Goal: Task Accomplishment & Management: Use online tool/utility

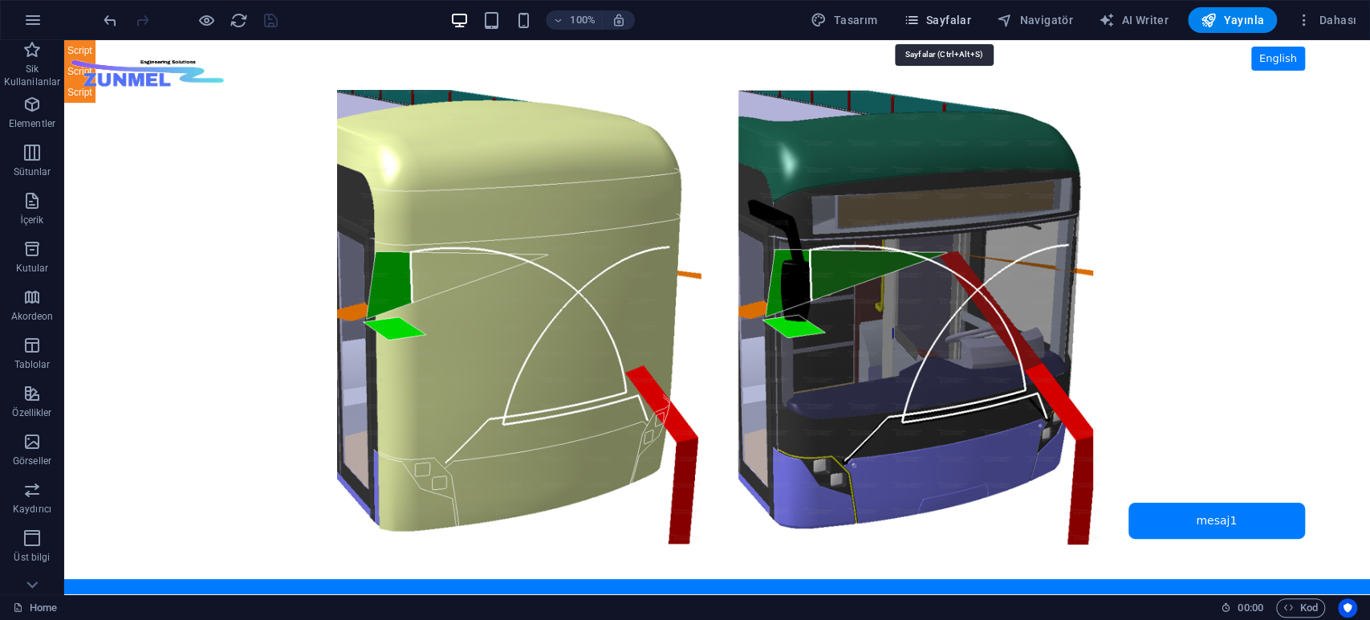
click at [941, 15] on span "Sayfalar" at bounding box center [937, 20] width 68 height 16
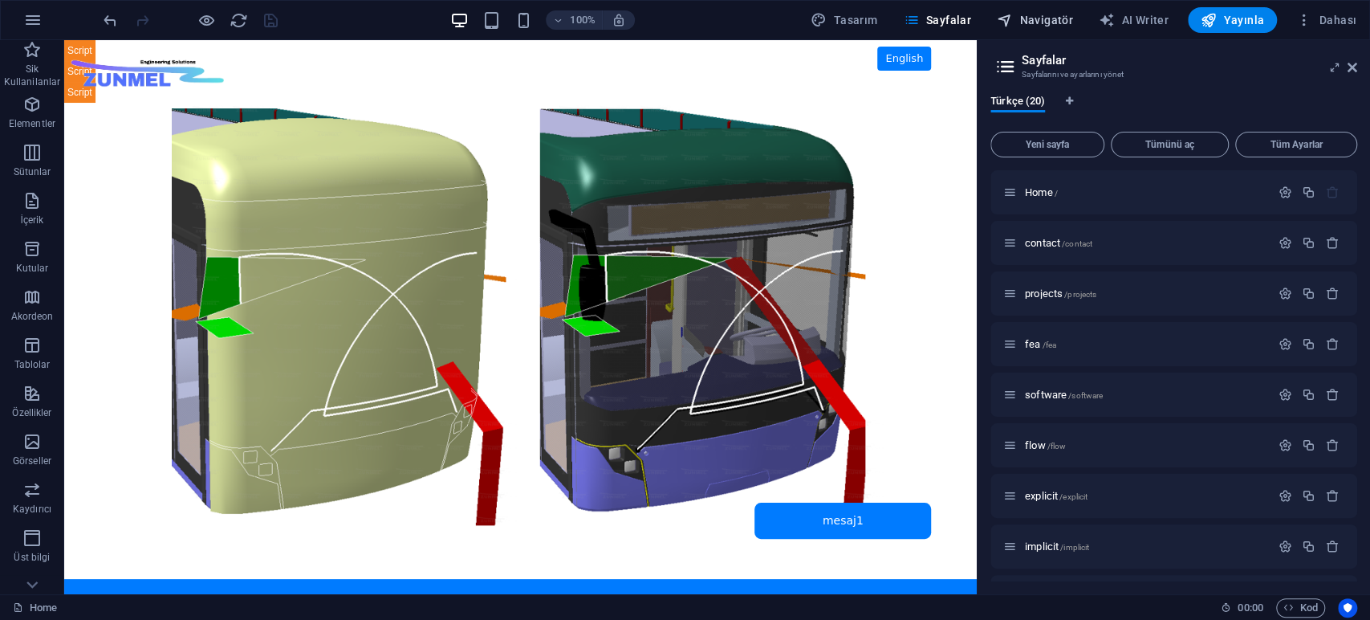
click at [1031, 21] on span "Navigatör" at bounding box center [1035, 20] width 76 height 16
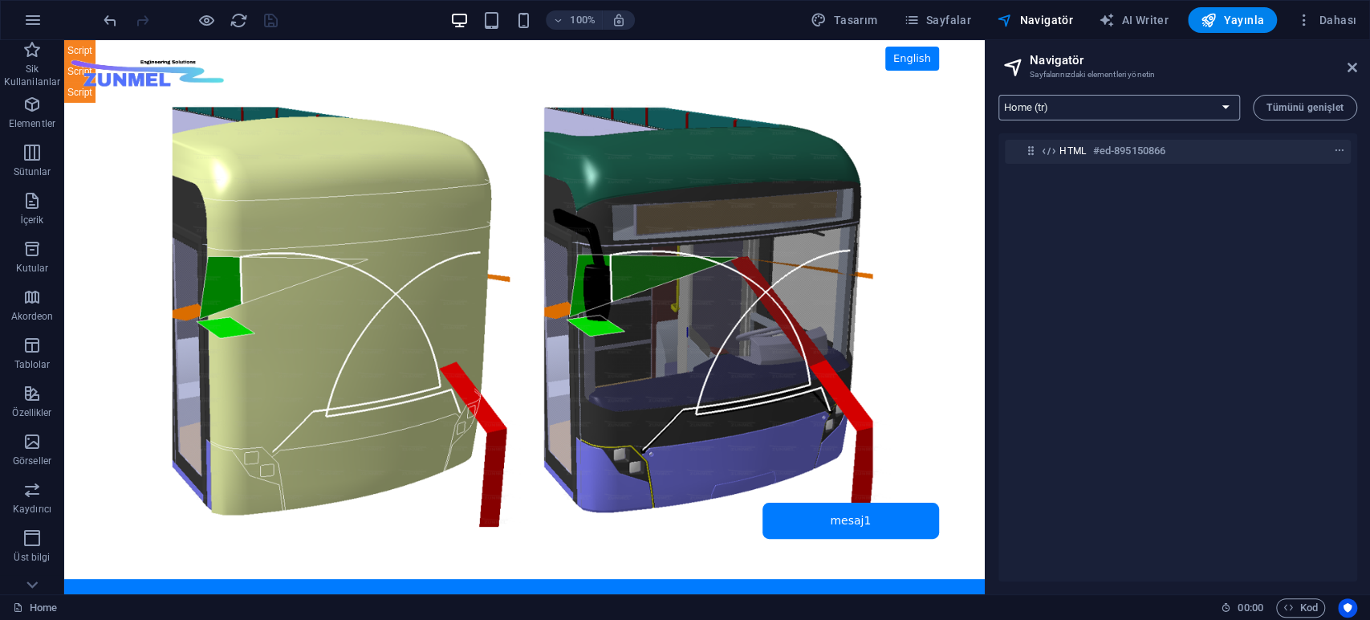
click at [1095, 108] on select "Home (tr) contact (tr) projects (tr) fea (tr) software (tr) flow (tr) explicit …" at bounding box center [1119, 108] width 242 height 26
select select "16942224-tr"
click at [998, 95] on select "Home (tr) contact (tr) projects (tr) fea (tr) software (tr) flow (tr) explicit …" at bounding box center [1119, 108] width 242 height 26
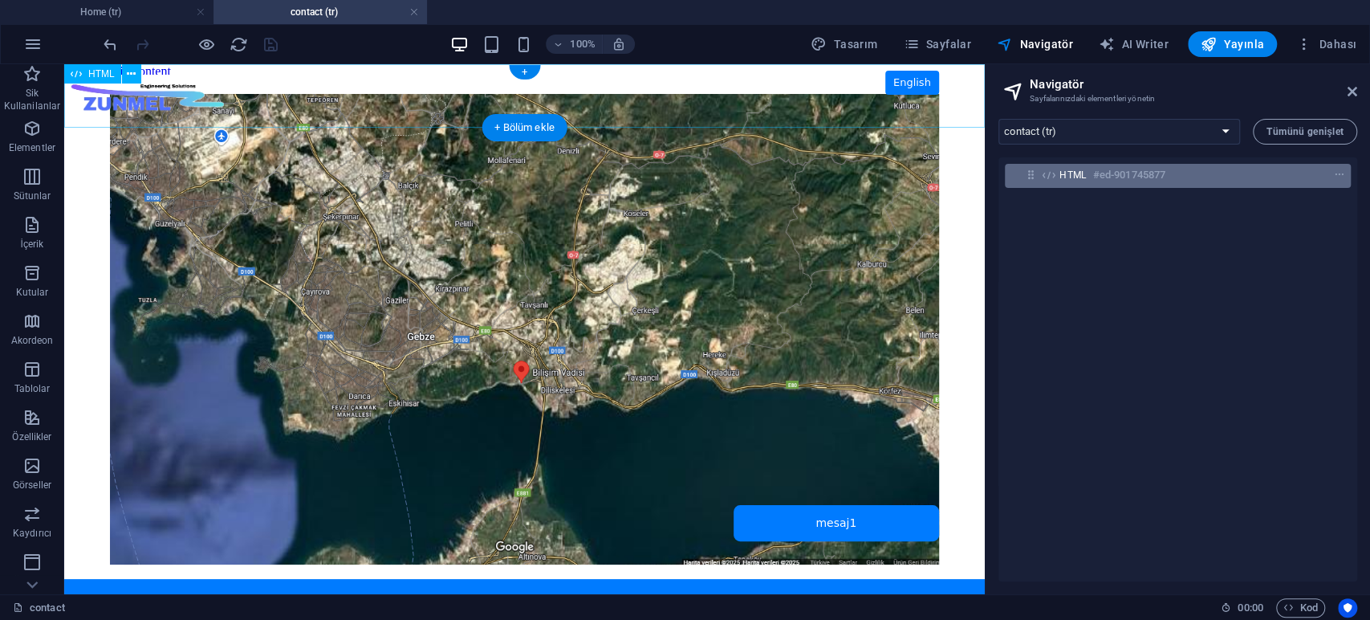
click at [1089, 173] on div "HTML #ed-901745877" at bounding box center [1164, 174] width 211 height 19
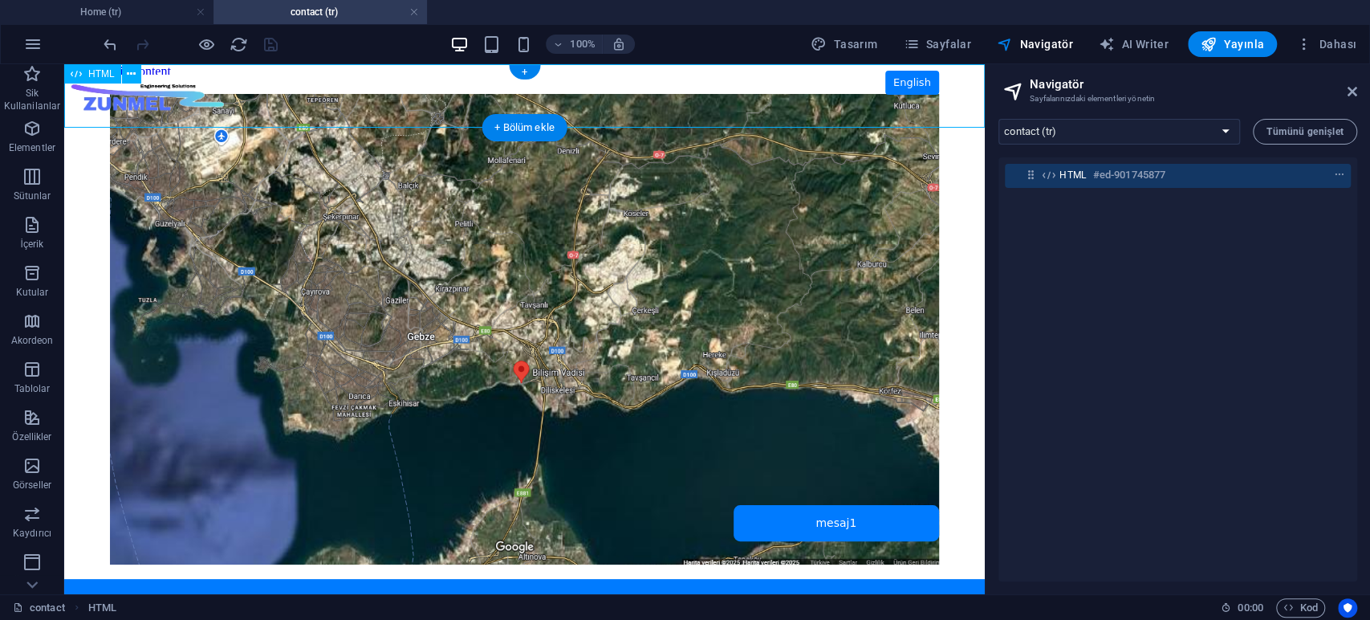
click at [1089, 173] on div "HTML #ed-901745877" at bounding box center [1164, 174] width 211 height 19
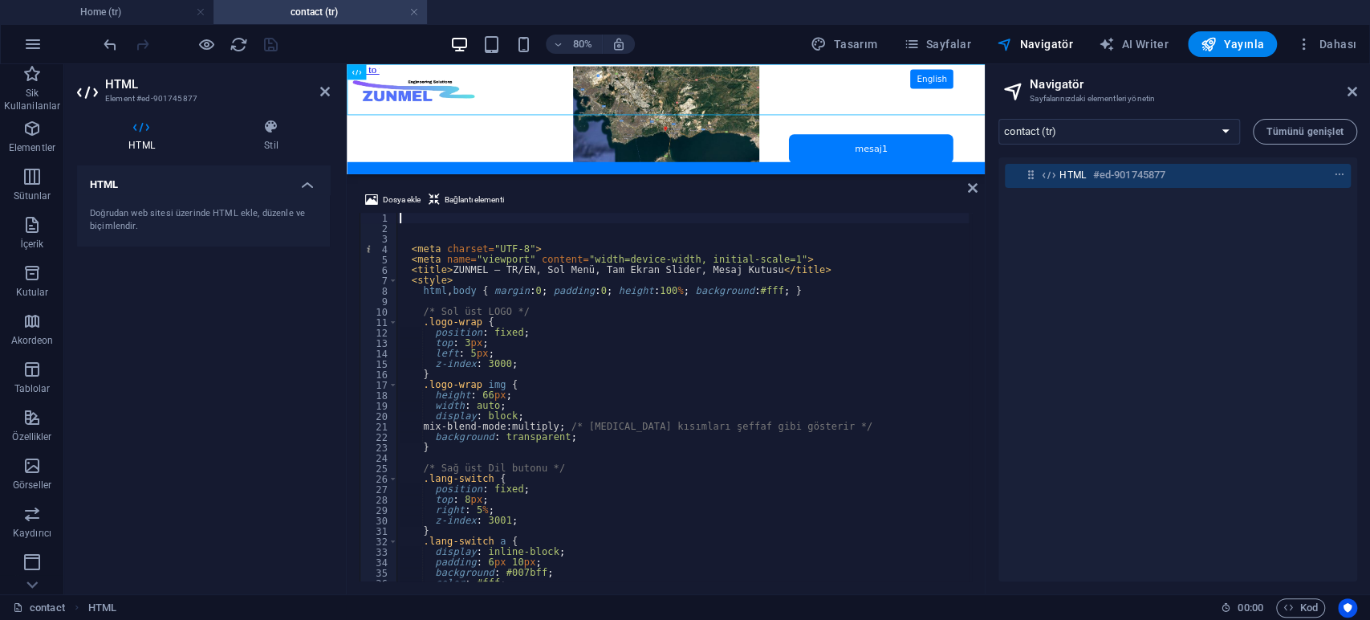
type textarea "<title>ZUNMEL – TR/EN, Sol Menü, Tam Ekran Slider, Mesaj Kutusu</title>"
click at [655, 274] on div "< meta charset = "UTF-8" > < meta name = "viewport" content = "width=device-wid…" at bounding box center [734, 406] width 677 height 386
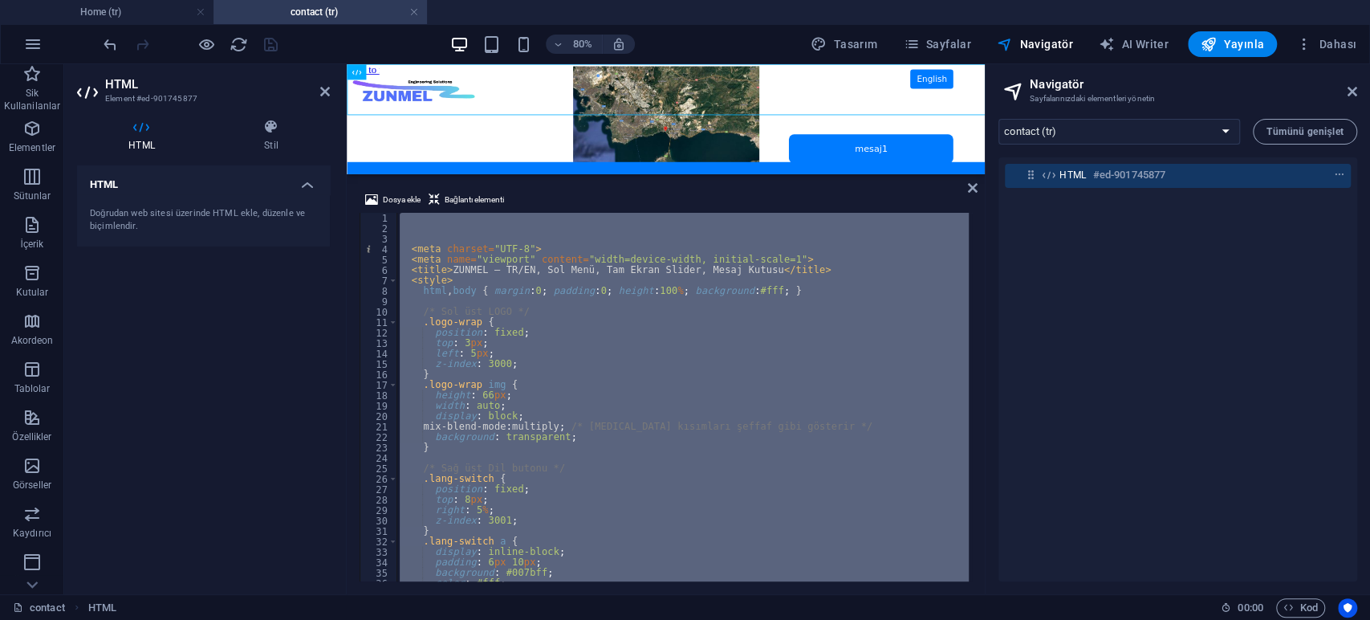
click at [705, 308] on div "< meta charset = "UTF-8" > < meta name = "viewport" content = "width=device-wid…" at bounding box center [682, 397] width 572 height 368
type textarea "/* Sol üst LOGO */"
paste textarea
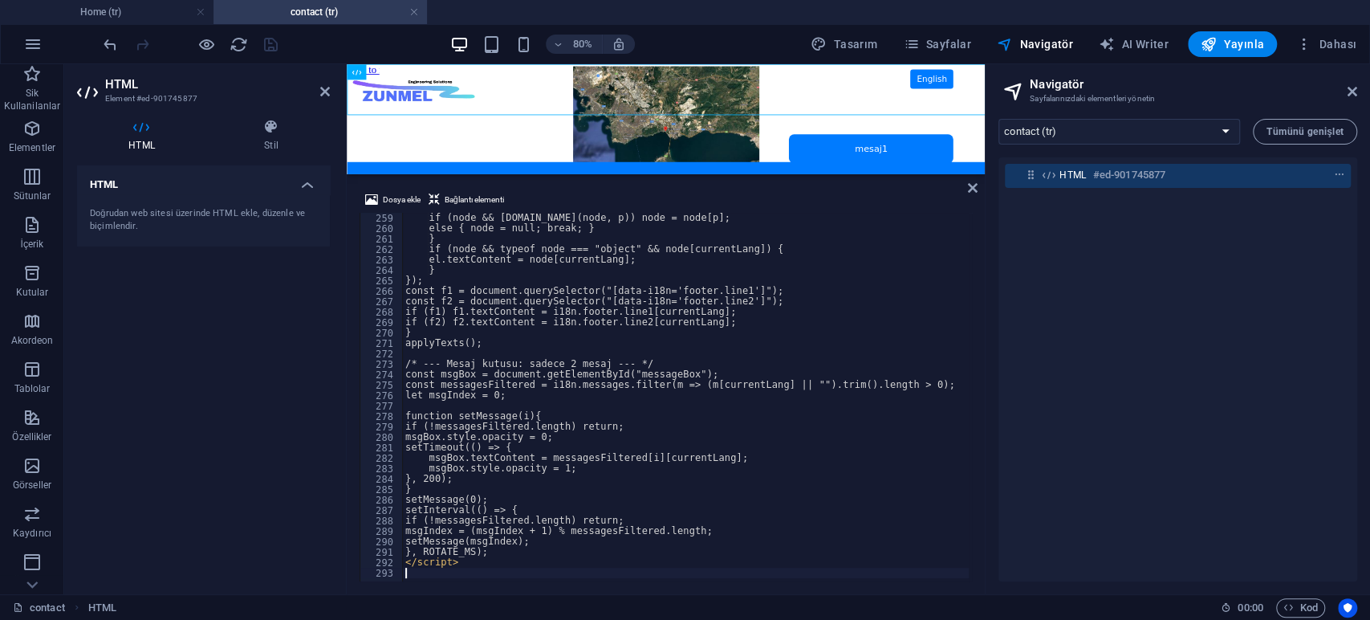
scroll to position [2691, 0]
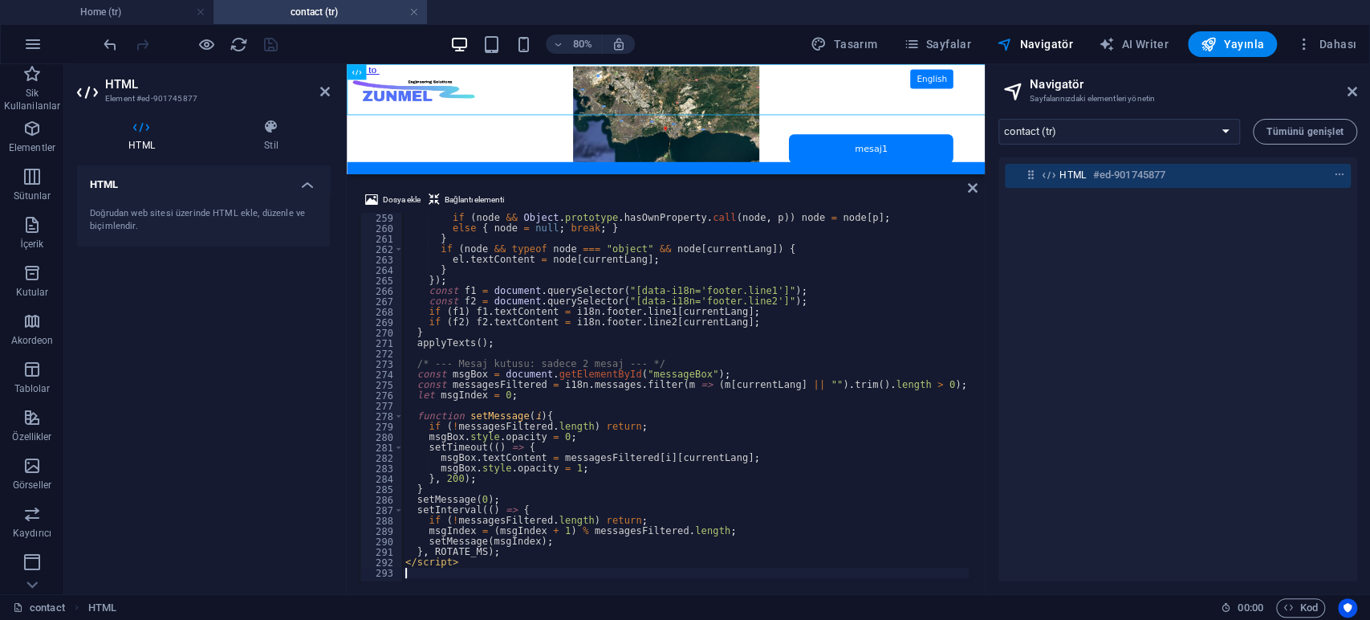
click at [213, 337] on div "HTML Doğrudan web sitesi üzerinde HTML ekle, düzenle ve biçimlendir." at bounding box center [203, 373] width 253 height 416
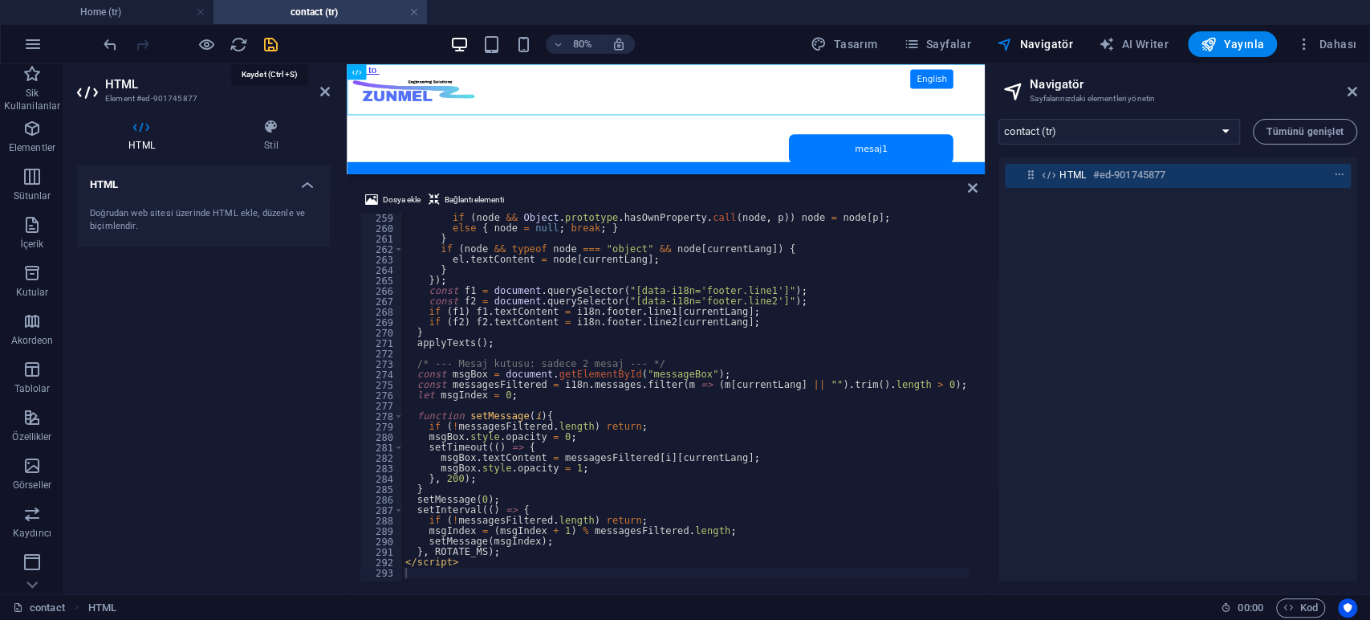
click at [271, 46] on icon "save" at bounding box center [271, 44] width 18 height 18
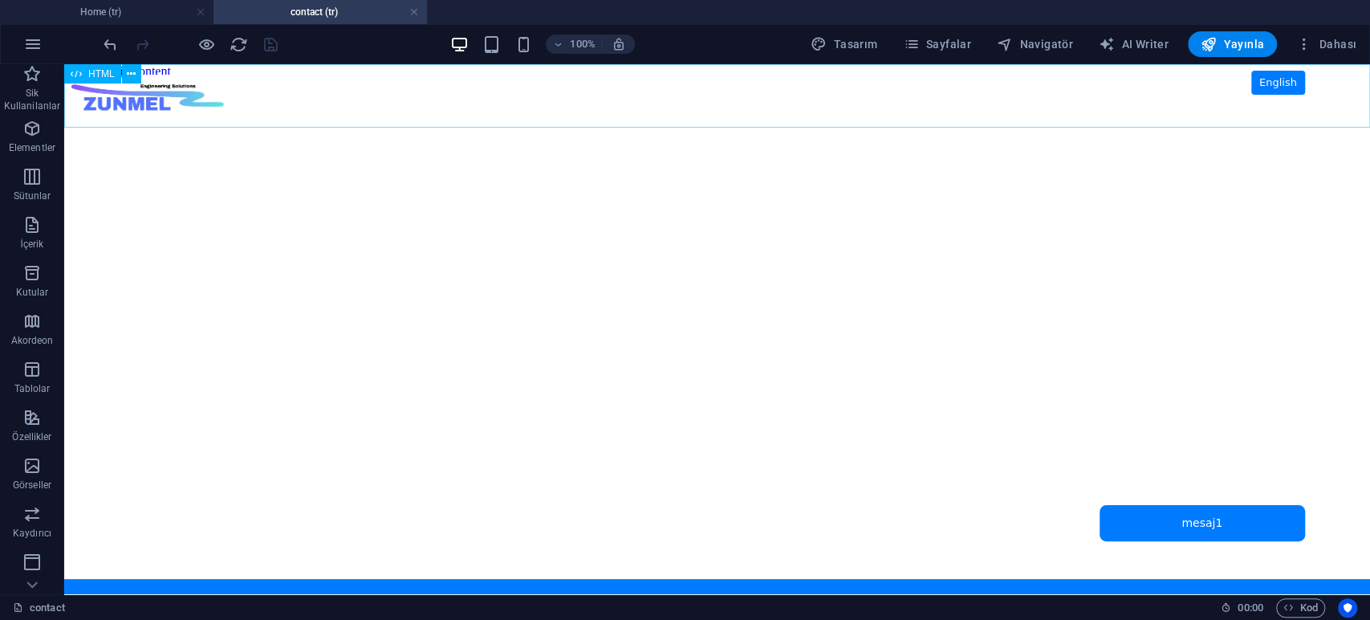
click at [108, 75] on span "HTML" at bounding box center [101, 74] width 26 height 10
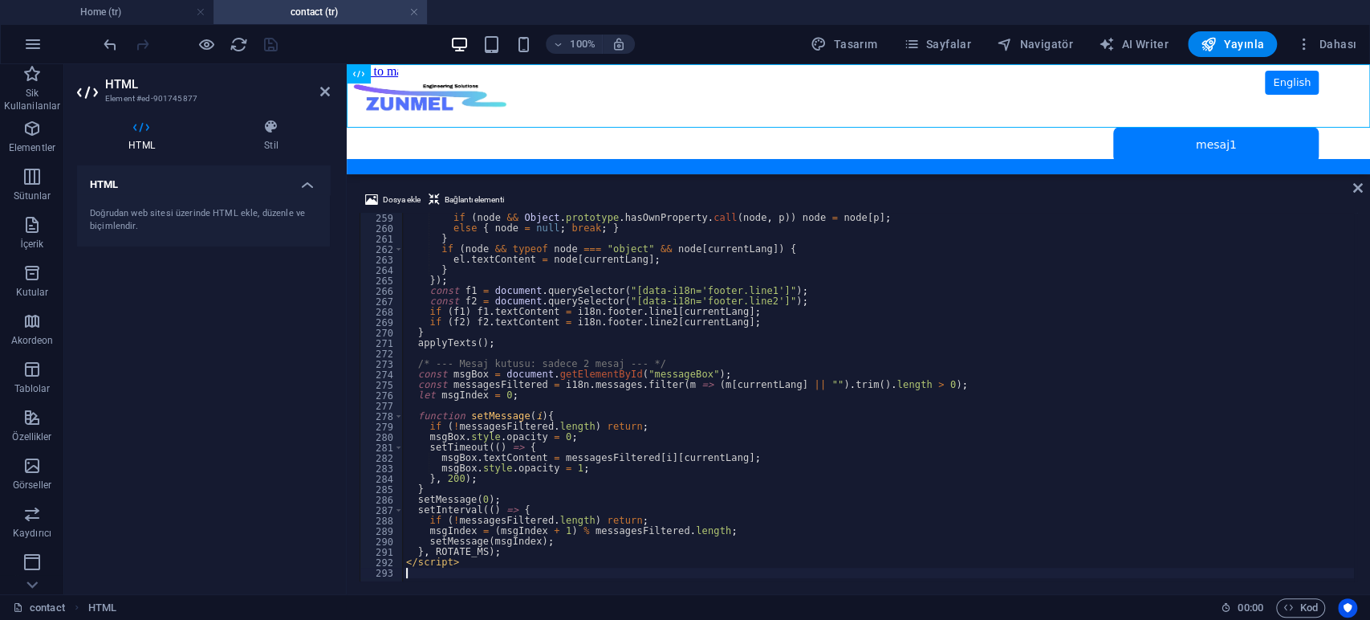
scroll to position [2688, 0]
click at [575, 300] on div "if ( node && Object . prototype . hasOwnProperty . call ( node , p )) node = no…" at bounding box center [878, 406] width 951 height 386
type textarea "const f2 = document.querySelector("[data-i18n='footer.line2']");"
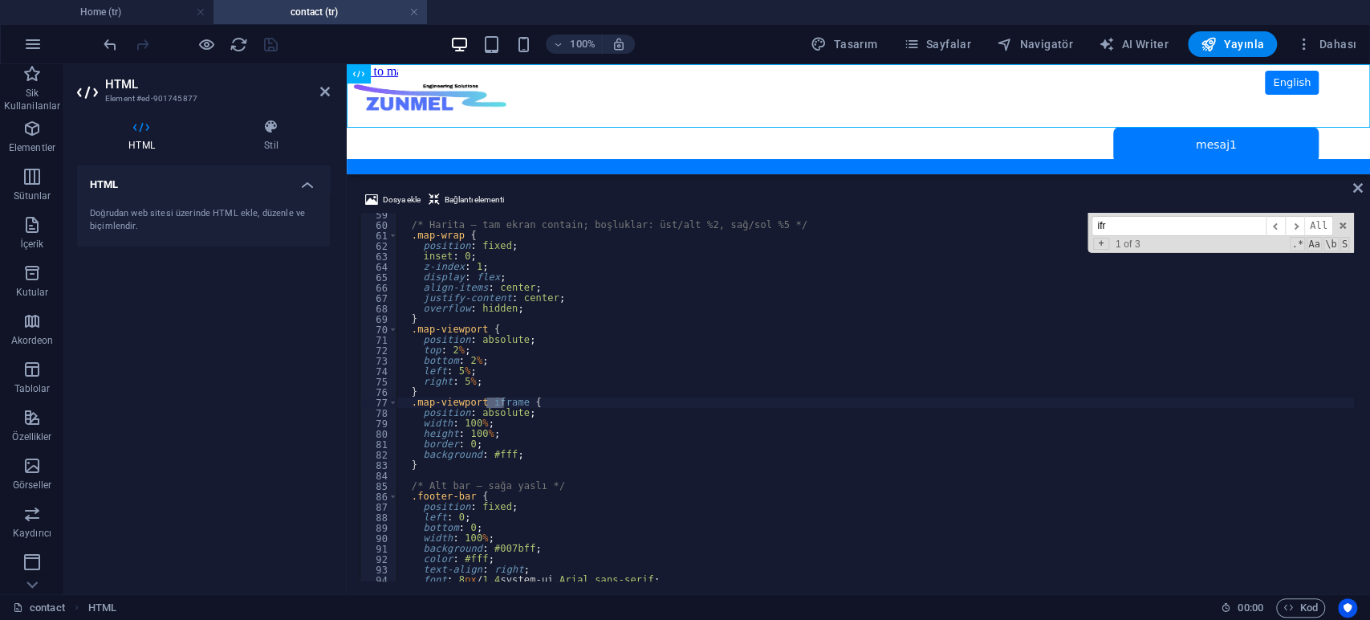
scroll to position [608, 0]
type input "ifra"
click at [1298, 226] on span "​" at bounding box center [1294, 226] width 19 height 20
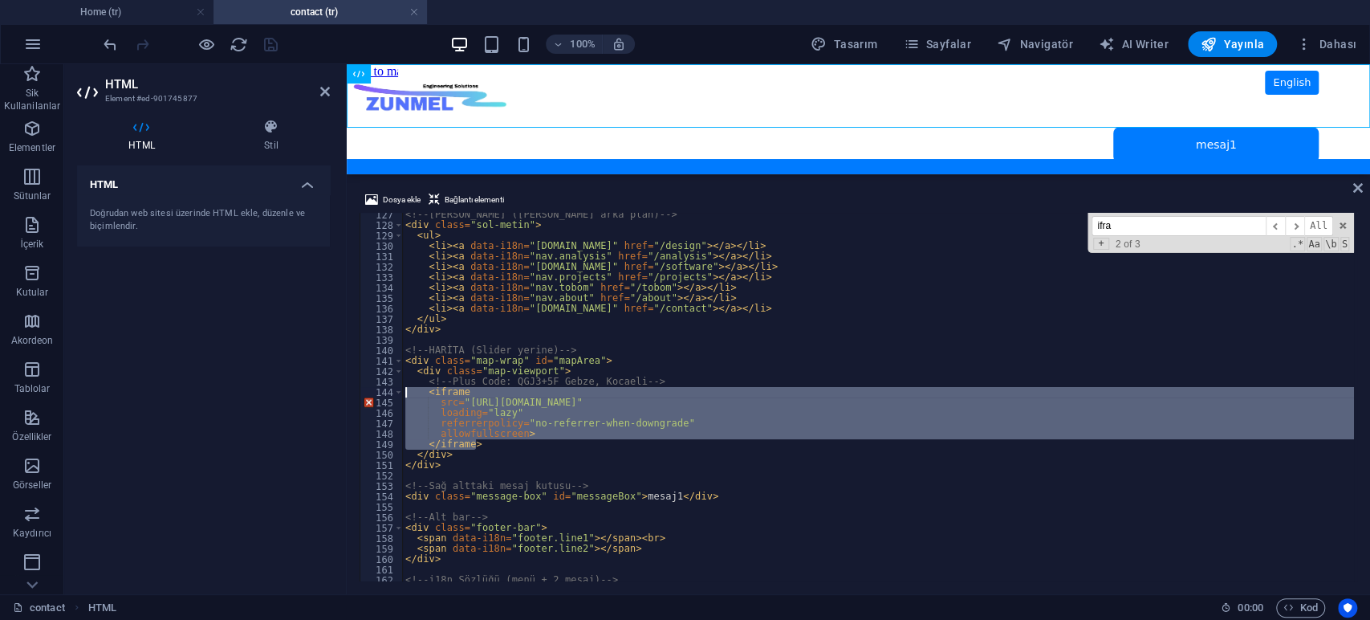
drag, startPoint x: 501, startPoint y: 442, endPoint x: 366, endPoint y: 396, distance: 142.6
click at [366, 396] on div "</iframe> 127 128 129 130 131 132 133 134 135 136 137 138 139 140 141 142 143 1…" at bounding box center [858, 397] width 997 height 368
paste textarea "</iframe>"
drag, startPoint x: 469, startPoint y: 440, endPoint x: 353, endPoint y: 394, distance: 125.0
click at [353, 394] on div "Dosya ekle Bağlantı elementi </iframe> 127 128 129 130 131 132 133 134 135 136 …" at bounding box center [858, 385] width 1023 height 416
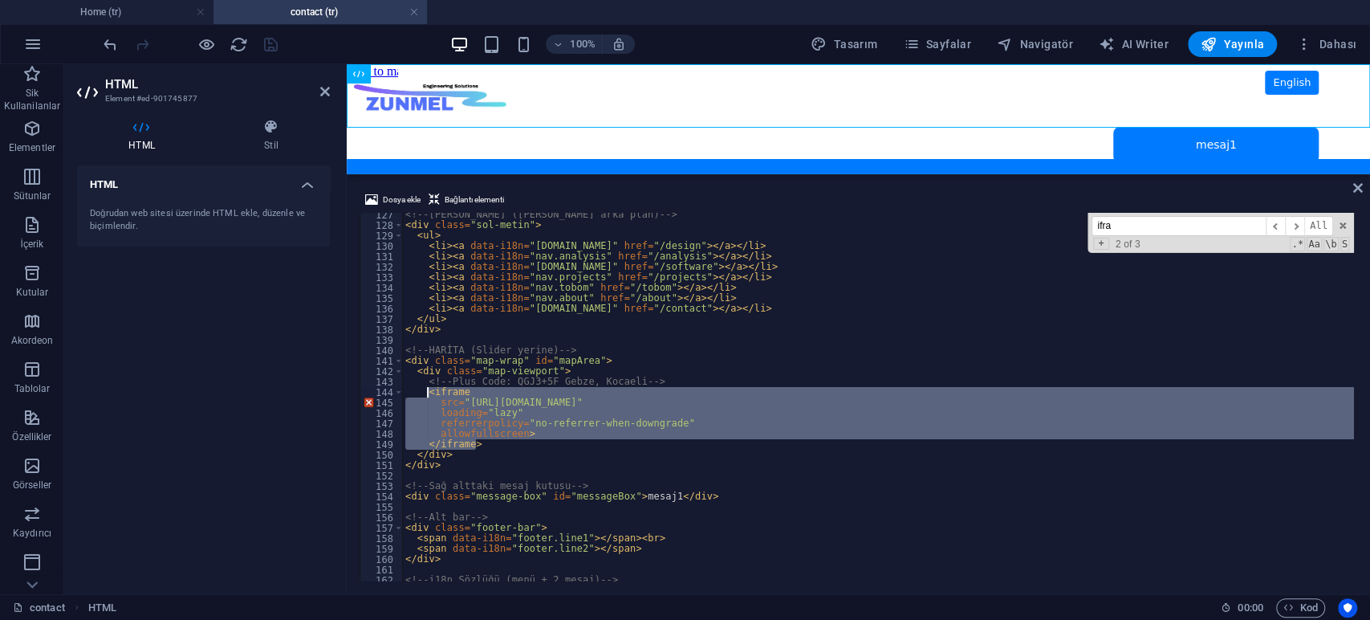
click at [539, 447] on div "<!-- [PERSON_NAME] ([PERSON_NAME] arka plan) --> < div class = "sol-metin" > < …" at bounding box center [878, 397] width 952 height 368
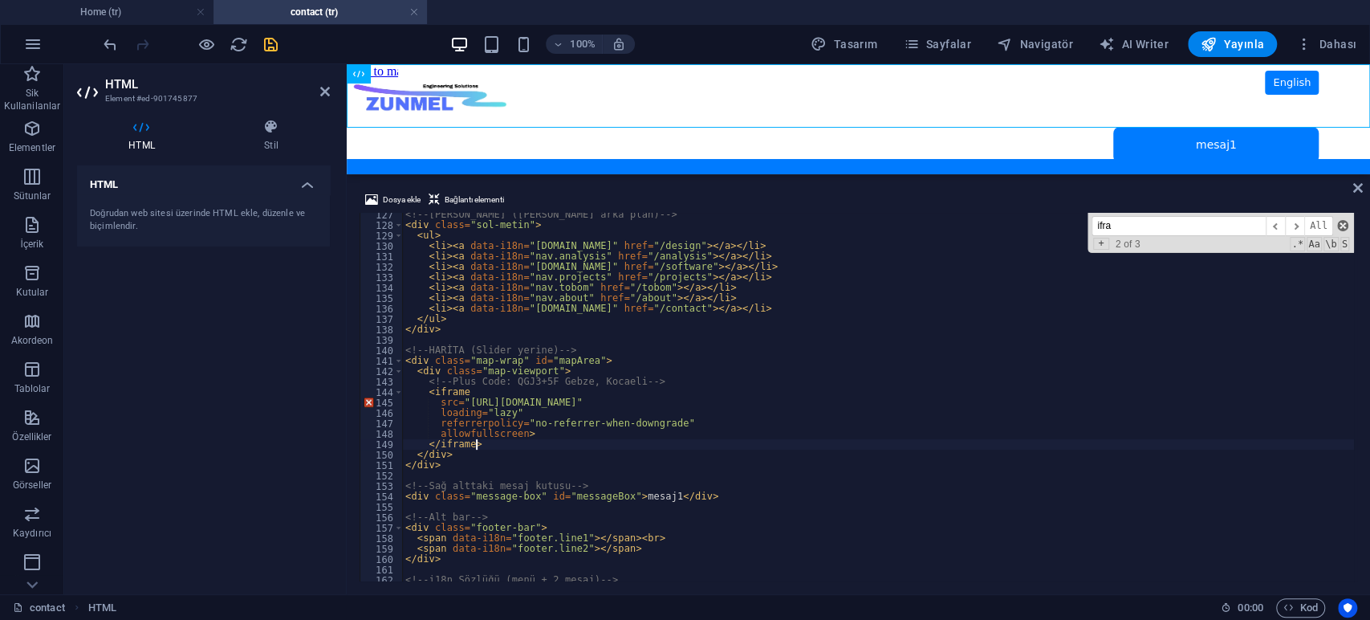
click at [1342, 225] on span at bounding box center [1342, 225] width 11 height 11
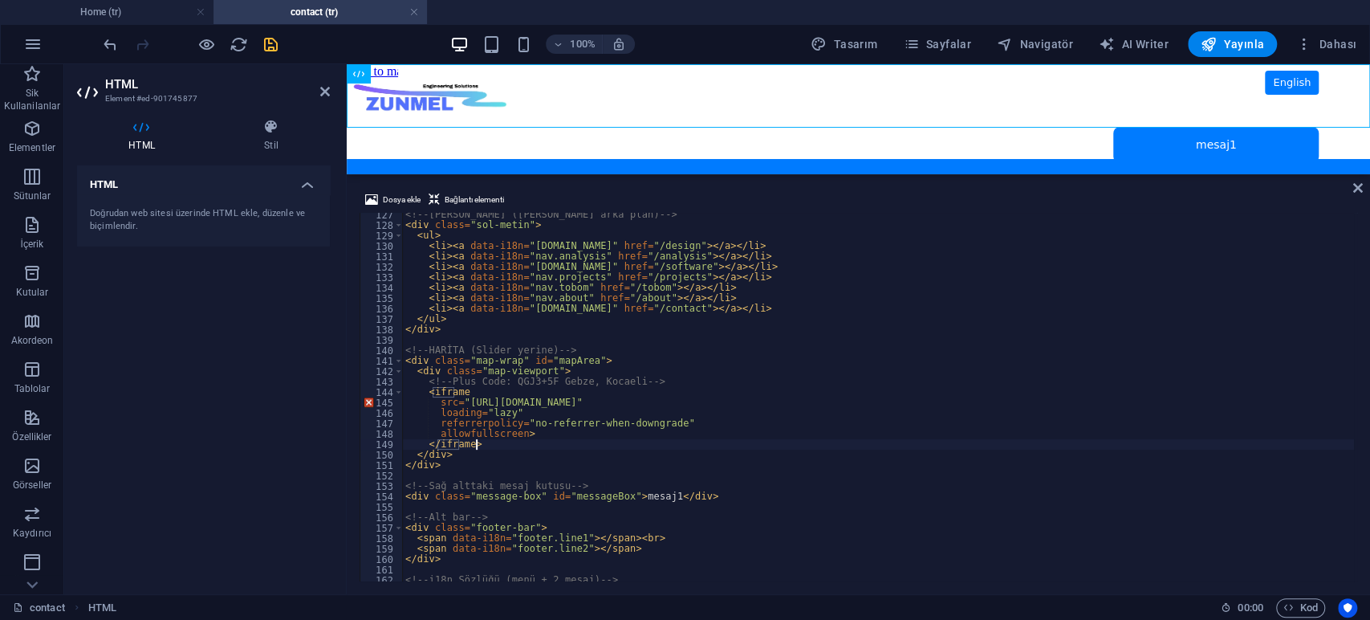
click at [546, 364] on div "<!-- [PERSON_NAME] ([PERSON_NAME] arka plan) --> < div class = "sol-metin" > < …" at bounding box center [878, 403] width 952 height 389
type textarea "<div class="map-wrap" id="mapArea">"
click at [270, 47] on icon "save" at bounding box center [271, 44] width 18 height 18
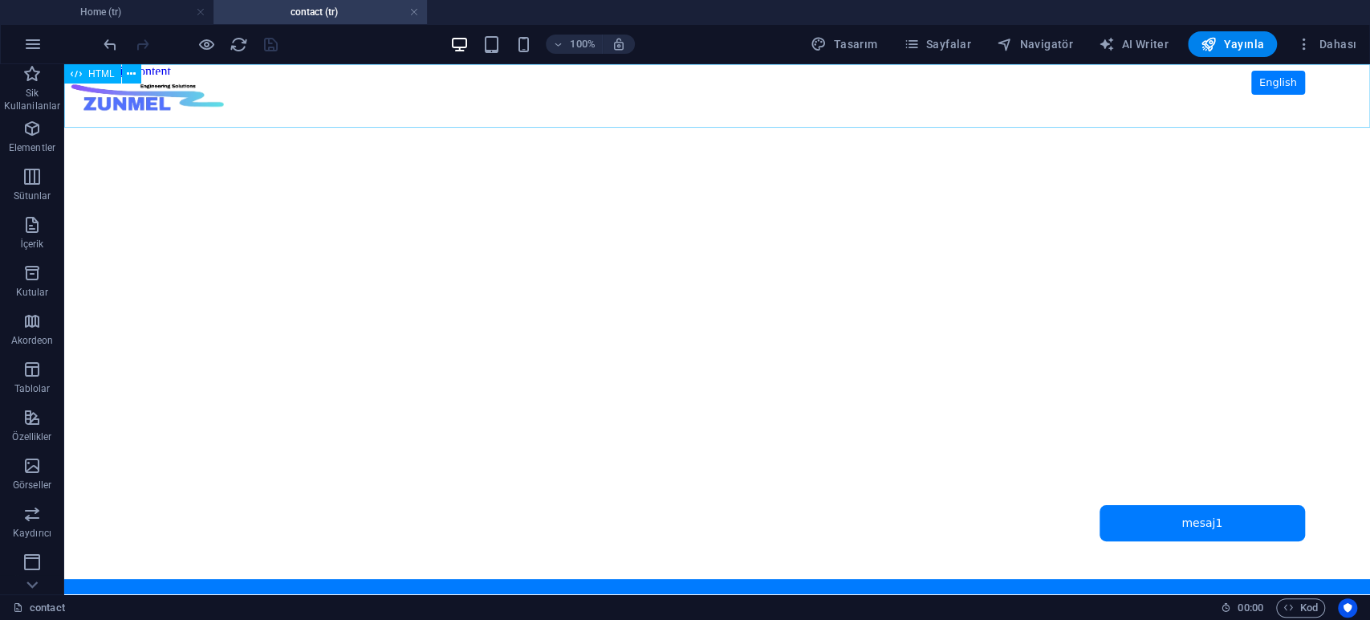
click at [108, 75] on span "HTML" at bounding box center [101, 74] width 26 height 10
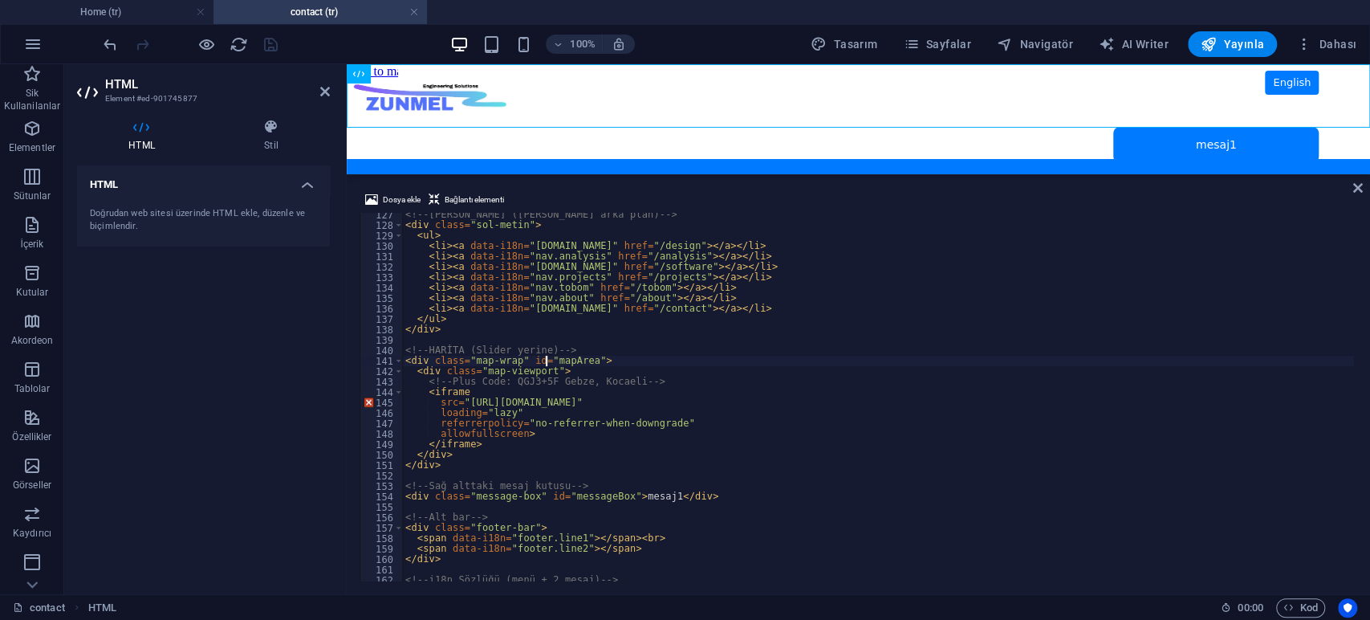
click at [627, 328] on div "<!-- [PERSON_NAME] ([PERSON_NAME] arka plan) --> < div class = "sol-metin" > < …" at bounding box center [878, 403] width 952 height 389
click at [1026, 273] on div "<!-- [PERSON_NAME] ([PERSON_NAME] arka plan) --> < div class = "sol-metin" > < …" at bounding box center [878, 403] width 952 height 389
type textarea "<li><a data-i18n="nav.projects" href="/projects"></a></li>"
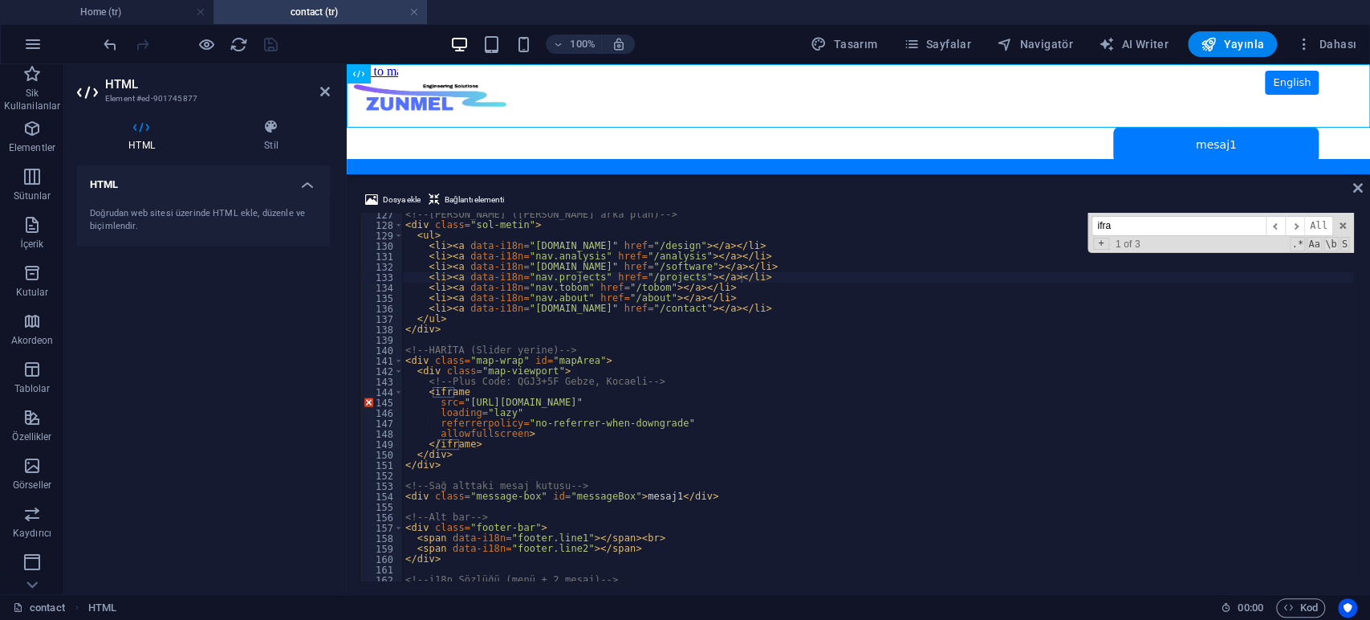
paste input ".map-viewport {"
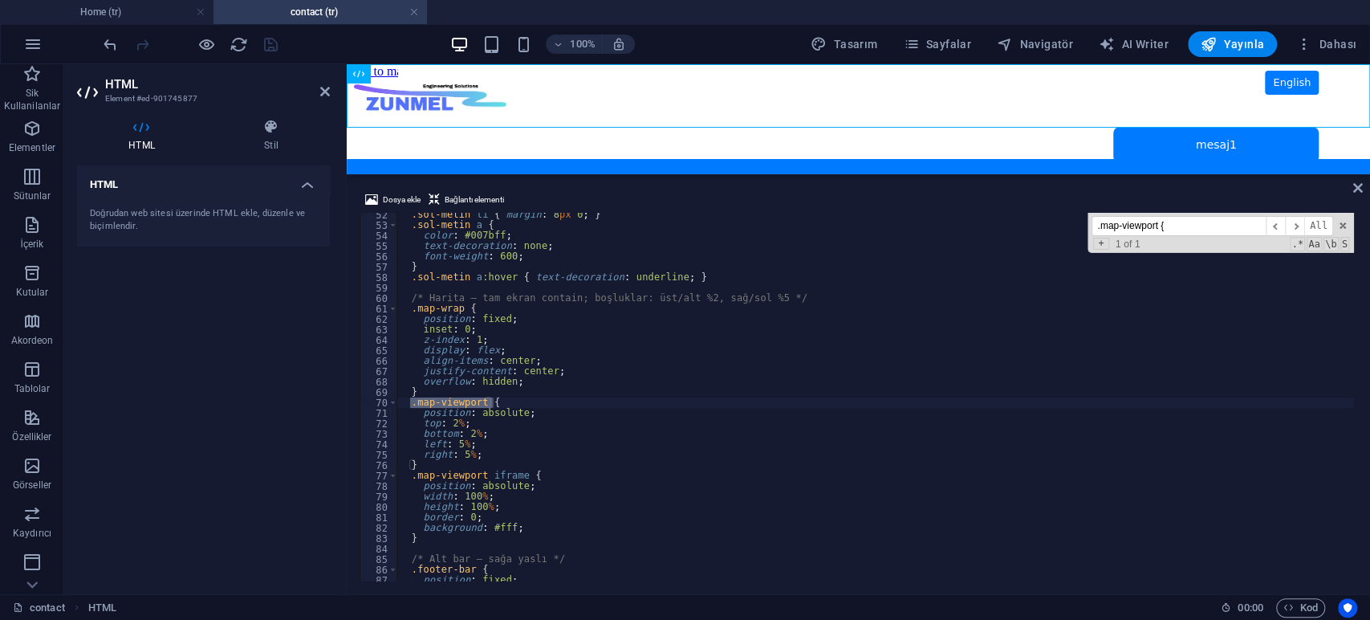
type input ".map-viewport {"
click at [456, 441] on div ".sol-[PERSON_NAME] { margin : 8 px 0 ; } .sol-metin a { color : #007bff ; text-…" at bounding box center [874, 403] width 957 height 389
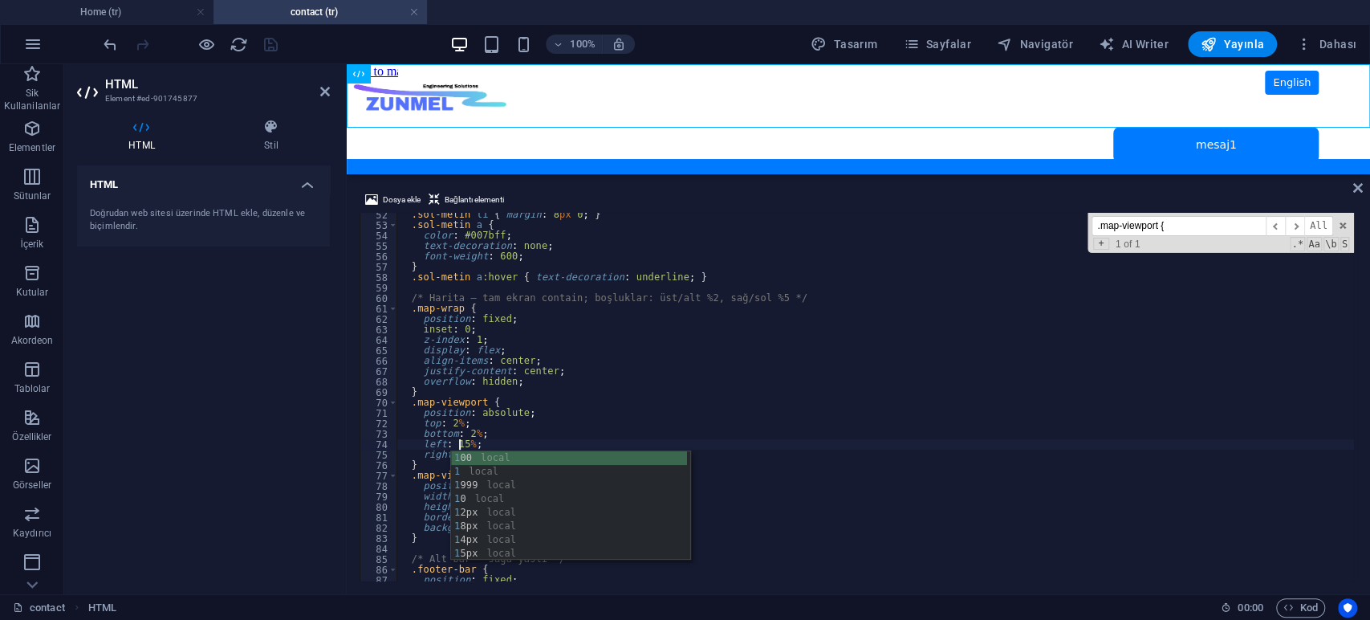
scroll to position [0, 4]
click at [527, 428] on div ".sol-[PERSON_NAME] { margin : 8 px 0 ; } .sol-metin a { color : #007bff ; text-…" at bounding box center [874, 403] width 957 height 389
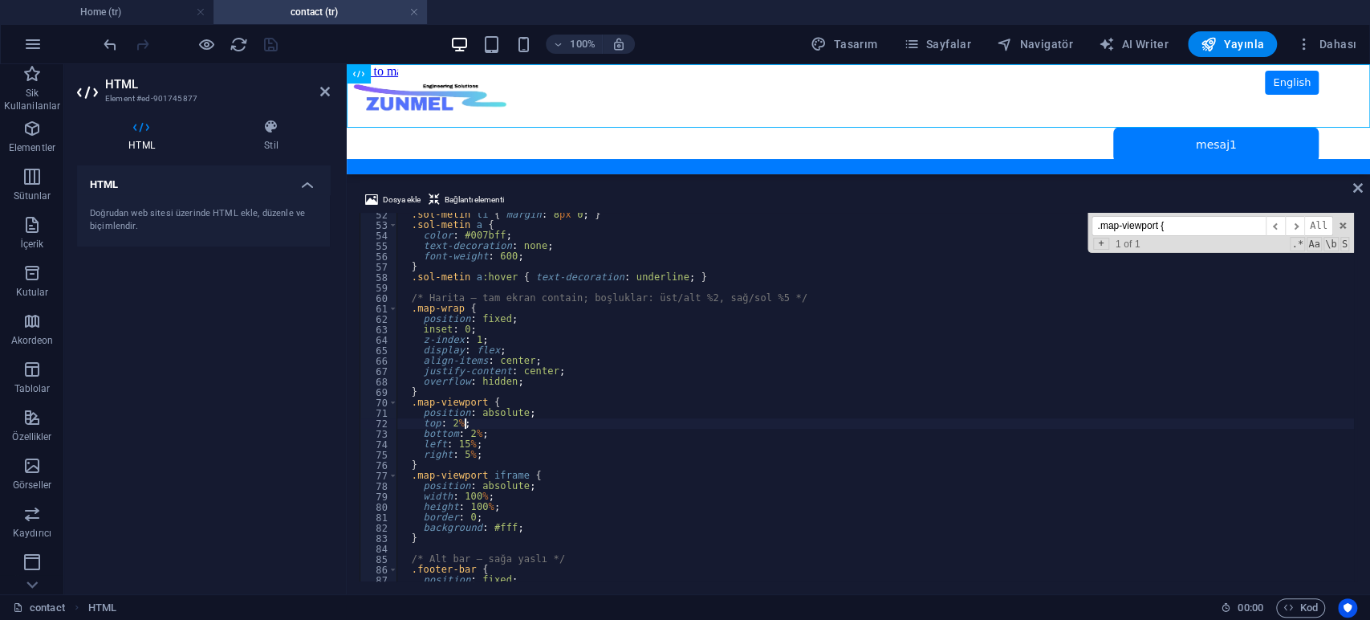
type textarea "top: 2%;"
click at [259, 364] on div "HTML Doğrudan web sitesi üzerinde HTML ekle, düzenle ve biçimlendir." at bounding box center [203, 373] width 253 height 416
click at [270, 47] on icon "save" at bounding box center [271, 44] width 18 height 18
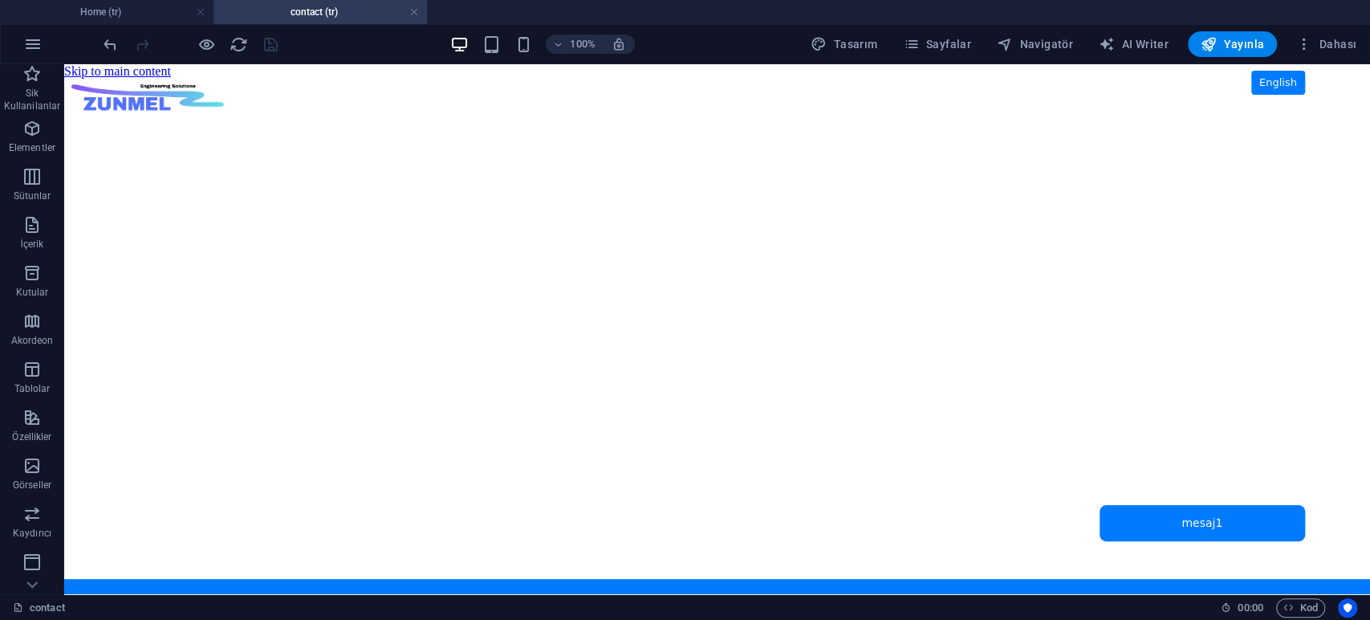
click at [530, 53] on span at bounding box center [523, 44] width 19 height 19
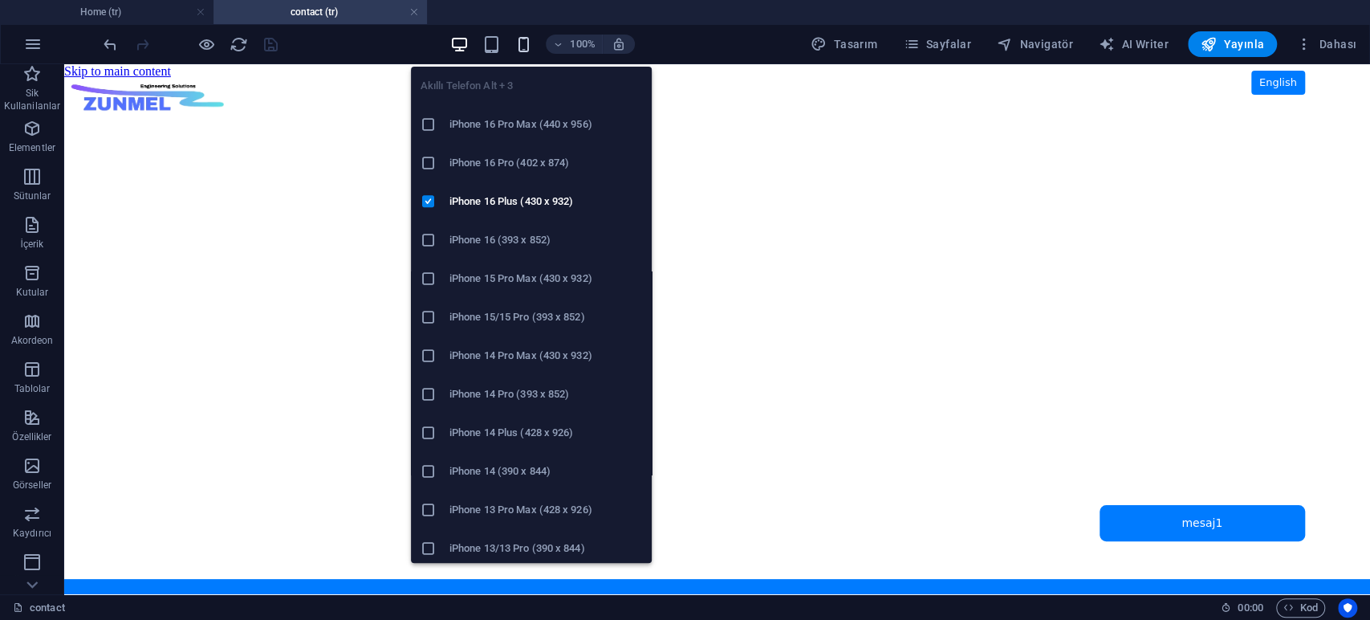
click at [526, 50] on icon "button" at bounding box center [523, 44] width 18 height 18
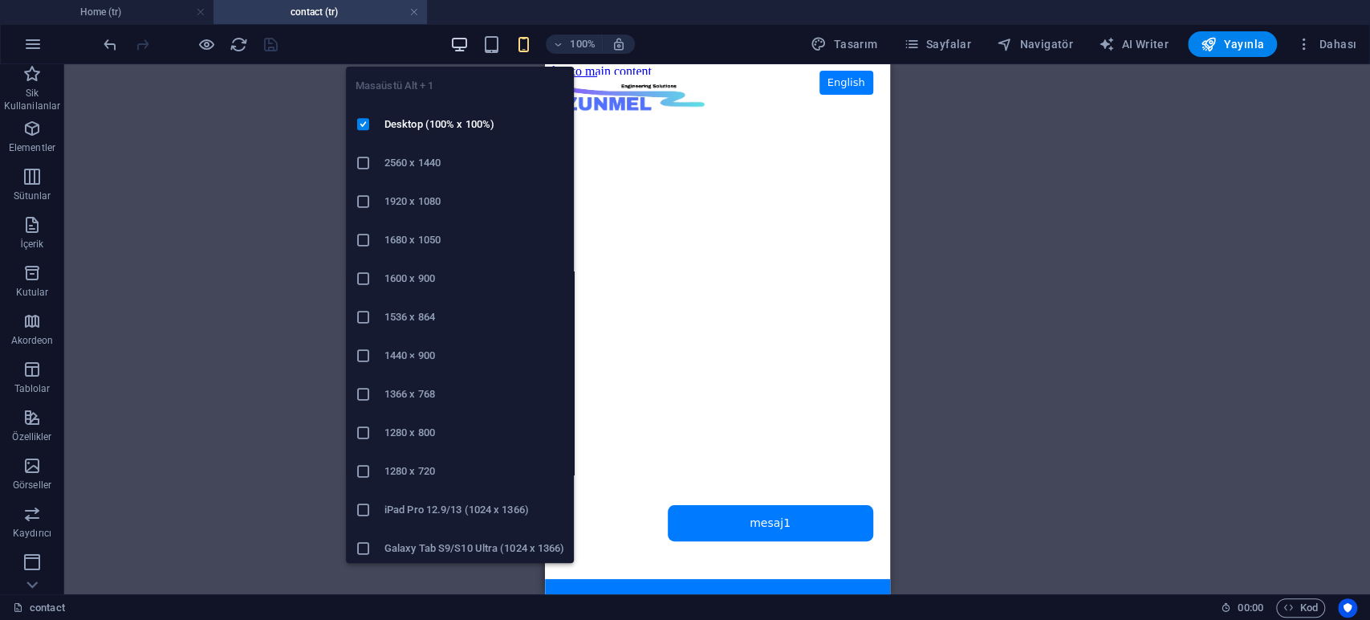
click at [458, 47] on icon "button" at bounding box center [459, 44] width 18 height 18
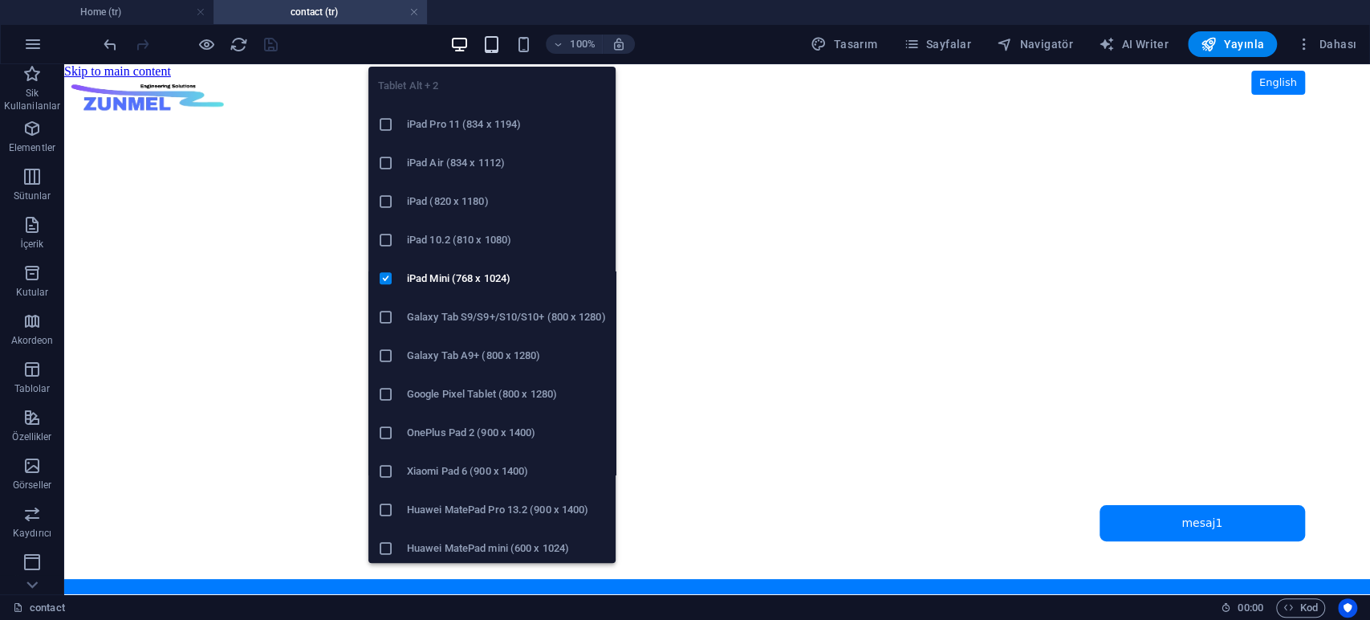
click at [496, 44] on icon "button" at bounding box center [491, 44] width 18 height 18
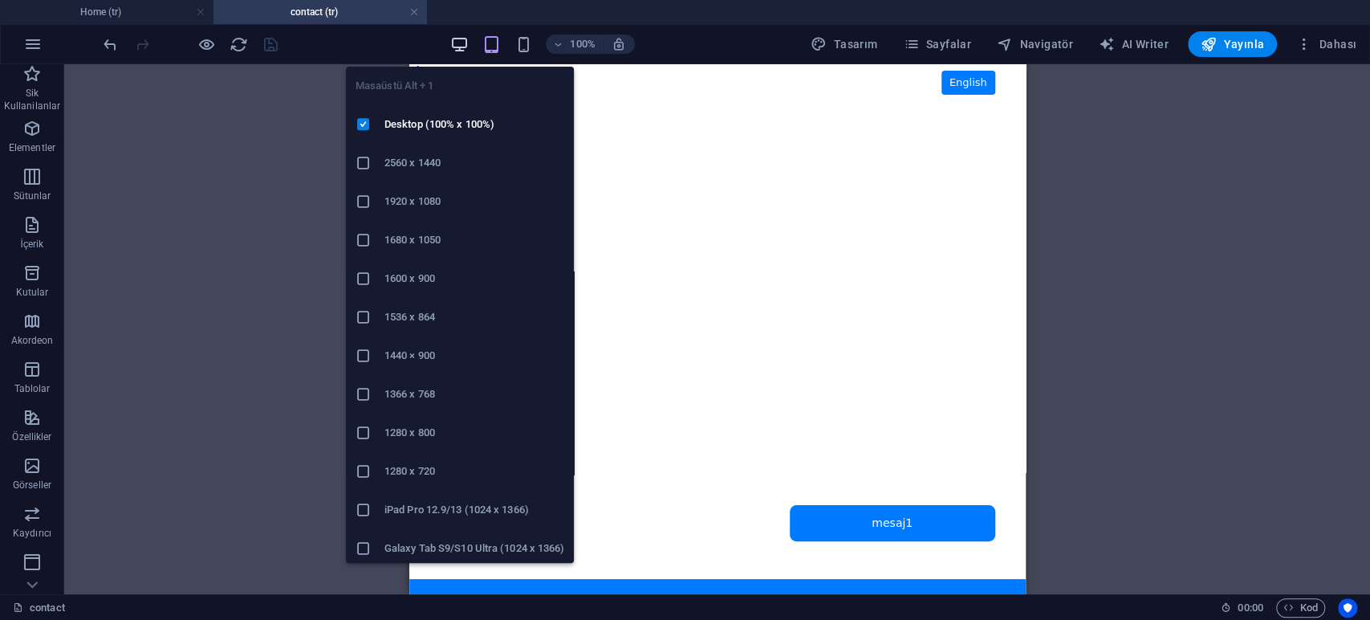
click at [464, 39] on icon "button" at bounding box center [459, 44] width 18 height 18
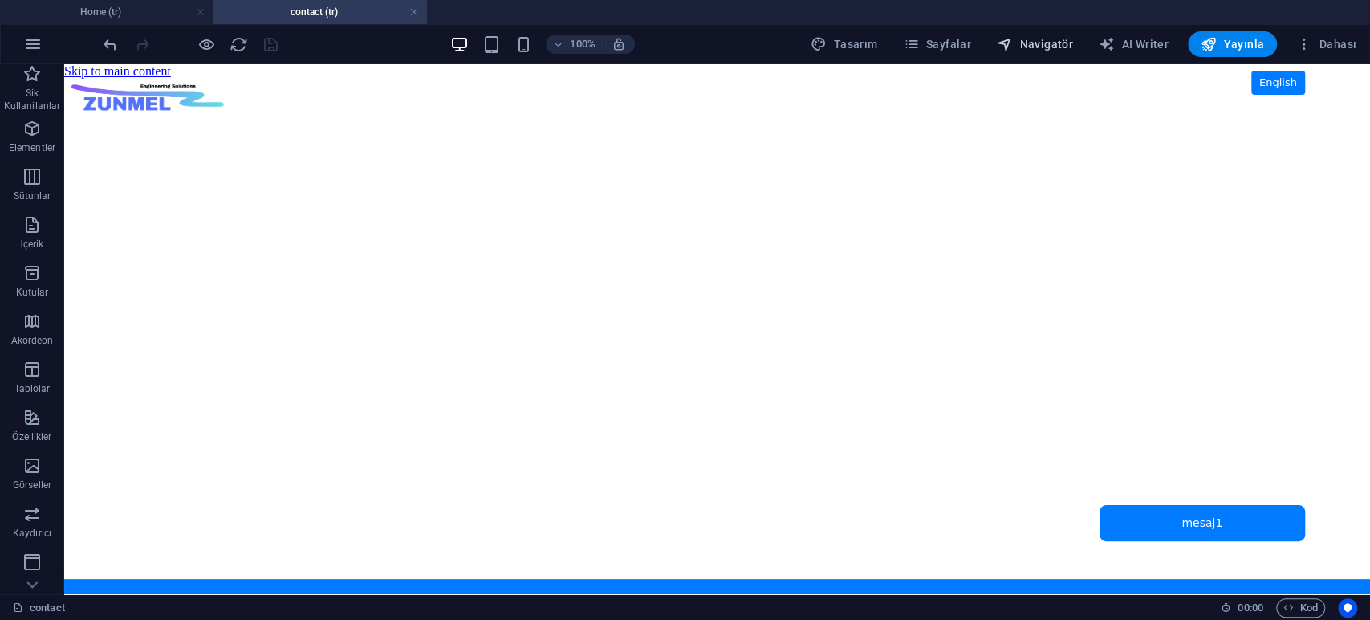
click at [1039, 43] on span "Navigatör" at bounding box center [1035, 44] width 76 height 16
select select "16942224-tr"
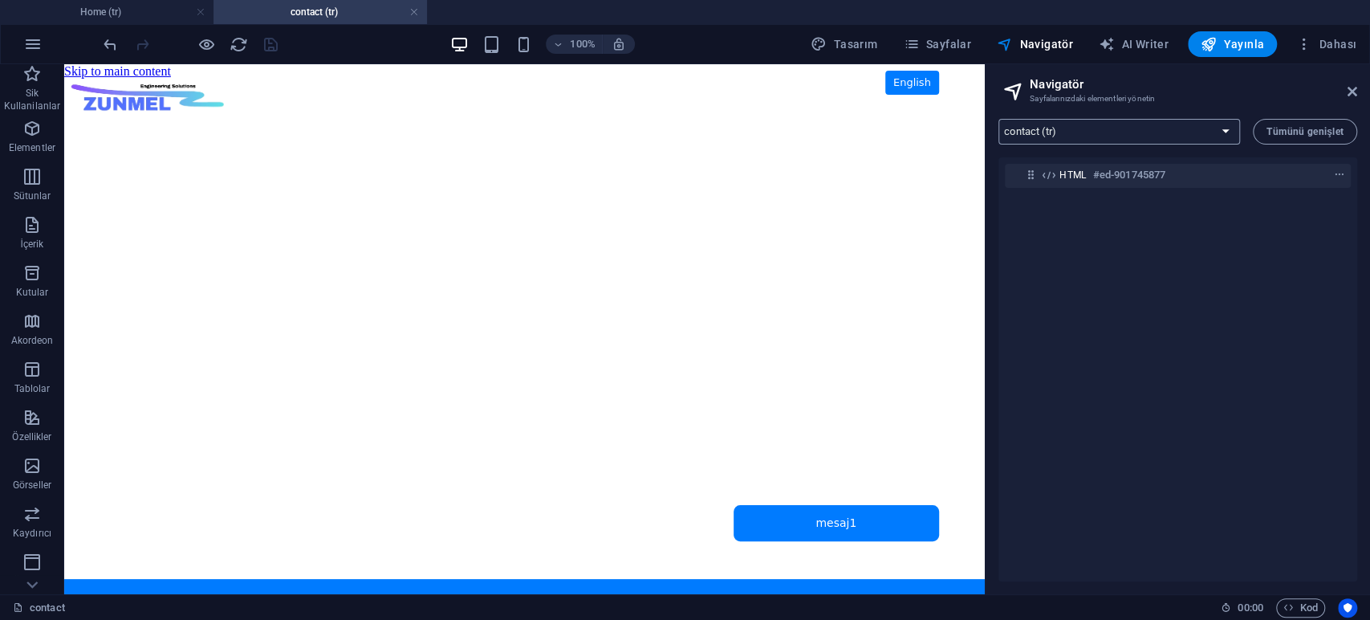
click at [1093, 129] on select "Home (tr) contact (tr) projects (tr) fea (tr) software (tr) flow (tr) explicit …" at bounding box center [1119, 132] width 242 height 26
click at [30, 43] on icon "button" at bounding box center [32, 44] width 19 height 19
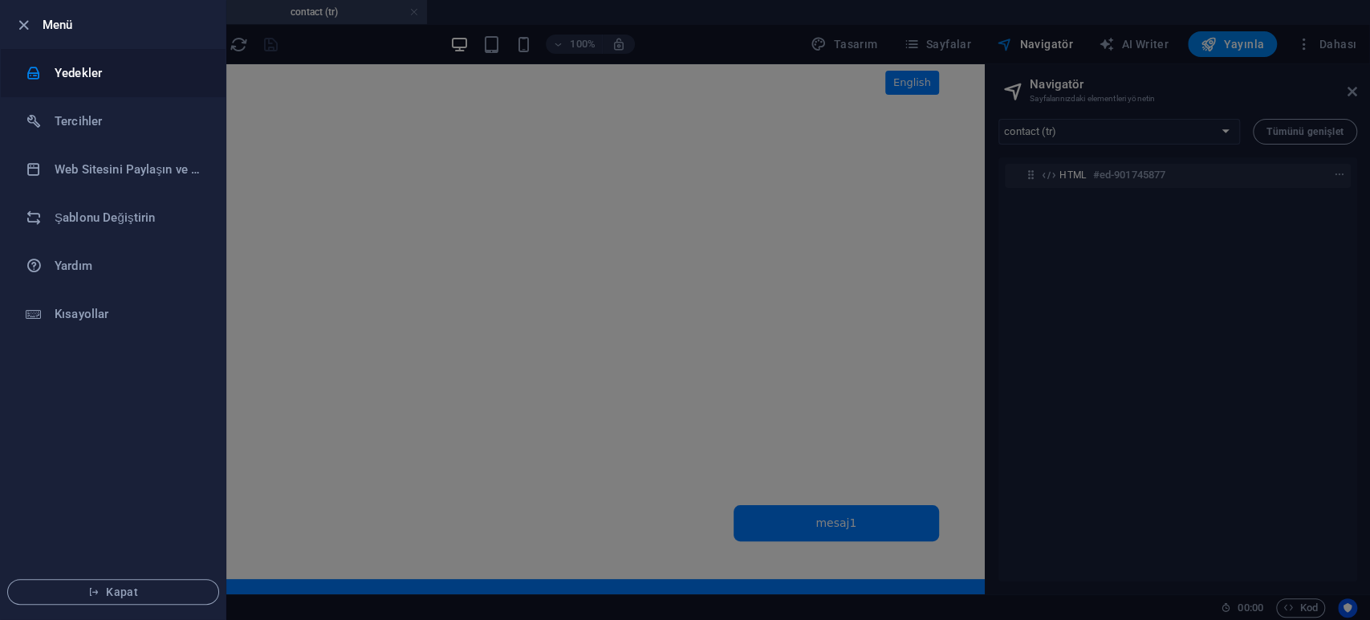
click at [83, 68] on h6 "Yedekler" at bounding box center [129, 72] width 148 height 19
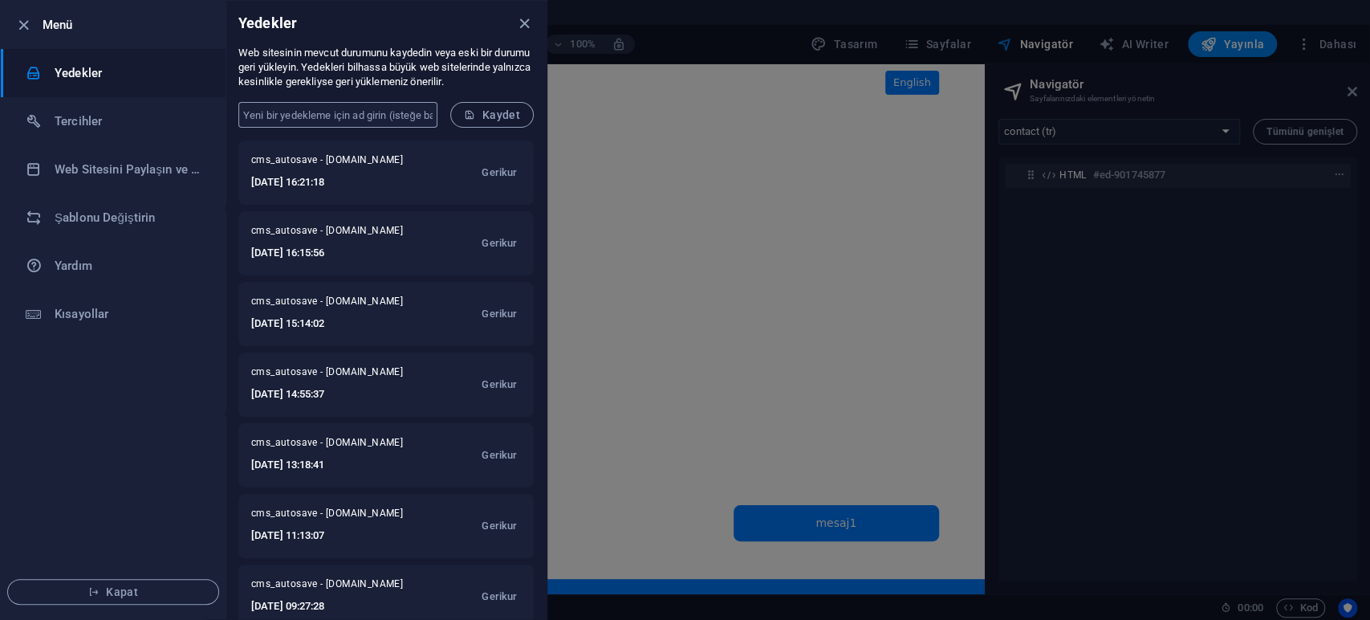
click at [369, 116] on input "text" at bounding box center [337, 115] width 199 height 26
type input "Son"
click at [482, 112] on span "Kaydet" at bounding box center [492, 114] width 56 height 13
click at [522, 23] on icon "close" at bounding box center [524, 23] width 18 height 18
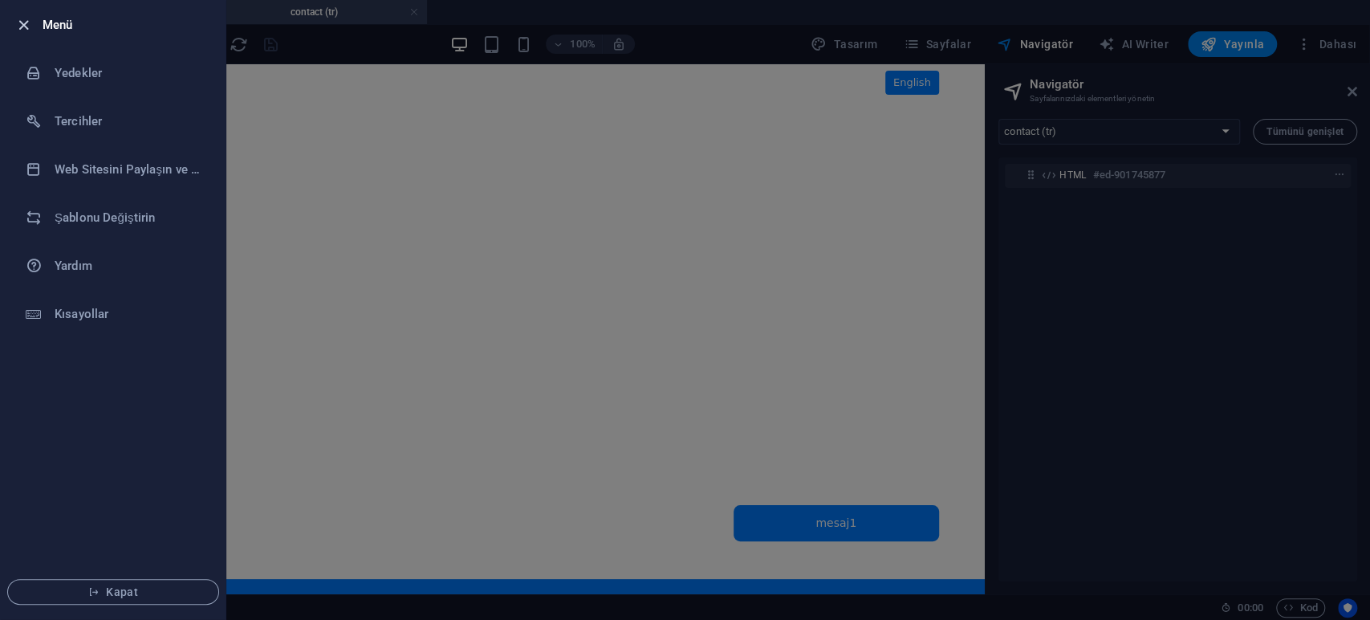
click at [18, 26] on icon "button" at bounding box center [23, 25] width 18 height 18
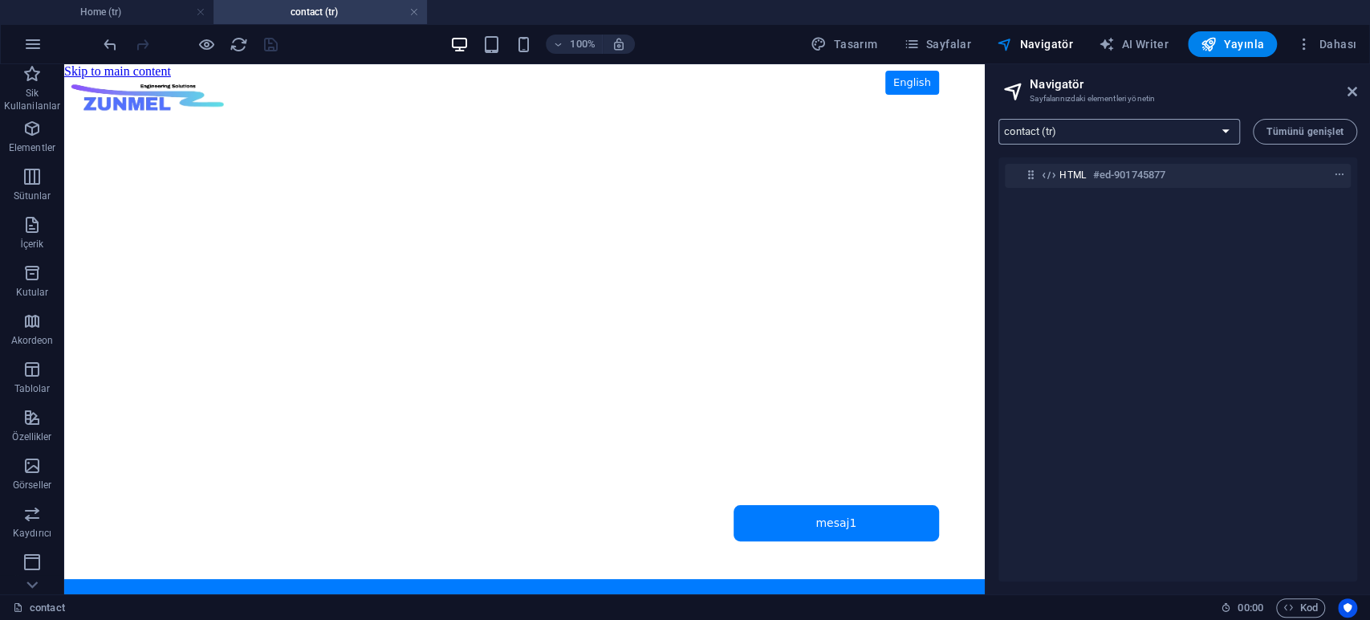
click at [1087, 132] on select "Home (tr) contact (tr) projects (tr) fea (tr) software (tr) flow (tr) explicit …" at bounding box center [1119, 132] width 242 height 26
select select "16869336-tr"
click at [998, 119] on select "Home (tr) contact (tr) projects (tr) fea (tr) software (tr) flow (tr) explicit …" at bounding box center [1119, 132] width 242 height 26
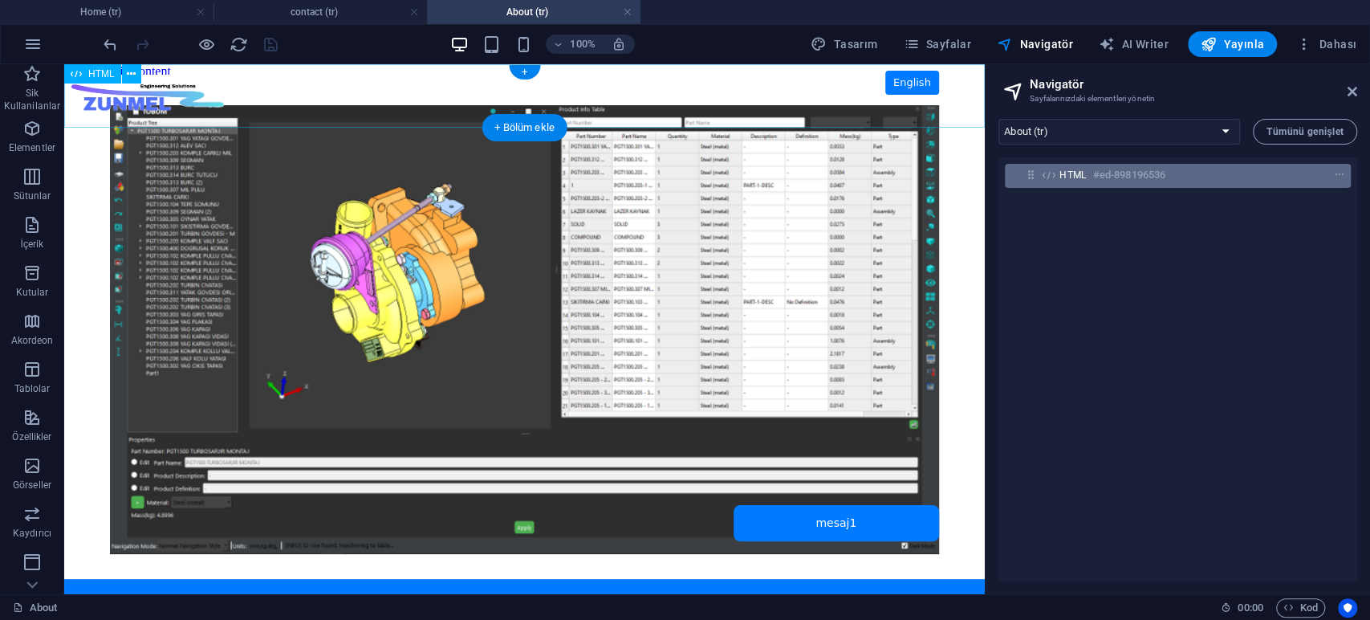
click at [1148, 177] on h6 "#ed-898196536" at bounding box center [1129, 174] width 72 height 19
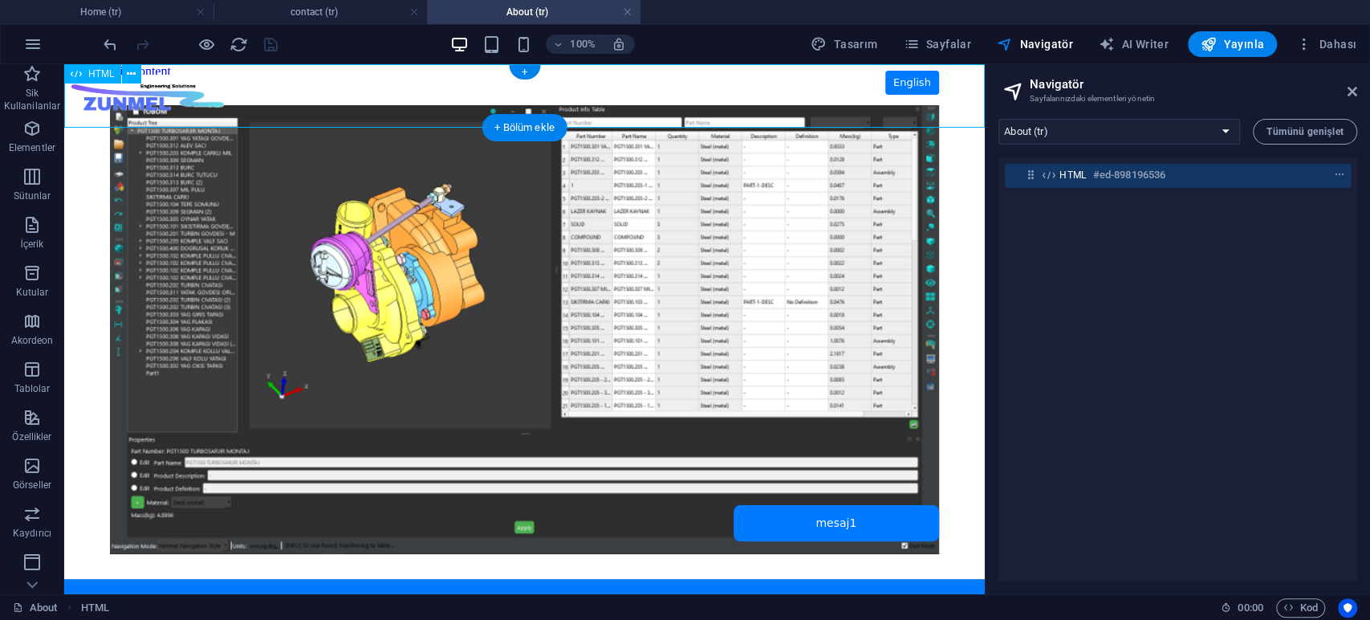
click at [1148, 177] on h6 "#ed-898196536" at bounding box center [1129, 174] width 72 height 19
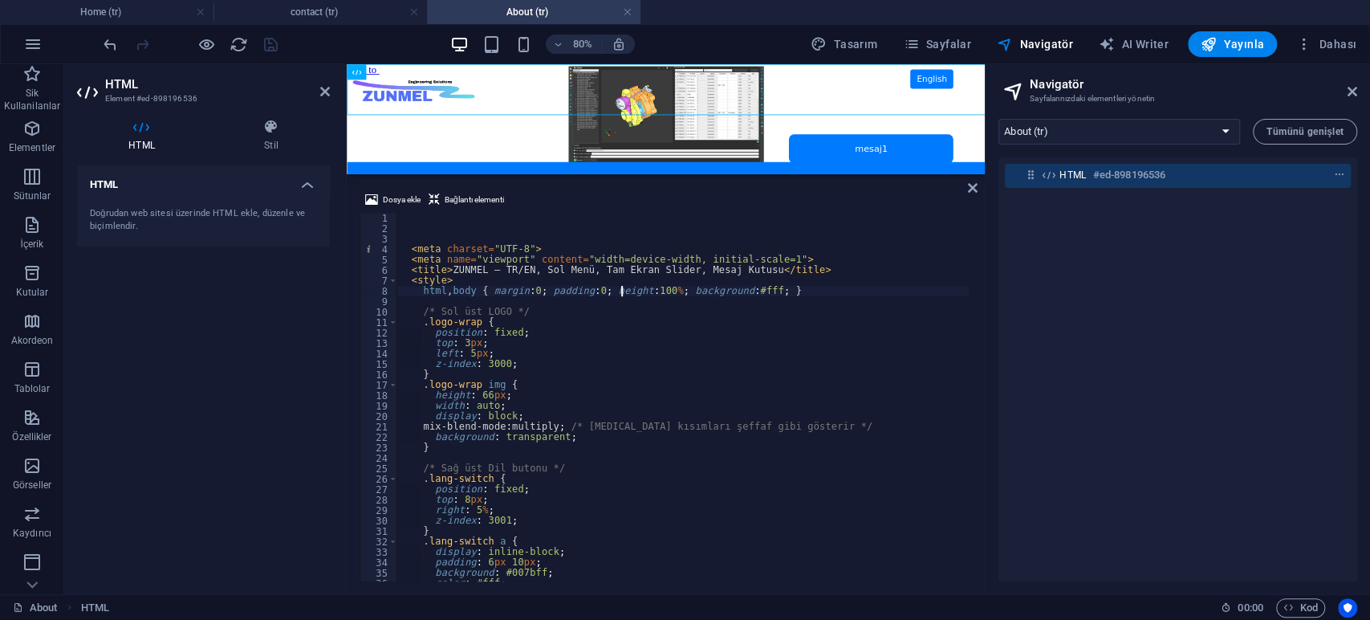
click at [623, 290] on div "< meta charset = "UTF-8" > < meta name = "viewport" content = "width=device-wid…" at bounding box center [734, 406] width 677 height 386
click at [625, 266] on div "< meta charset = "UTF-8" > < meta name = "viewport" content = "width=device-wid…" at bounding box center [734, 406] width 677 height 386
type textarea "<title>ZUNMEL – TR/EN, Sol Menü, Tam Ekran Slider, Mesaj Kutusu</title>"
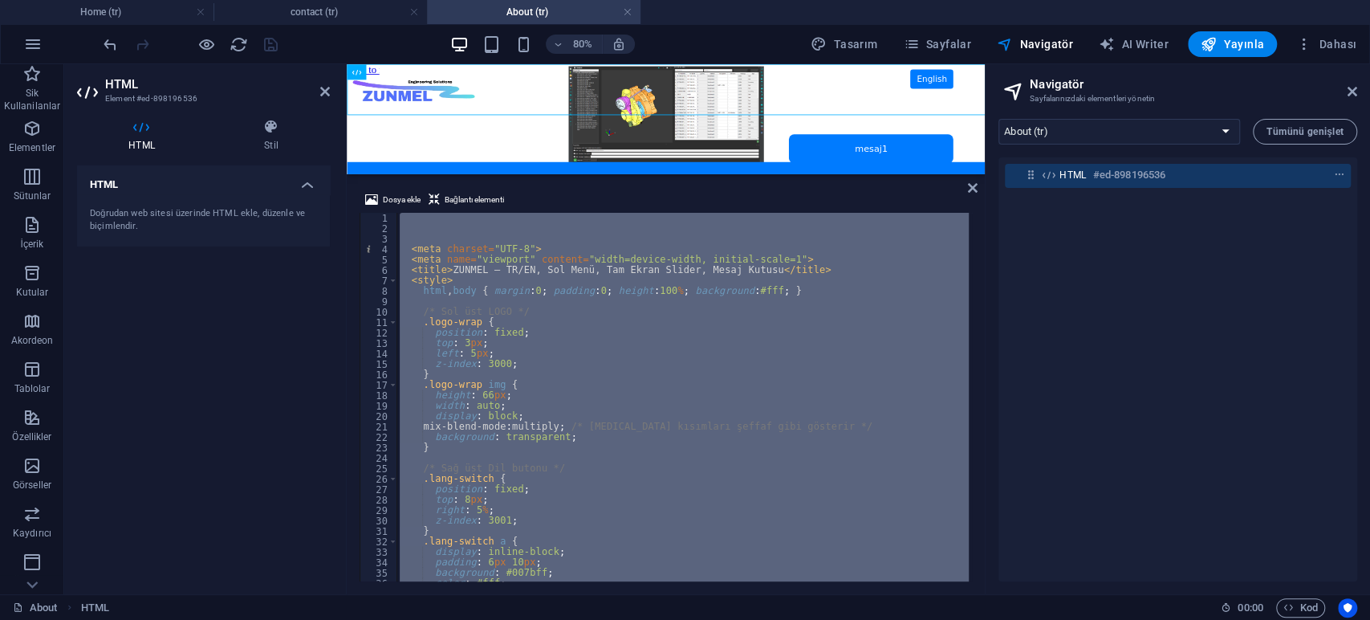
click at [697, 371] on div "< meta charset = "UTF-8" > < meta name = "viewport" content = "width=device-wid…" at bounding box center [682, 397] width 572 height 368
type textarea "}"
paste textarea
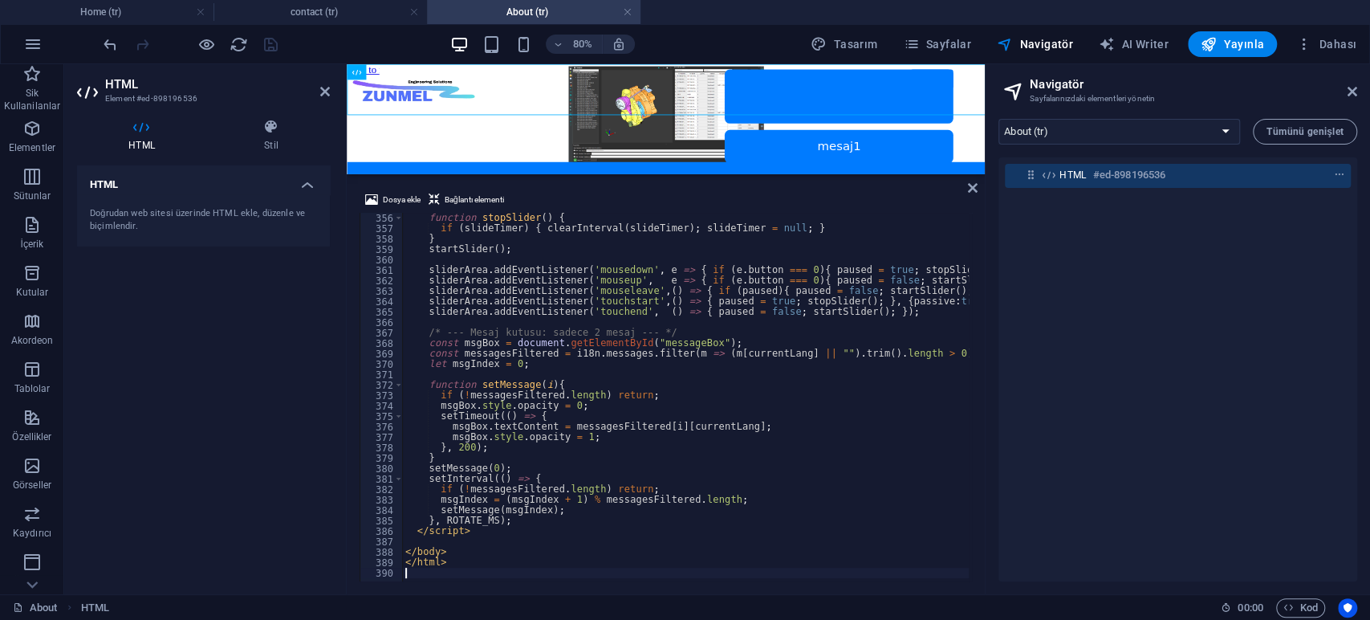
click at [295, 335] on div "HTML Doğrudan web sitesi üzerinde HTML ekle, düzenle ve biçimlendir." at bounding box center [203, 373] width 253 height 416
click at [266, 47] on icon "save" at bounding box center [271, 44] width 18 height 18
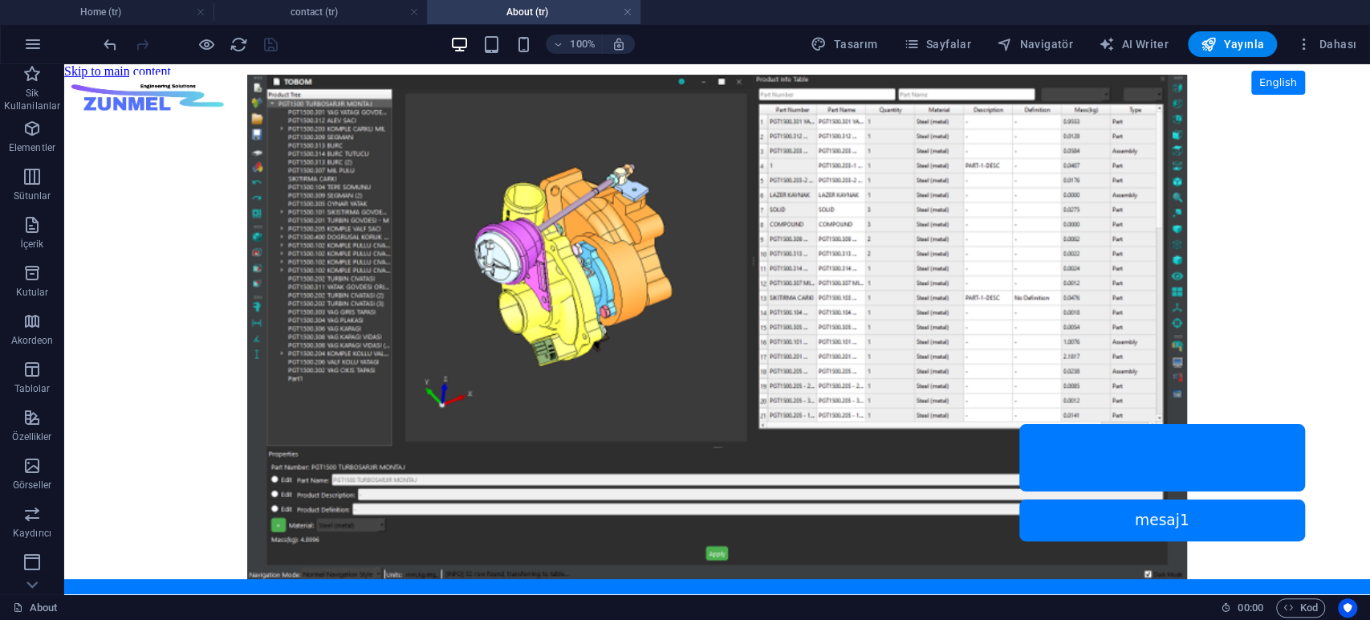
click at [513, 14] on h4 "About (tr)" at bounding box center [533, 12] width 213 height 18
click at [95, 72] on span "HTML" at bounding box center [101, 74] width 26 height 10
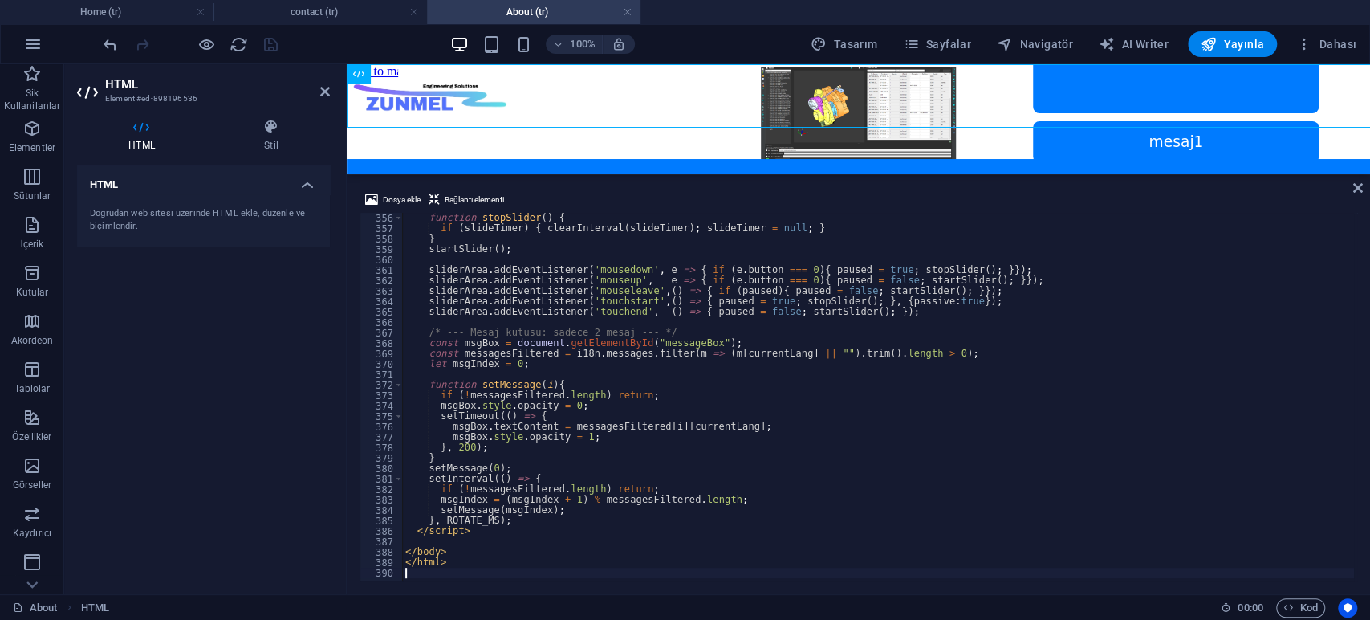
scroll to position [3700, 0]
click at [666, 372] on div "function stopSlider ( ) { if ( slideTimer ) { clearInterval ( slideTimer ) ; sl…" at bounding box center [878, 406] width 951 height 386
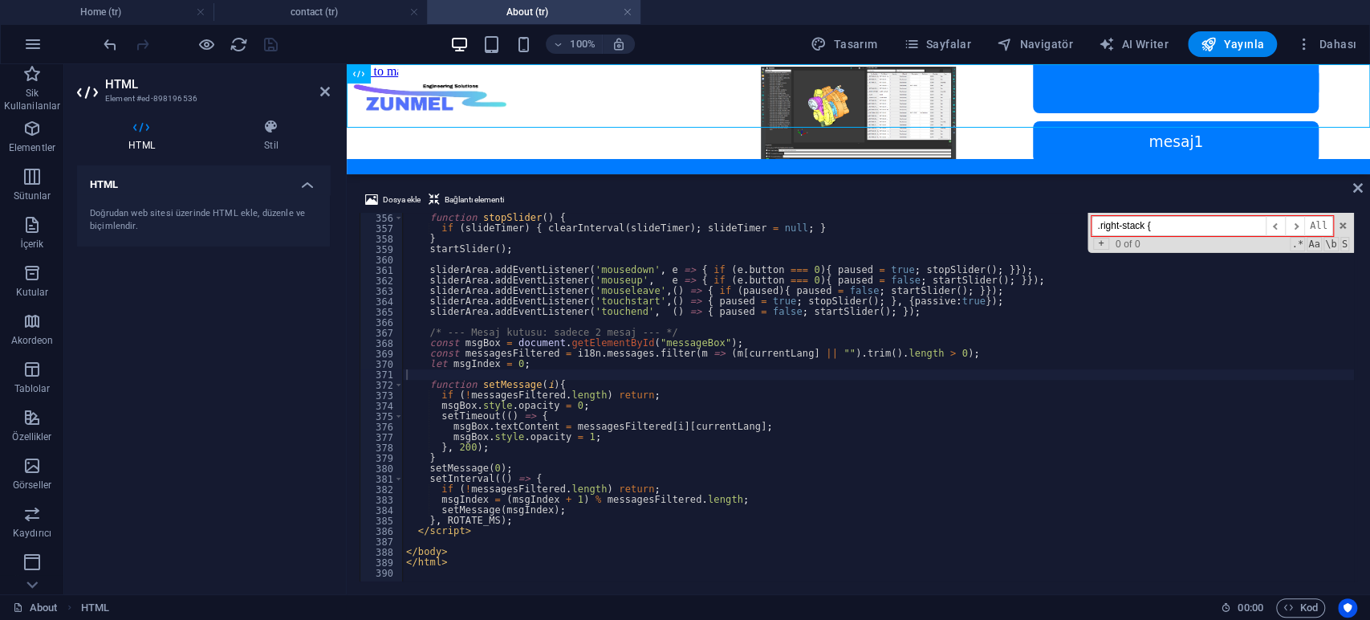
click at [1200, 223] on input ".right-stack {" at bounding box center [1178, 226] width 174 height 20
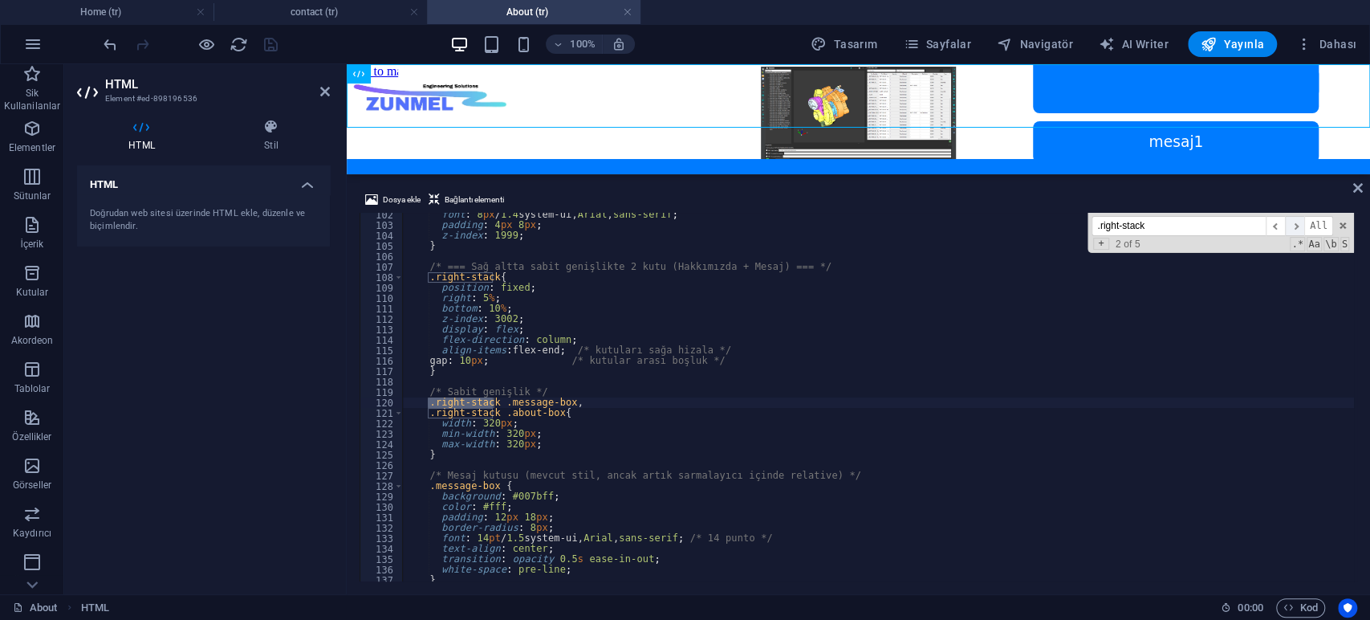
type input ".right-stack"
click at [1293, 228] on span "​" at bounding box center [1294, 226] width 19 height 20
click at [567, 404] on div "font : 8 px / 1.4 system-ui, Arial , sans-serif ; padding : 4 px 8 px ; z-index…" at bounding box center [878, 403] width 951 height 389
click at [1293, 226] on span "​" at bounding box center [1294, 226] width 19 height 20
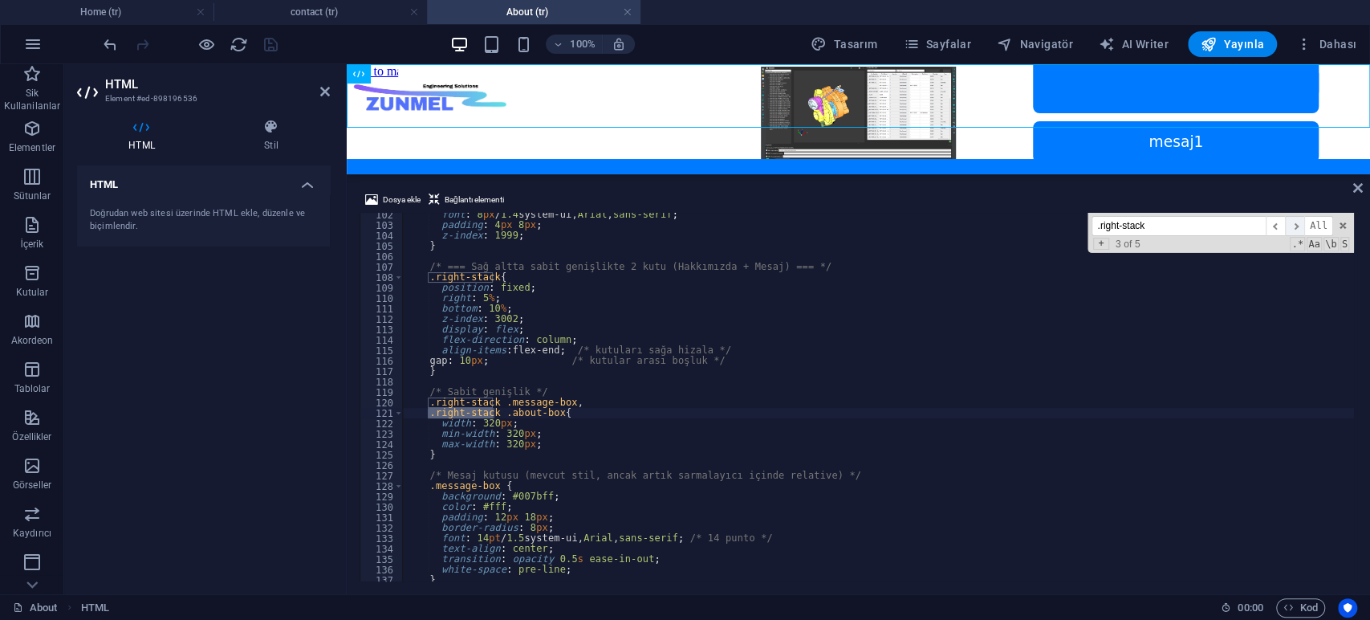
scroll to position [1505, 0]
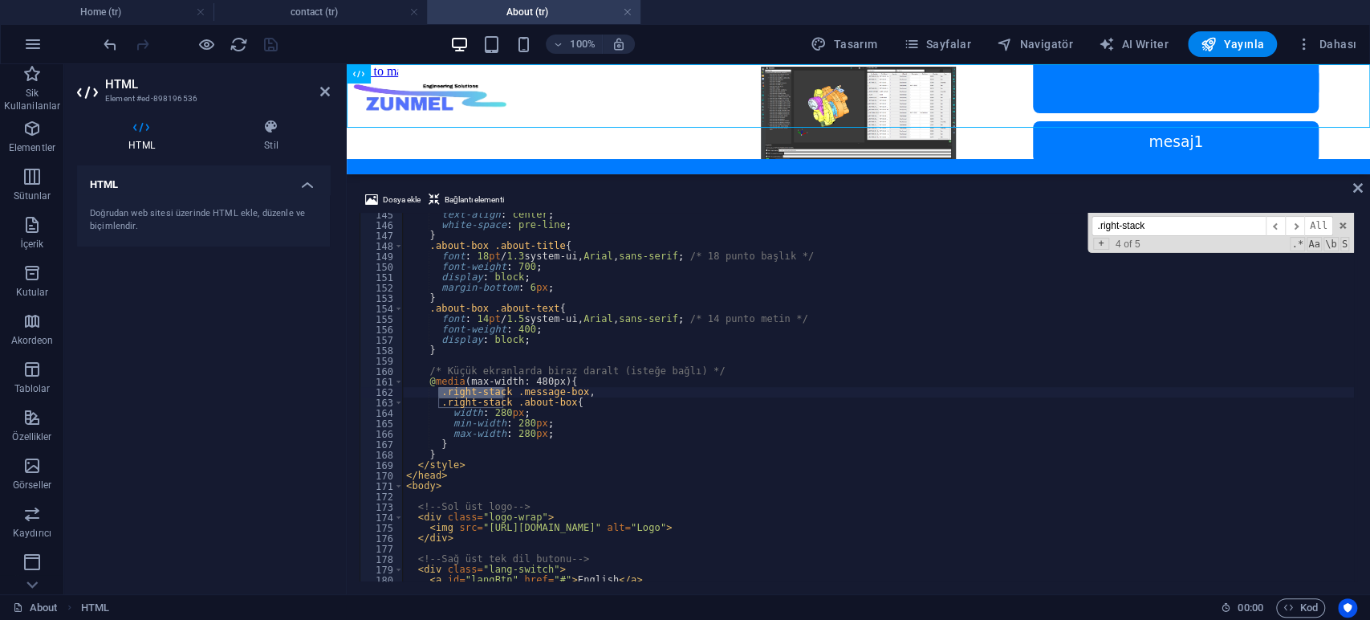
type textarea "min-width: 280px;"
click at [569, 427] on div "text-align : center ; white-space : pre-line ; } .about-box .about-title { font…" at bounding box center [878, 403] width 951 height 389
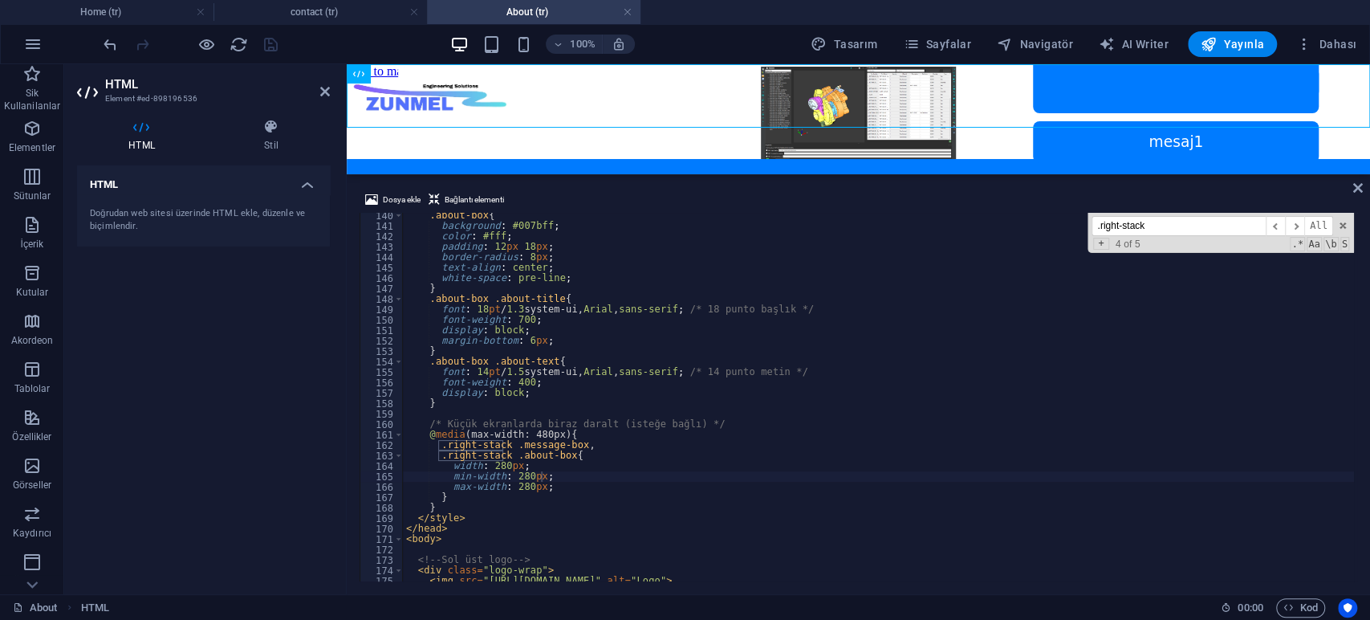
drag, startPoint x: 1154, startPoint y: 225, endPoint x: 1034, endPoint y: 226, distance: 120.4
click at [1034, 226] on div ".about-box { background : #007bff ; color : #fff ; padding : 12 px 18 px ; bord…" at bounding box center [878, 397] width 951 height 368
paste input "about-box {"
click at [1299, 228] on span "​" at bounding box center [1294, 226] width 19 height 20
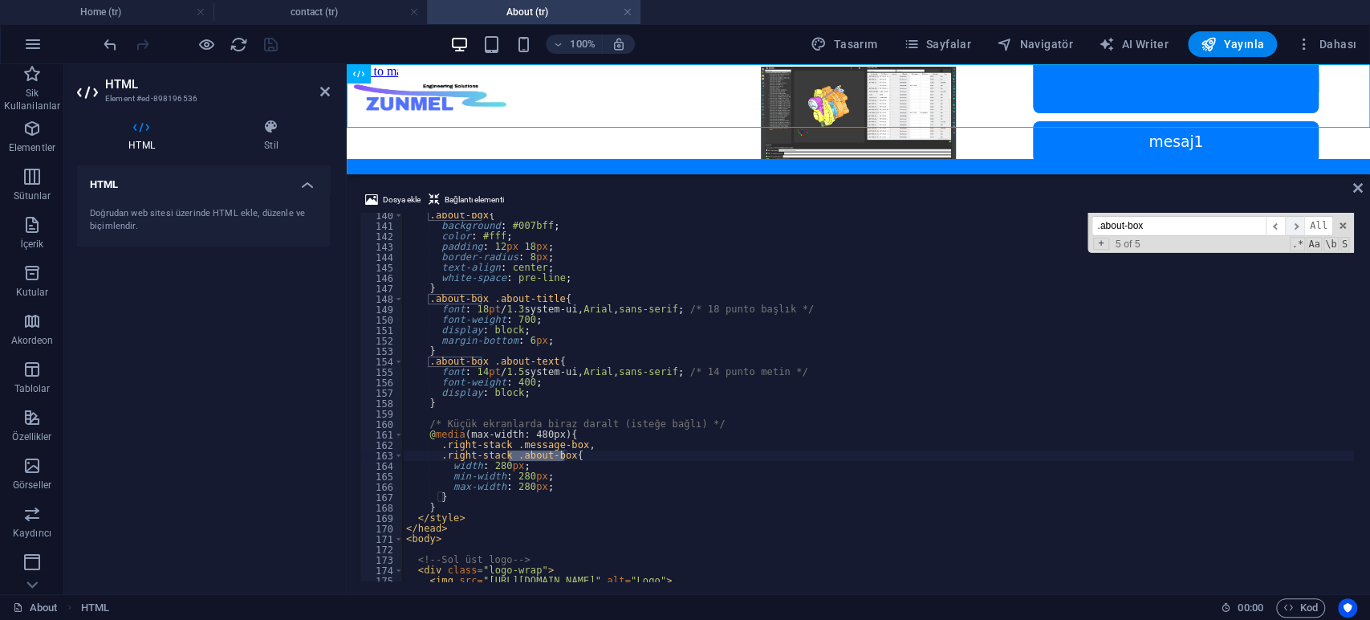
click at [1294, 221] on span "​" at bounding box center [1294, 226] width 19 height 20
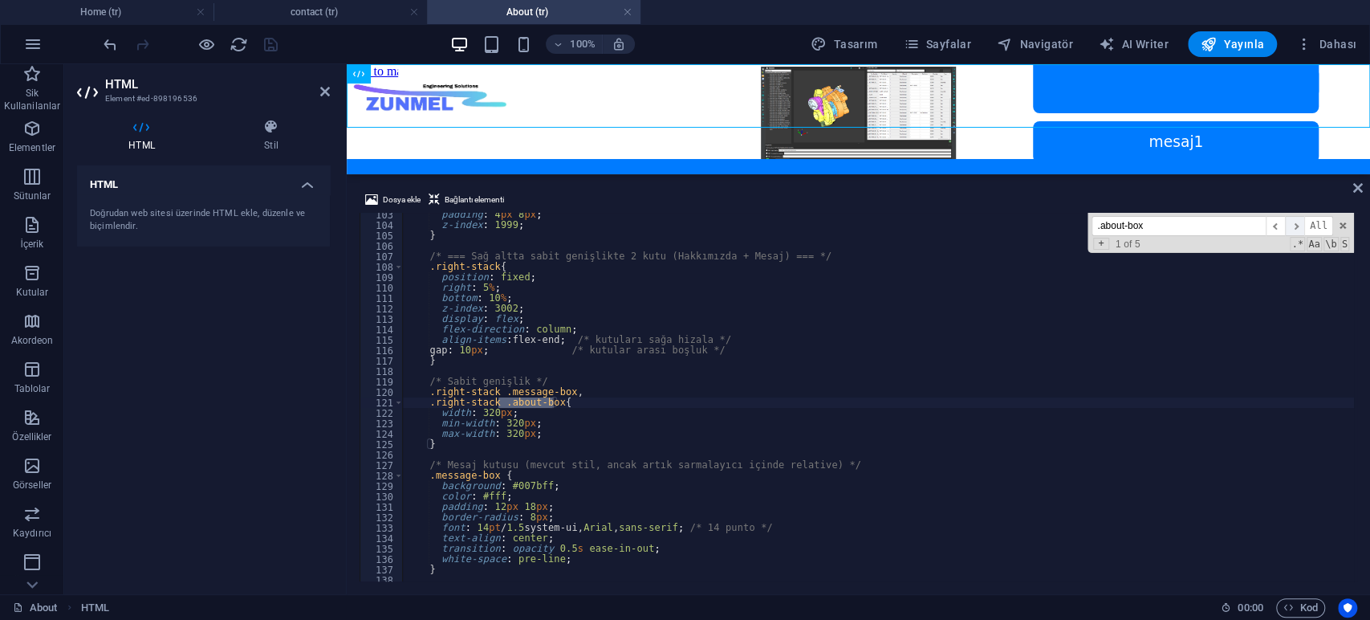
click at [1294, 221] on span "​" at bounding box center [1294, 226] width 19 height 20
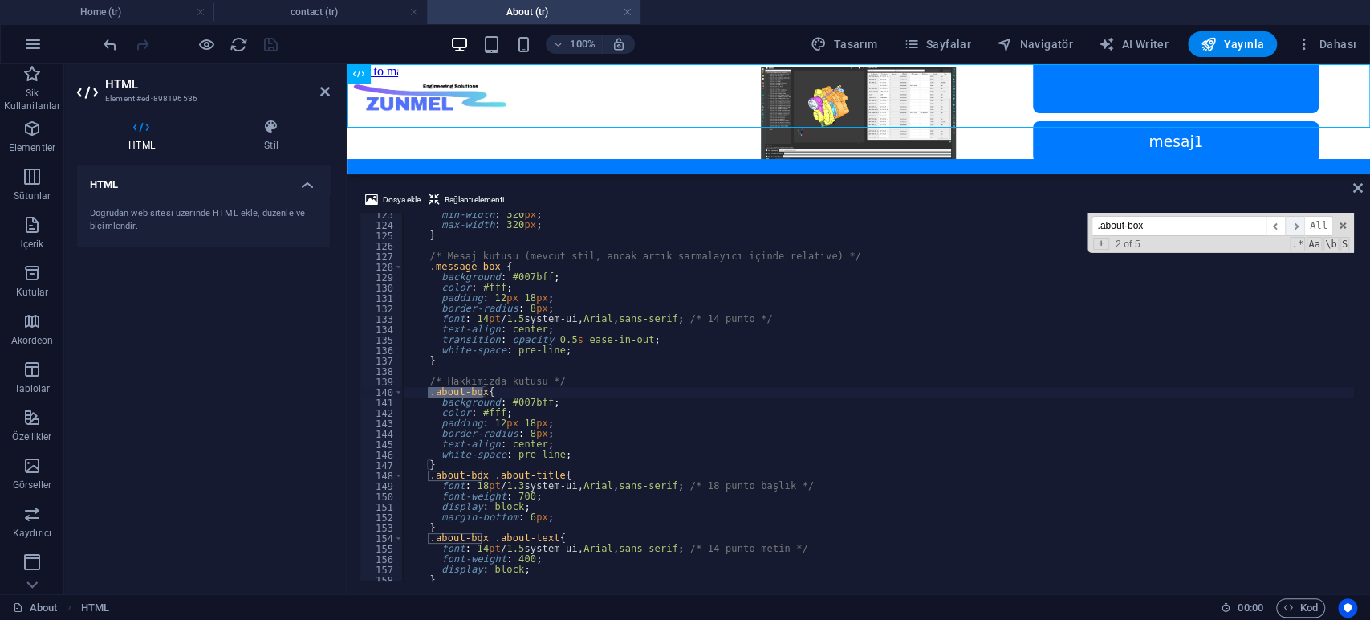
scroll to position [1276, 0]
click at [1294, 221] on span "​" at bounding box center [1294, 226] width 19 height 20
drag, startPoint x: 1150, startPoint y: 225, endPoint x: 1021, endPoint y: 224, distance: 129.2
click at [1021, 224] on div "min-width : 320 px ; max-width : 320 px ; } /* Mesaj kutusu (mevcut stil, ancak…" at bounding box center [878, 397] width 951 height 368
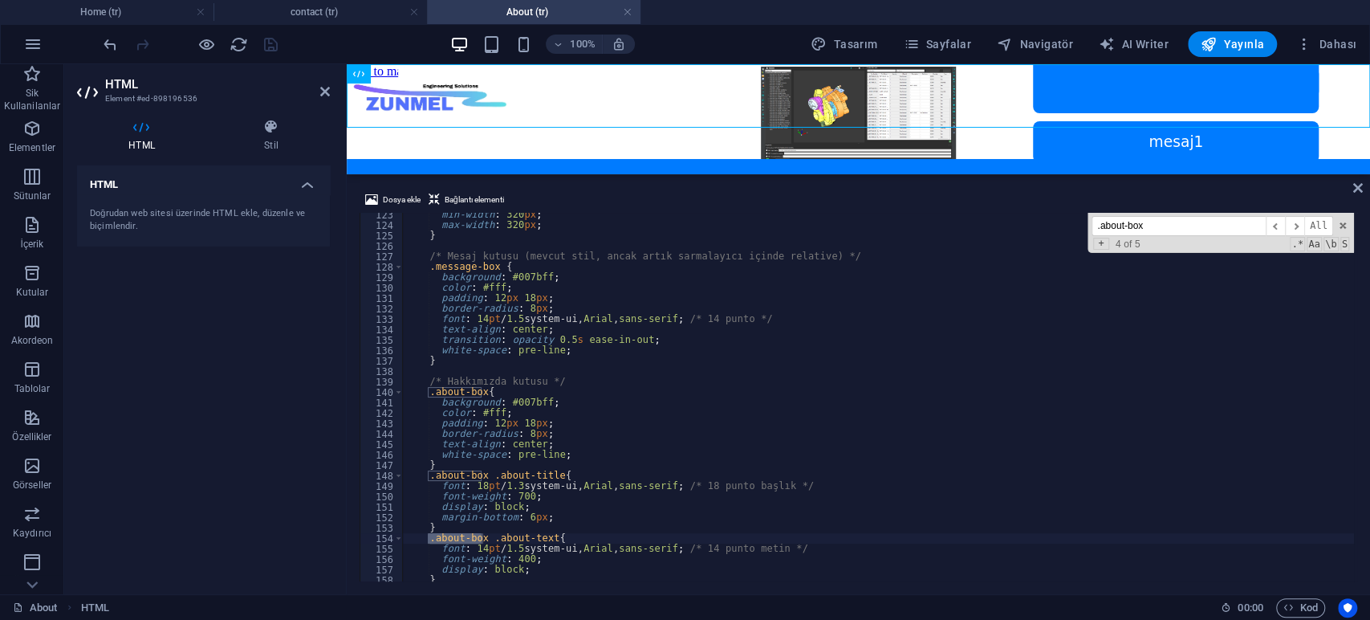
paste input "height: 150px;"
click at [1099, 222] on input "height: 150px" at bounding box center [1178, 226] width 174 height 20
click at [1172, 222] on input "height: 150px" at bounding box center [1178, 226] width 174 height 20
drag, startPoint x: 1162, startPoint y: 228, endPoint x: 1053, endPoint y: 222, distance: 109.3
click at [1053, 222] on div "min-width : 320 px ; max-width : 320 px ; } /* Mesaj kutusu (mevcut stil, ancak…" at bounding box center [878, 397] width 951 height 368
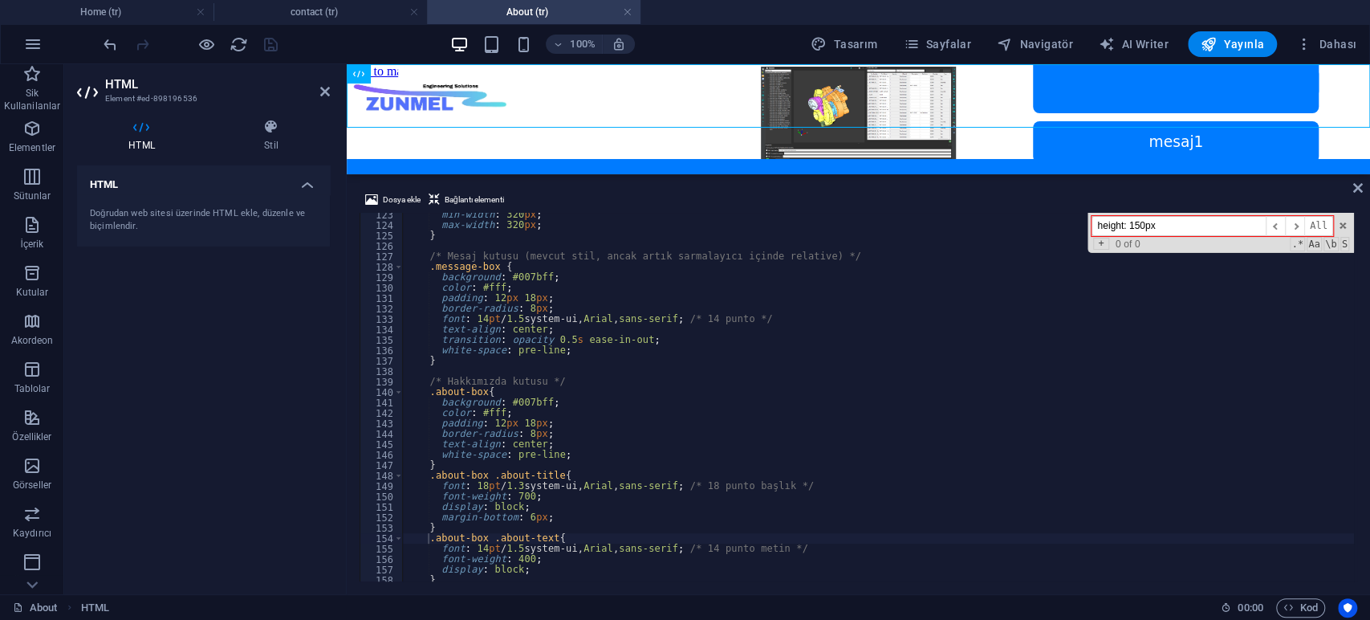
paste input "about: {"
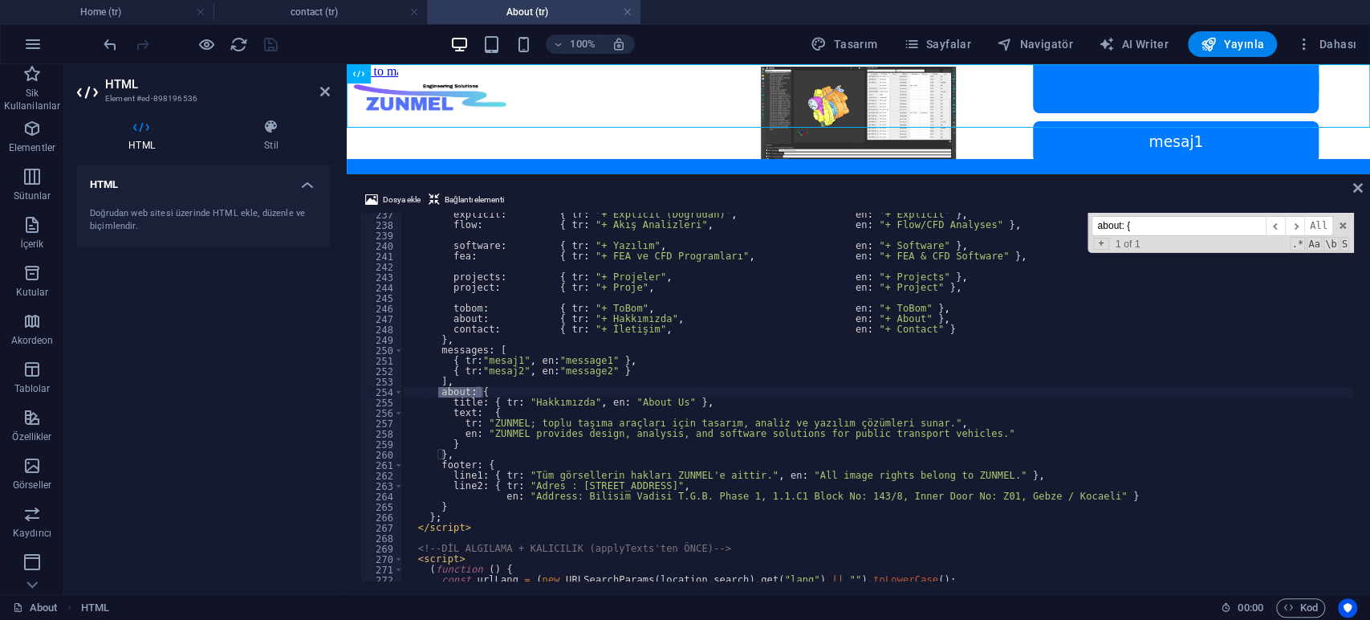
type input "about: {"
drag, startPoint x: 533, startPoint y: 421, endPoint x: 906, endPoint y: 424, distance: 373.2
click at [906, 424] on div "explicit : { tr : "+ Explicit (Doğrudan)" , en : "+ Explicit" } , flow : { tr :…" at bounding box center [878, 403] width 951 height 389
click at [969, 434] on div "explicit : { tr : "+ Explicit (Doğrudan)" , en : "+ Explicit" } , flow : { tr :…" at bounding box center [878, 403] width 951 height 389
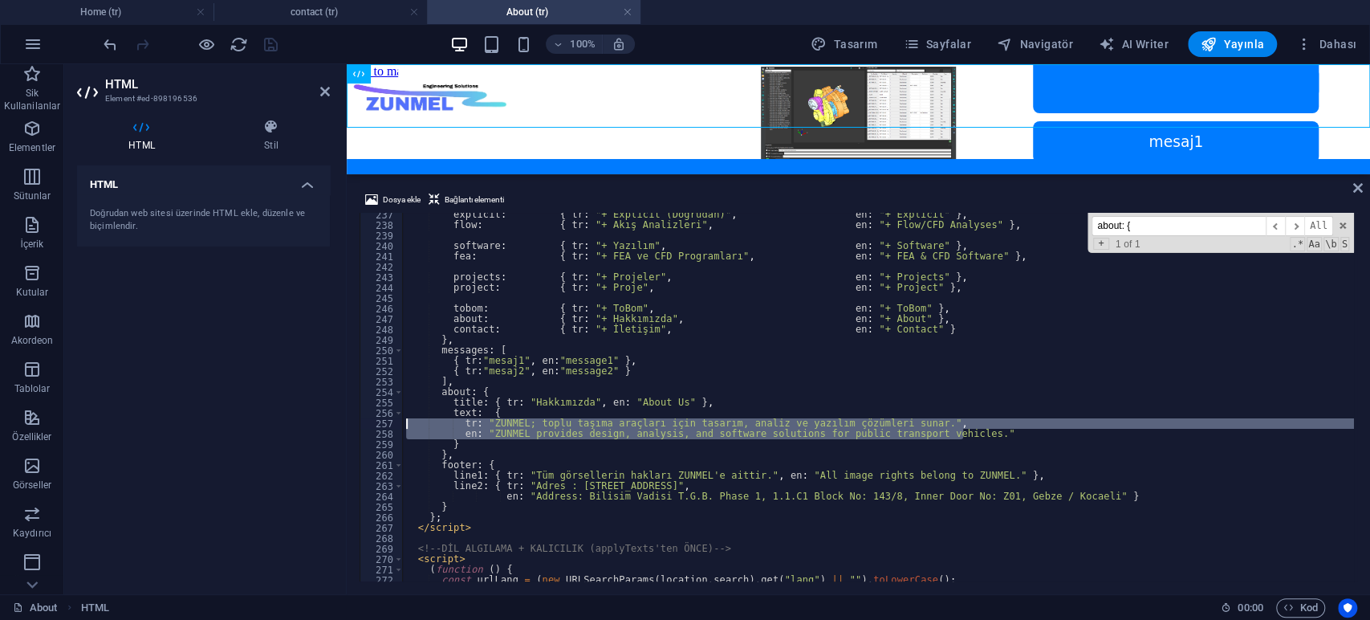
drag, startPoint x: 981, startPoint y: 433, endPoint x: 385, endPoint y: 422, distance: 595.5
click at [385, 422] on div "en: "ZUNMEL provides design, analysis, and software solutions for public transp…" at bounding box center [858, 397] width 997 height 368
click at [983, 437] on div "explicit : { tr : "+ Explicit (Doğrudan)" , en : "+ Explicit" } , flow : { tr :…" at bounding box center [878, 397] width 951 height 368
drag, startPoint x: 981, startPoint y: 435, endPoint x: 338, endPoint y: 424, distance: 643.7
click at [338, 424] on div "HTML Element #ed-898196536 HTML Stil HTML Doğrudan web sitesi üzerinde HTML ekl…" at bounding box center [717, 329] width 1306 height 530
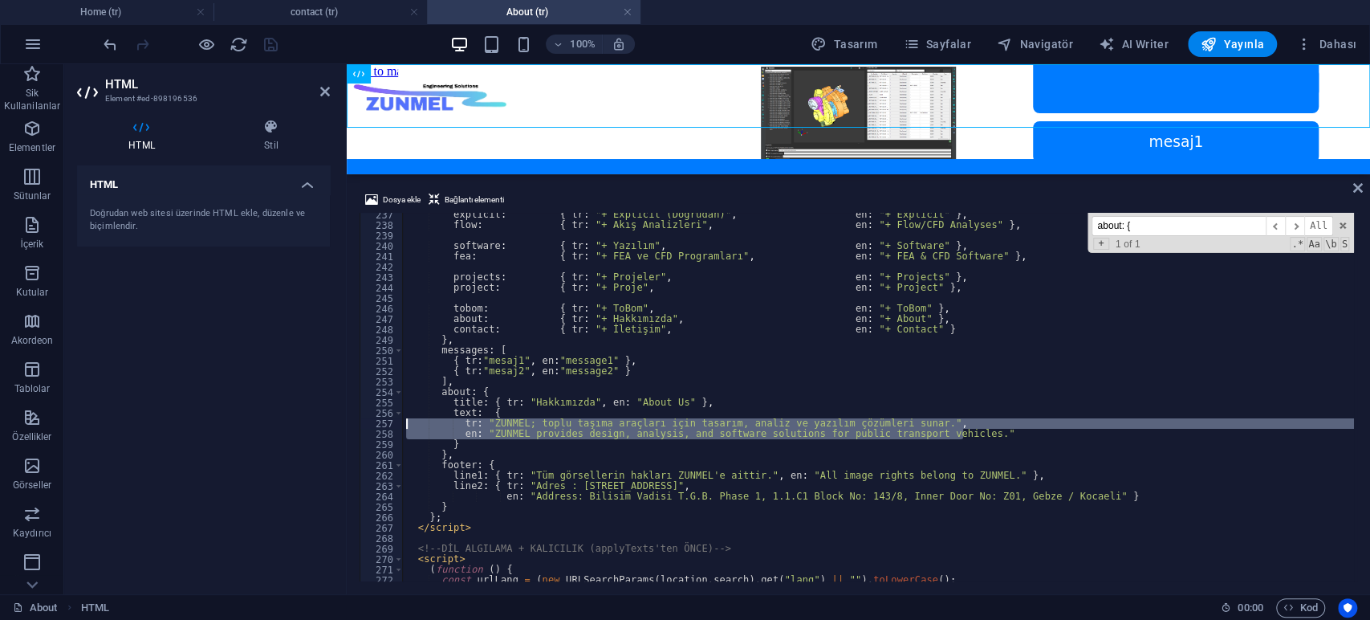
type textarea "tr: "ZUNMEL; toplu taşıma araçları için tasarım, analiz ve yazılım çözümleri su…"
paste textarea
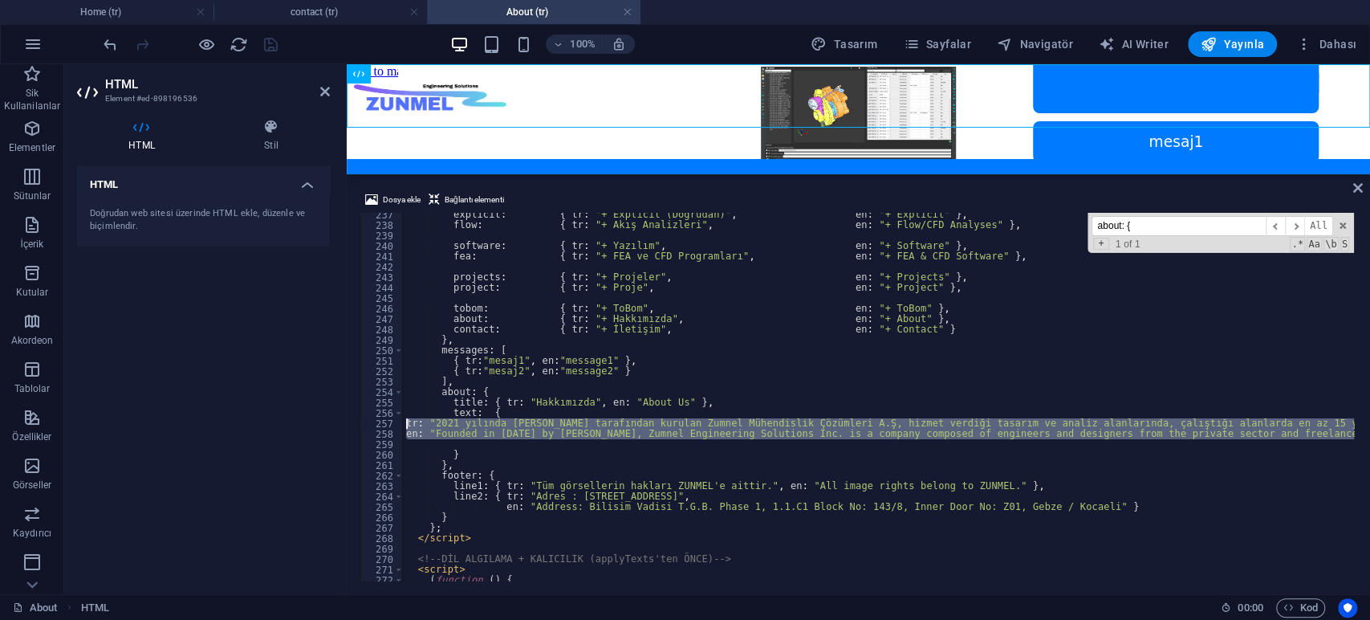
drag, startPoint x: 407, startPoint y: 445, endPoint x: 403, endPoint y: 425, distance: 20.5
click at [510, 449] on div "explicit : { tr : "+ Explicit (Doğrudan)" , en : "+ Explicit" } , flow : { tr :…" at bounding box center [878, 397] width 951 height 368
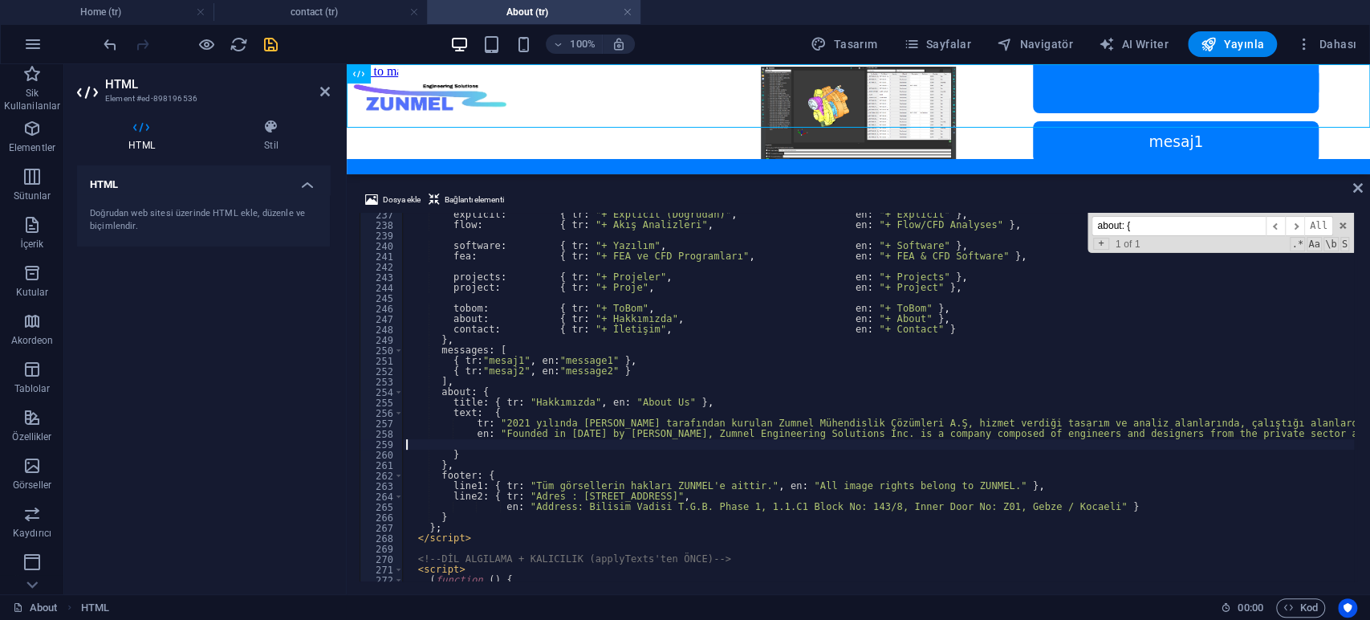
click at [288, 364] on div "HTML Doğrudan web sitesi üzerinde HTML ekle, düzenle ve biçimlendir." at bounding box center [203, 373] width 253 height 416
click at [272, 51] on icon "save" at bounding box center [271, 44] width 18 height 18
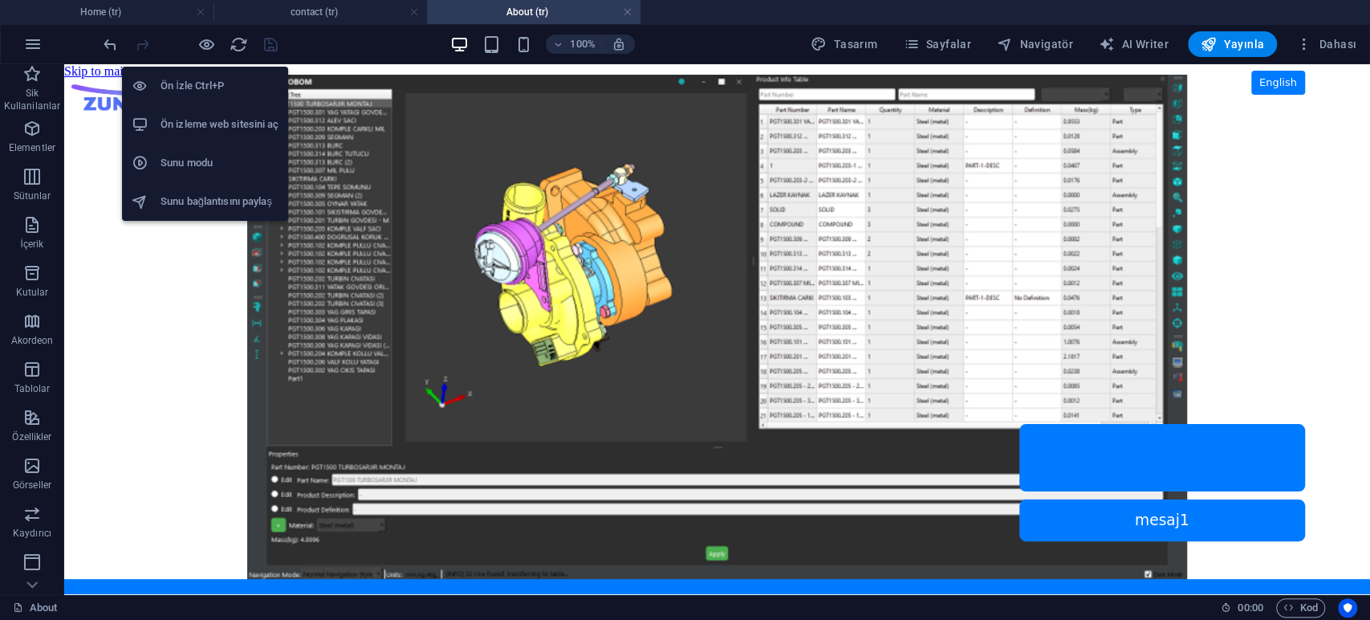
click at [217, 126] on h6 "Ön izleme web sitesini aç" at bounding box center [219, 124] width 118 height 19
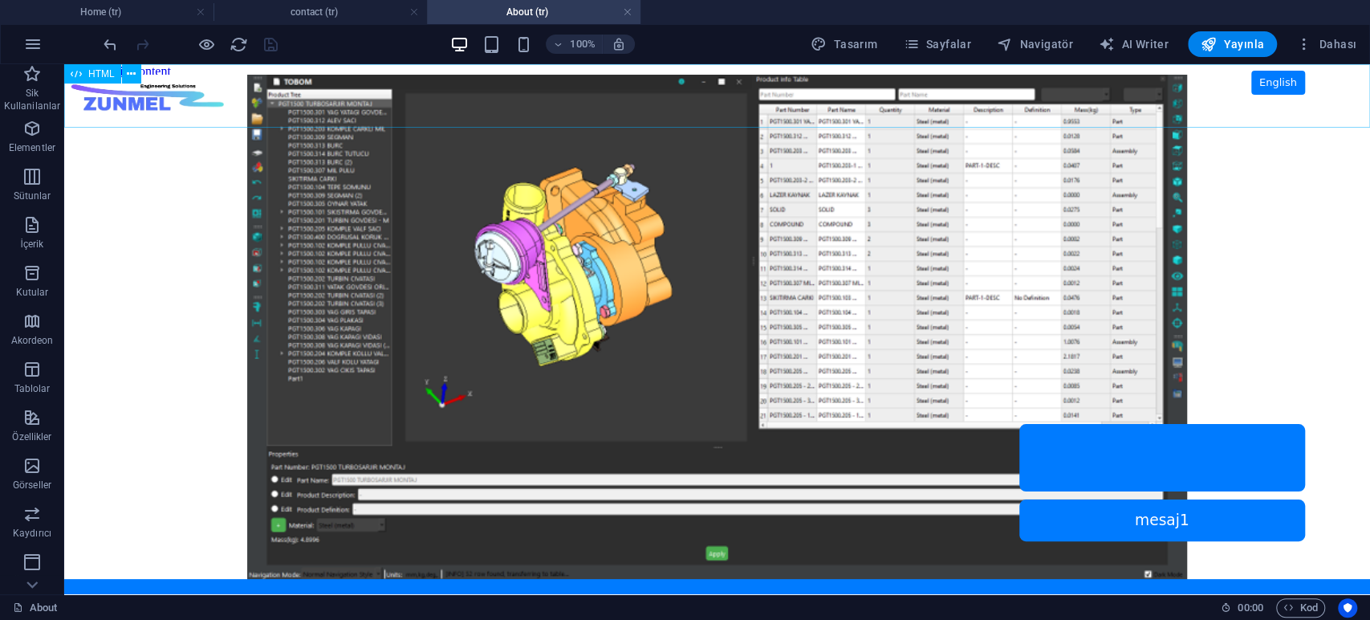
click at [105, 71] on span "HTML" at bounding box center [101, 74] width 26 height 10
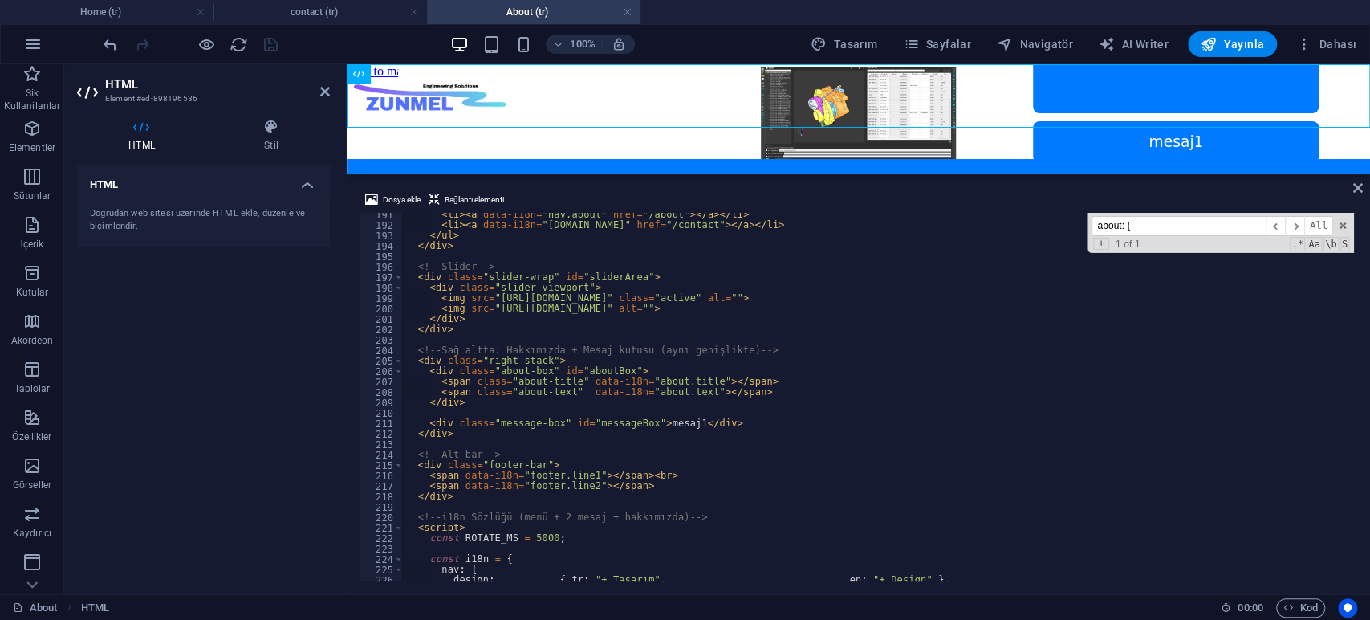
scroll to position [1985, 0]
drag, startPoint x: 1175, startPoint y: 228, endPoint x: 1058, endPoint y: 221, distance: 117.3
click at [1058, 221] on div "< li > < a data-i18n = "nav.about" href = "/about" > </ a > </ li > < li > < a …" at bounding box center [878, 397] width 951 height 368
paste input ".about-box .about-text"
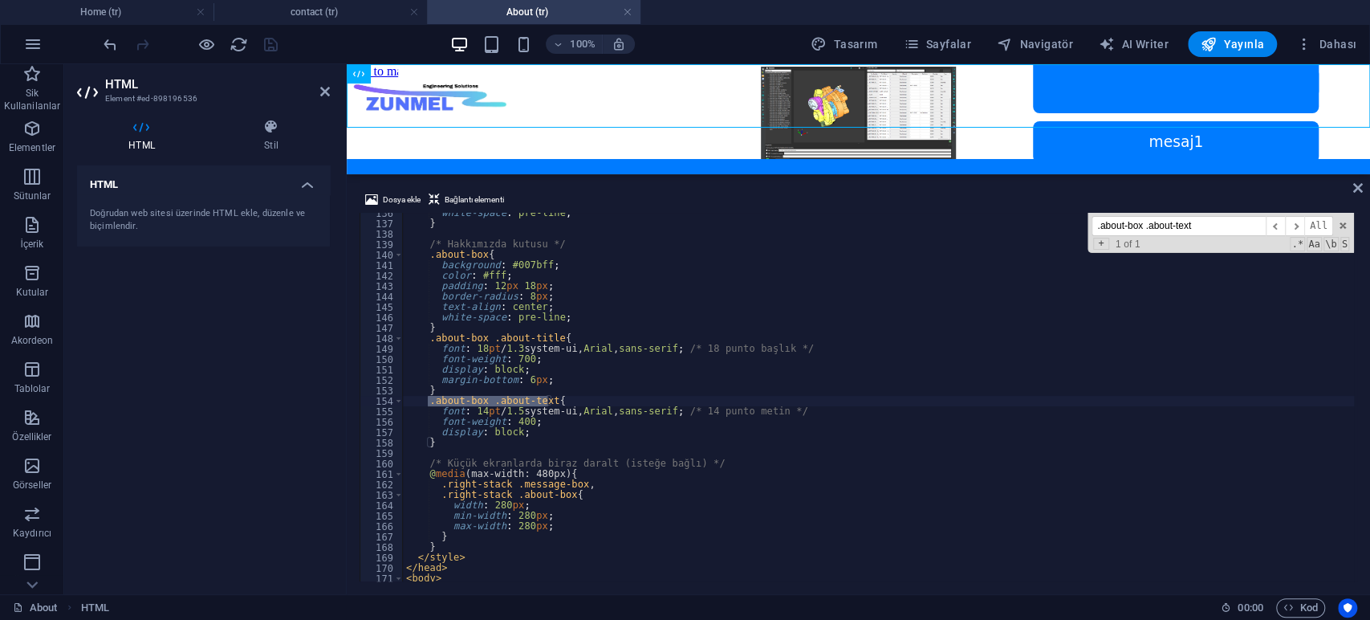
type input ".about-box .about-text"
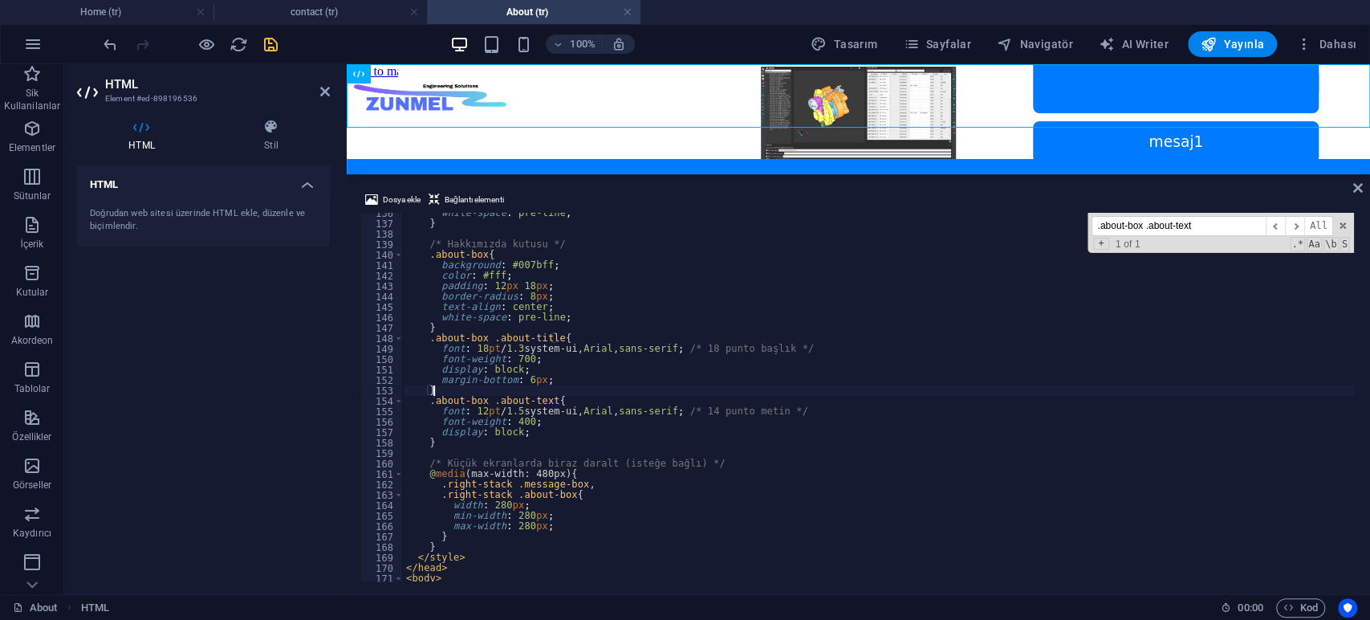
drag, startPoint x: 536, startPoint y: 307, endPoint x: 506, endPoint y: 305, distance: 30.5
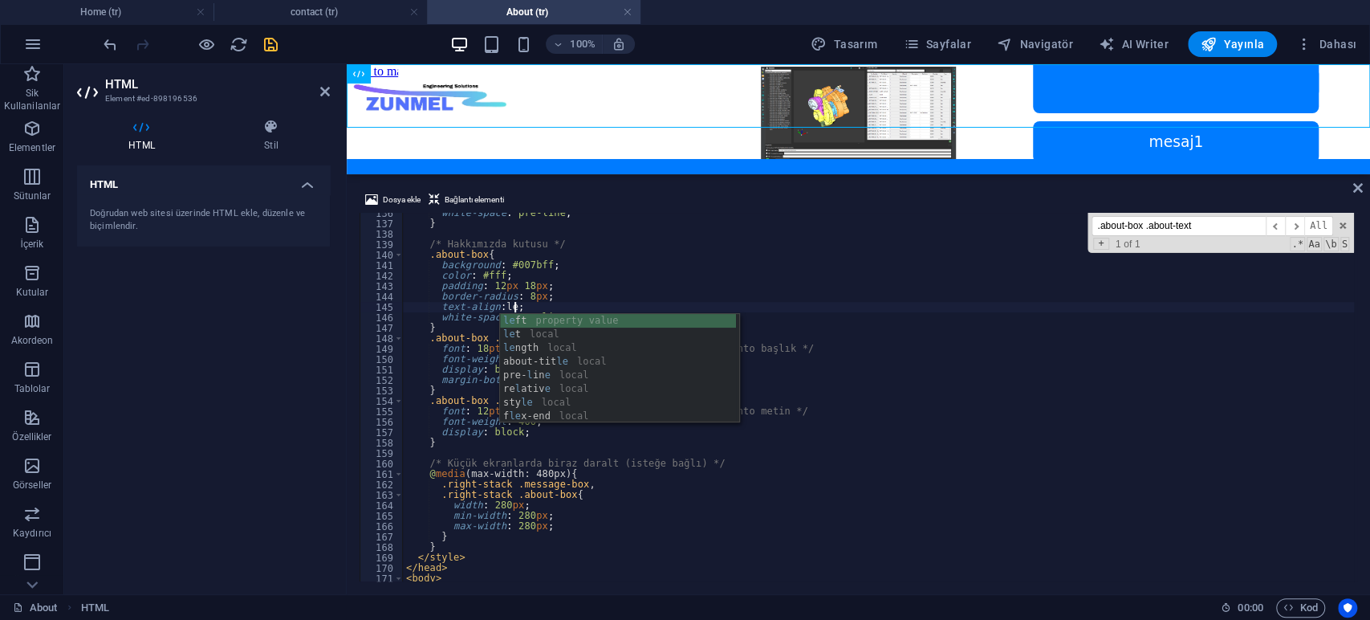
scroll to position [0, 9]
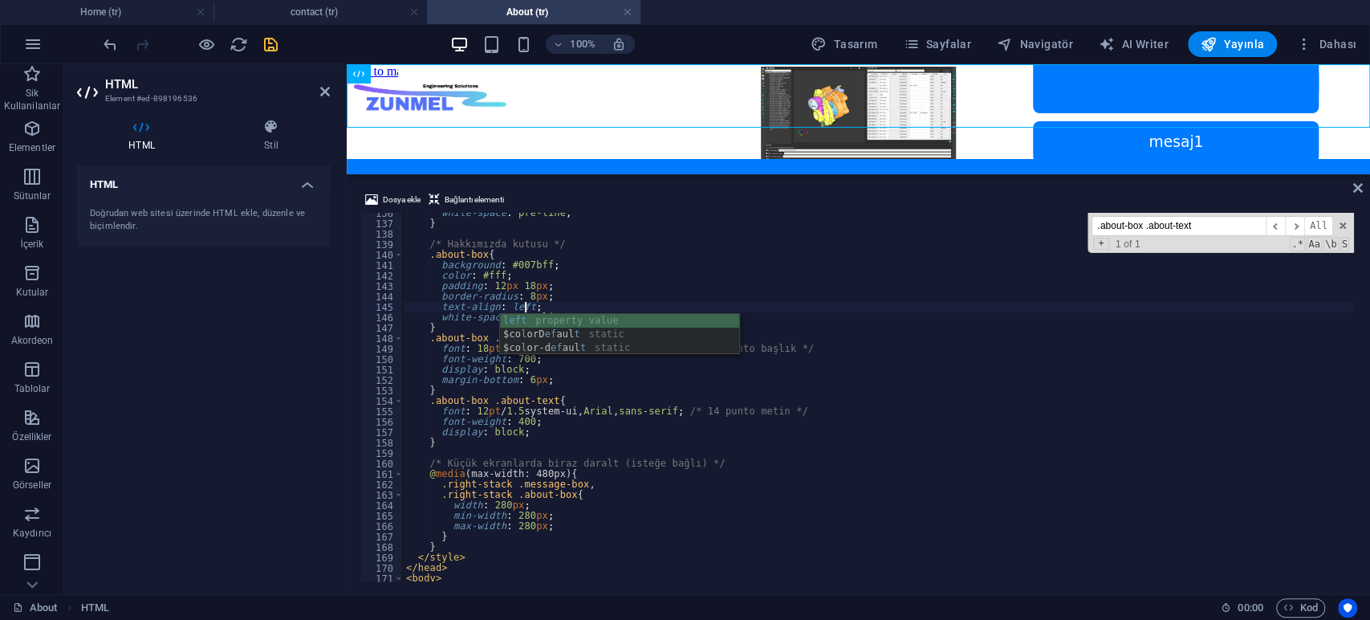
type textarea "padding: 12px 18px;"
click at [231, 311] on div "HTML Doğrudan web sitesi üzerinde HTML ekle, düzenle ve biçimlendir." at bounding box center [203, 373] width 253 height 416
click at [268, 33] on div at bounding box center [190, 44] width 180 height 26
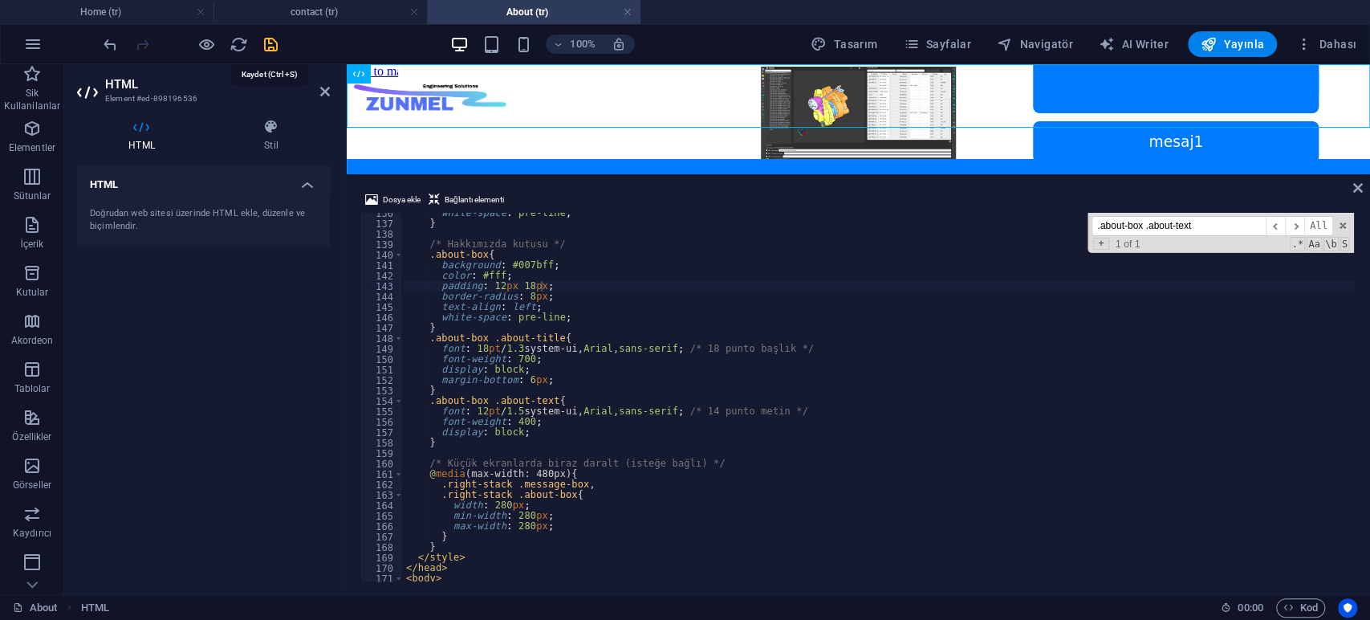
click at [270, 39] on icon "save" at bounding box center [271, 44] width 18 height 18
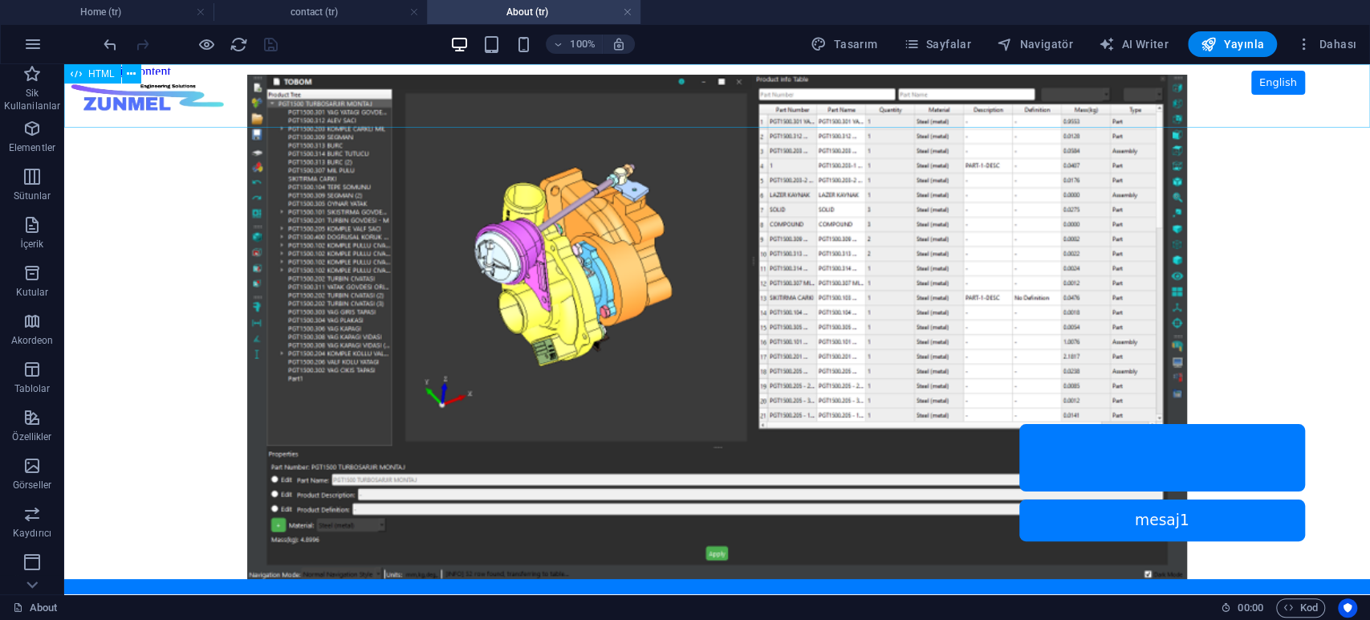
click at [94, 75] on span "HTML" at bounding box center [101, 74] width 26 height 10
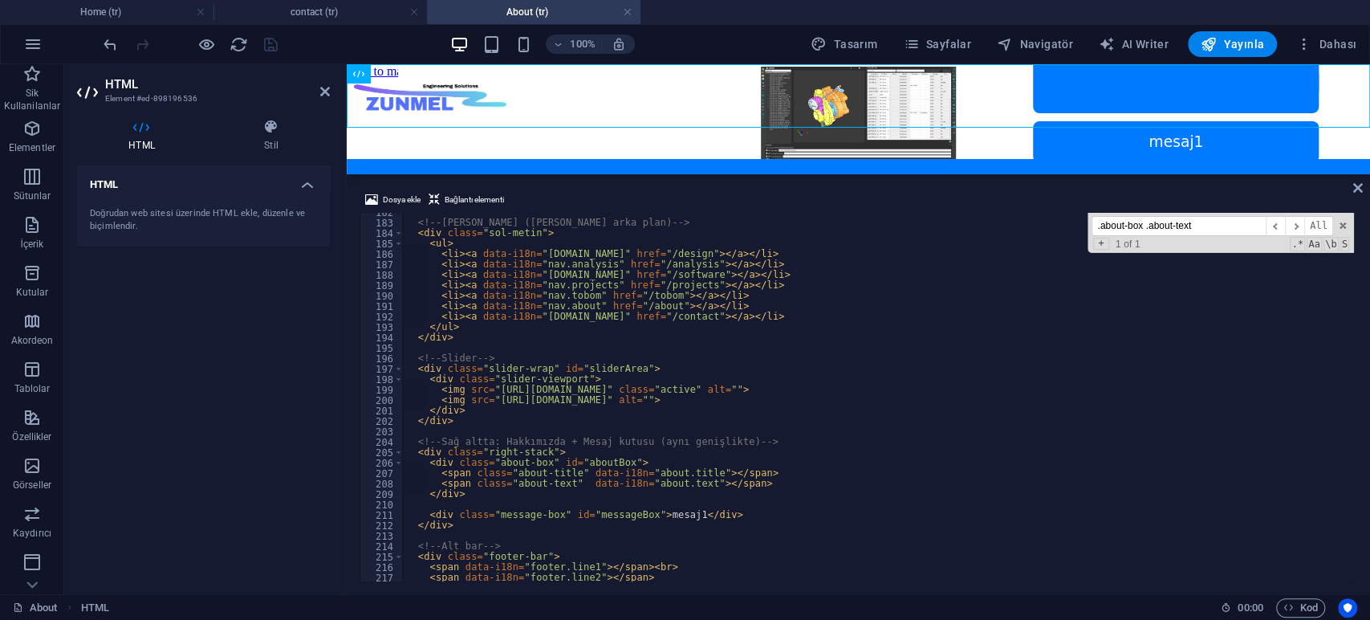
scroll to position [1947, 0]
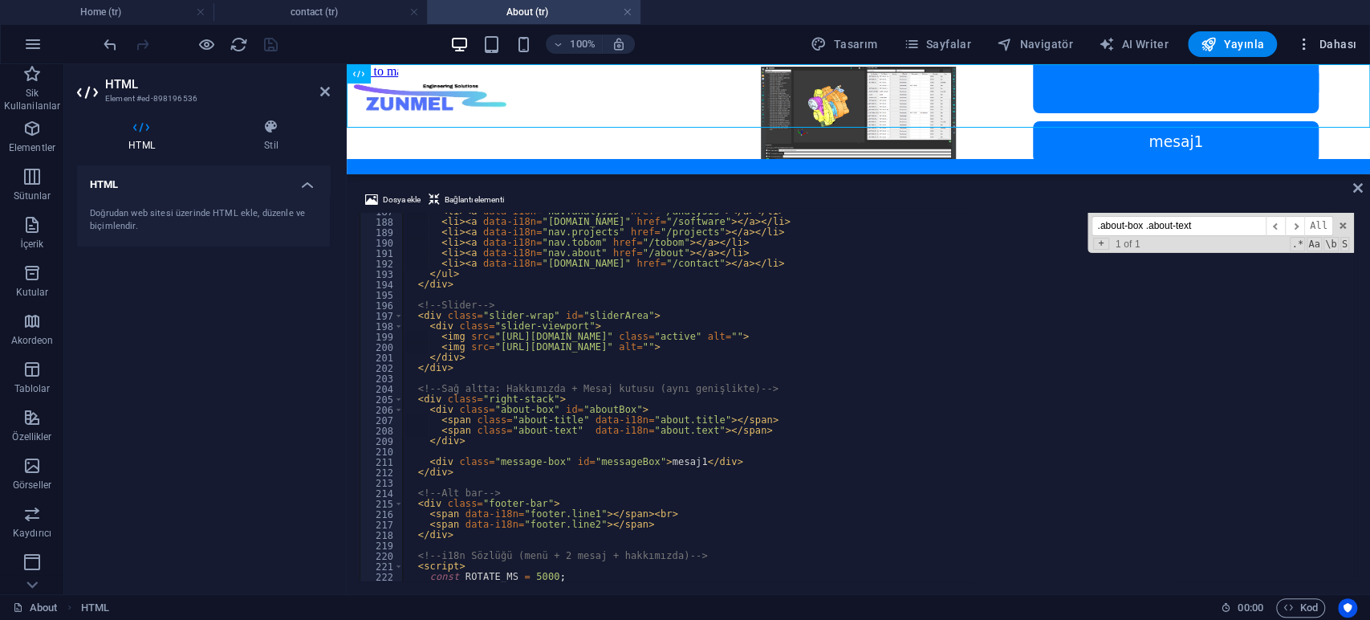
click at [1329, 48] on span "Dahası" at bounding box center [1326, 44] width 60 height 16
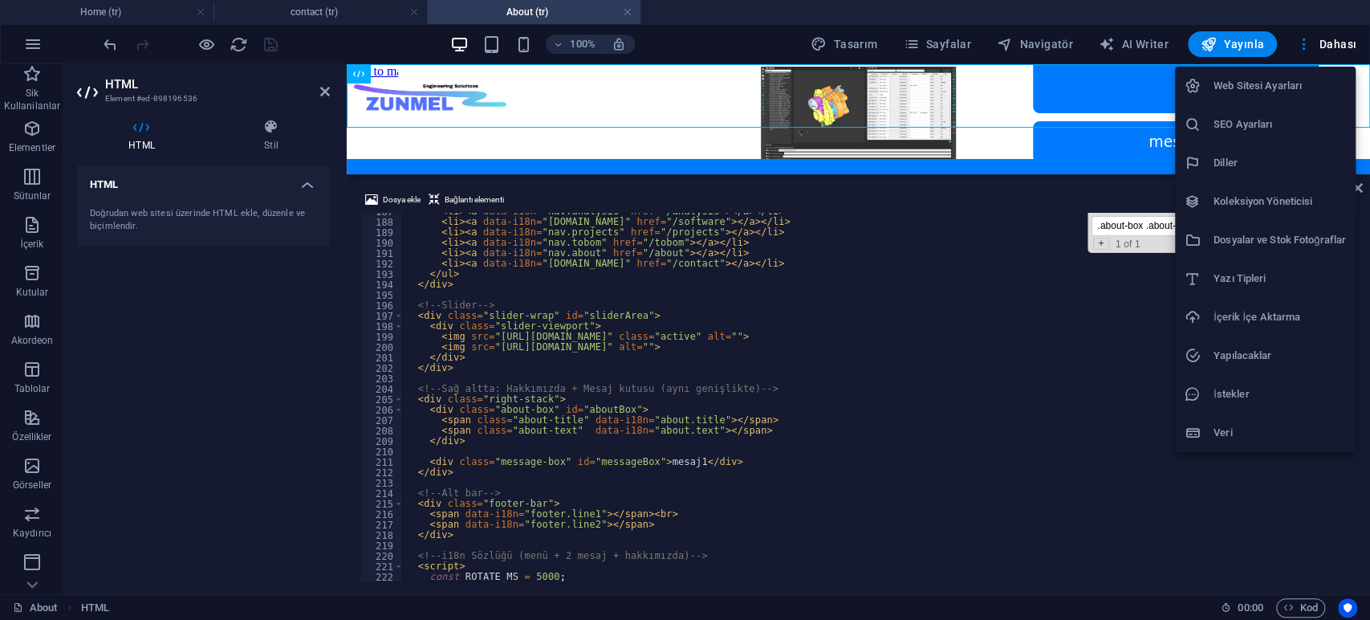
click at [1257, 240] on h6 "Dosyalar ve Stok Fotoğraflar" at bounding box center [1279, 239] width 132 height 19
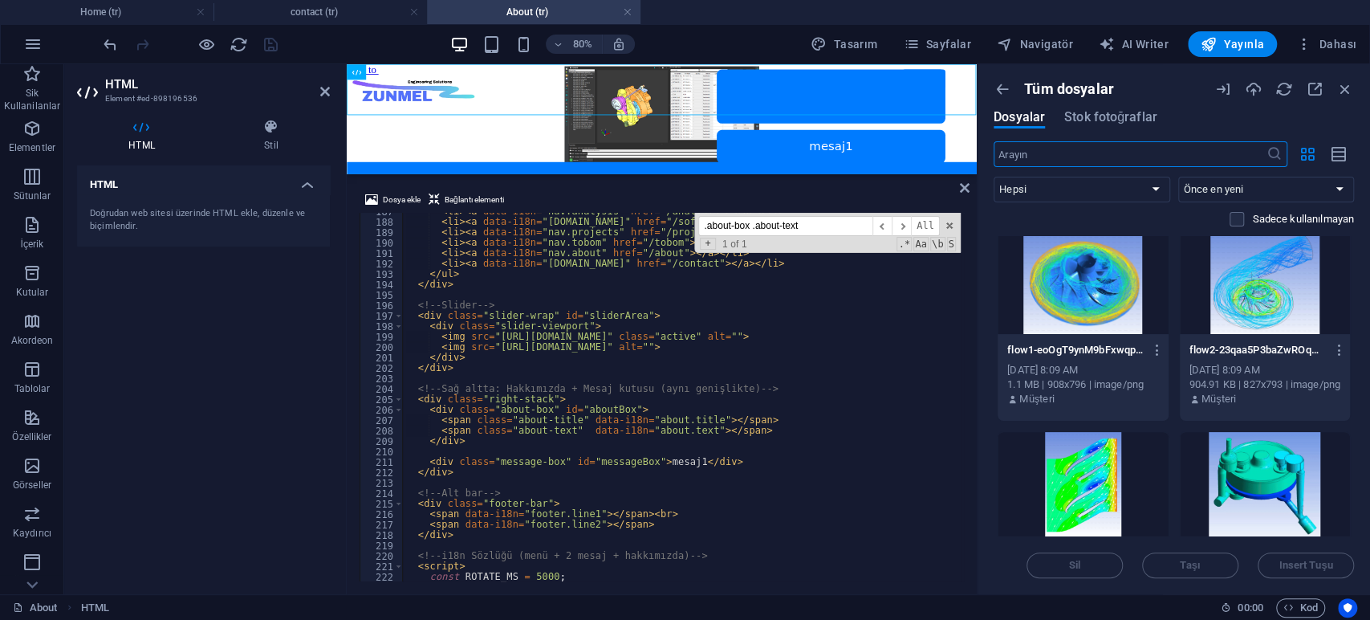
scroll to position [1426, 0]
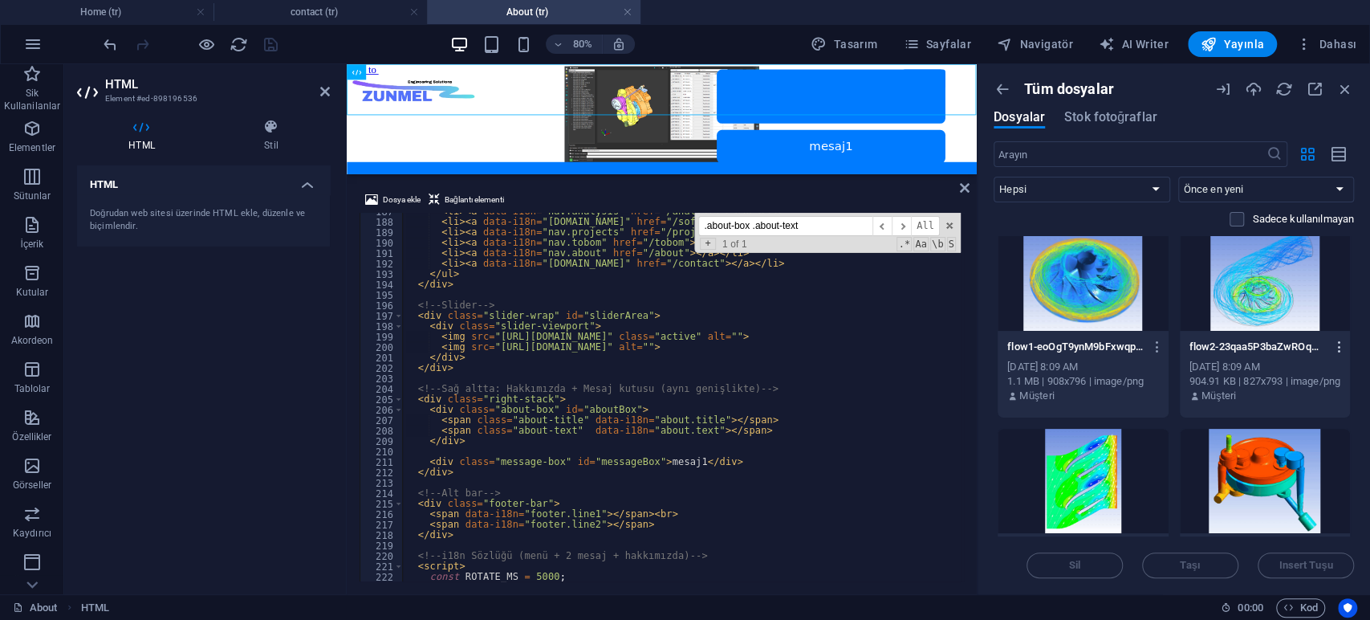
click at [1335, 343] on icon "button" at bounding box center [1338, 346] width 15 height 14
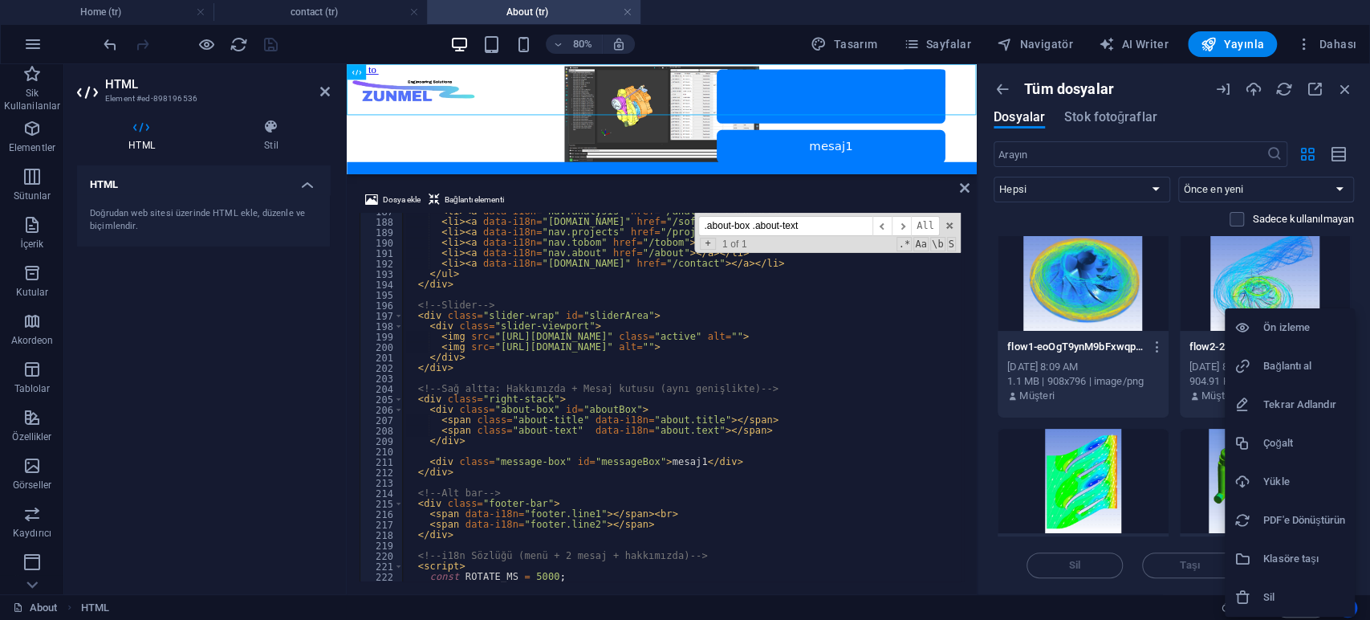
click at [1297, 365] on h6 "Bağlantı al" at bounding box center [1304, 365] width 82 height 19
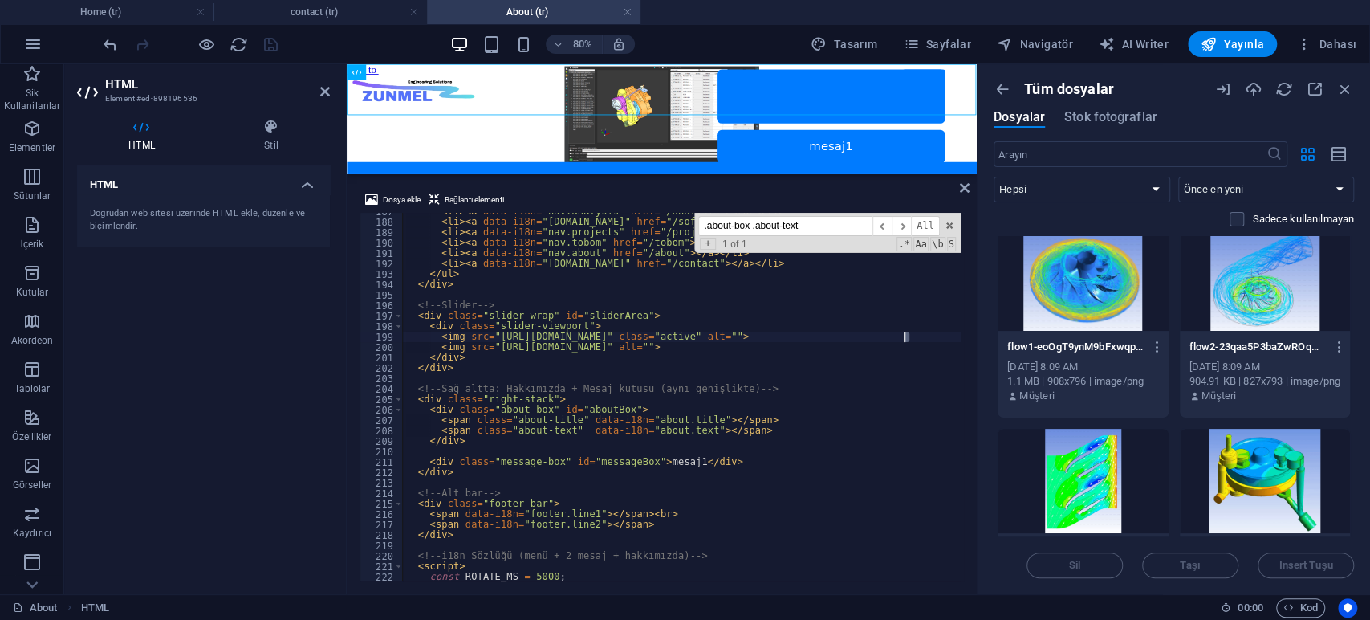
drag, startPoint x: 909, startPoint y: 338, endPoint x: 900, endPoint y: 337, distance: 8.9
click at [908, 335] on div "< li > < a data-i18n = "nav.analysis" href = "/analysis" > </ a > </ li > < li …" at bounding box center [682, 397] width 558 height 368
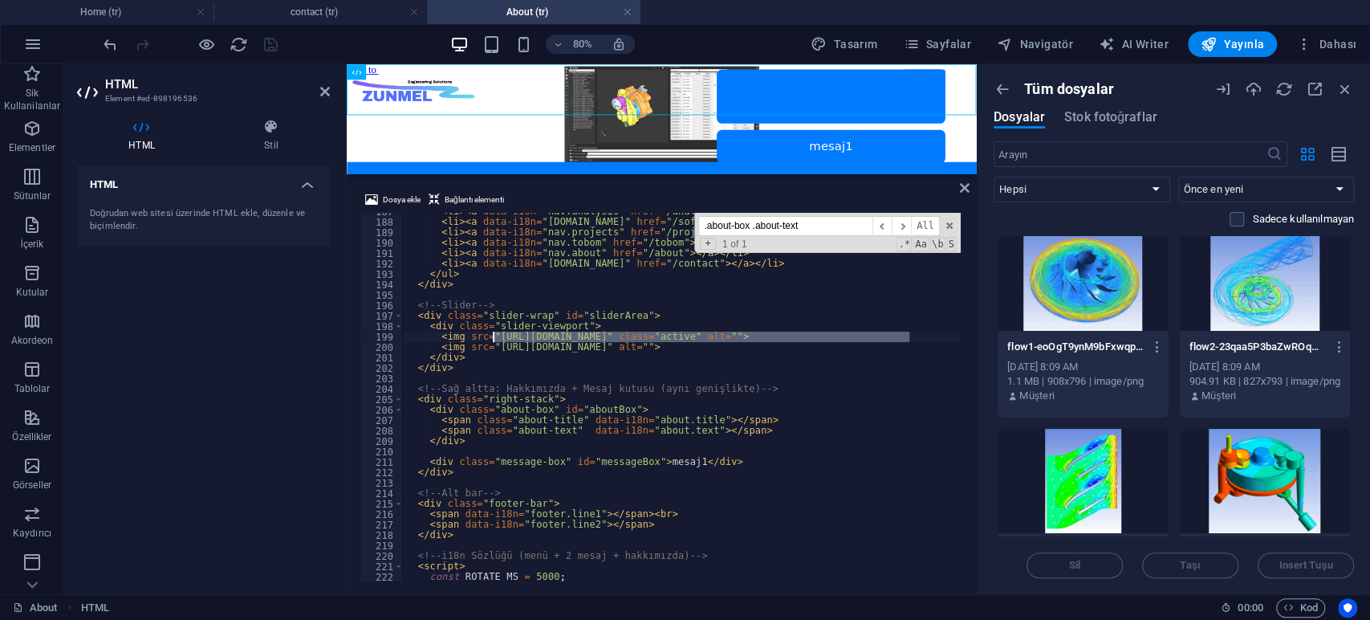
drag, startPoint x: 908, startPoint y: 339, endPoint x: 494, endPoint y: 337, distance: 414.1
paste textarea "962131/flow2-23qaa5P3baZwROqNB2ZaZQ"
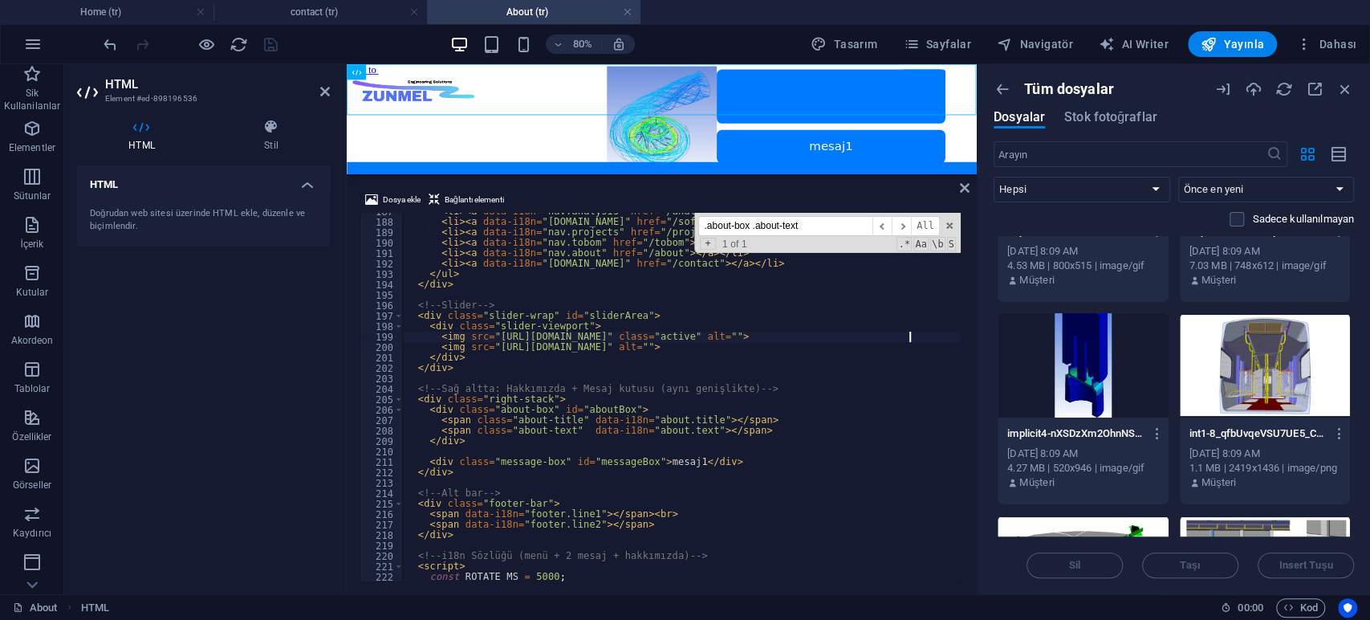
scroll to position [2318, 0]
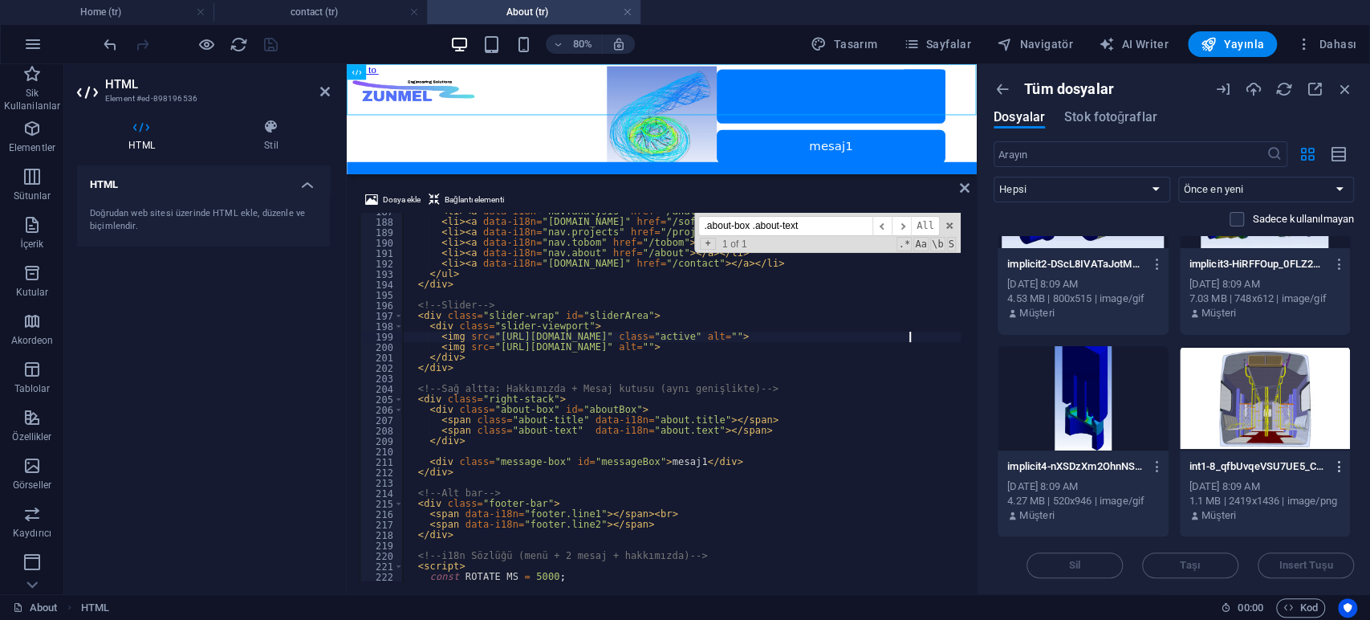
click at [1331, 467] on icon "button" at bounding box center [1338, 466] width 15 height 14
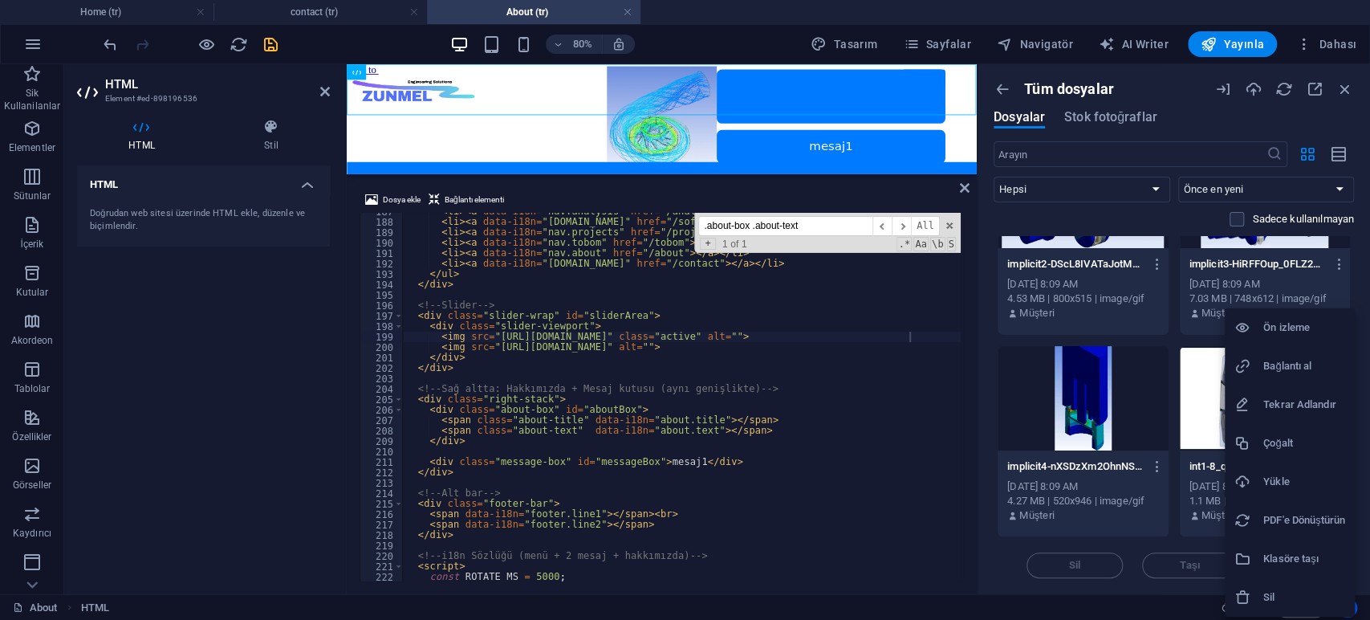
click at [1303, 363] on h6 "Bağlantı al" at bounding box center [1304, 365] width 82 height 19
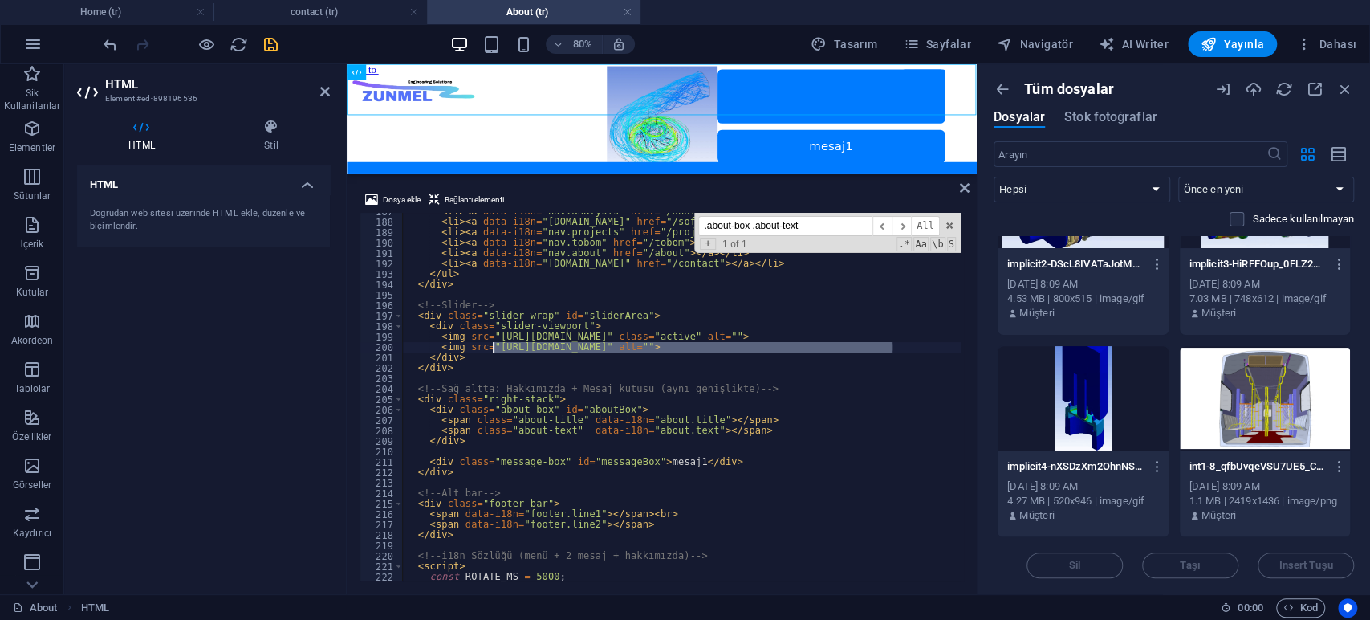
drag, startPoint x: 892, startPoint y: 346, endPoint x: 494, endPoint y: 347, distance: 398.0
paste textarea "962103/int1-8_qfbUvqeVSU7UE5_CZltg"
type textarea "<img src="[URL][DOMAIN_NAME]" alt="">"
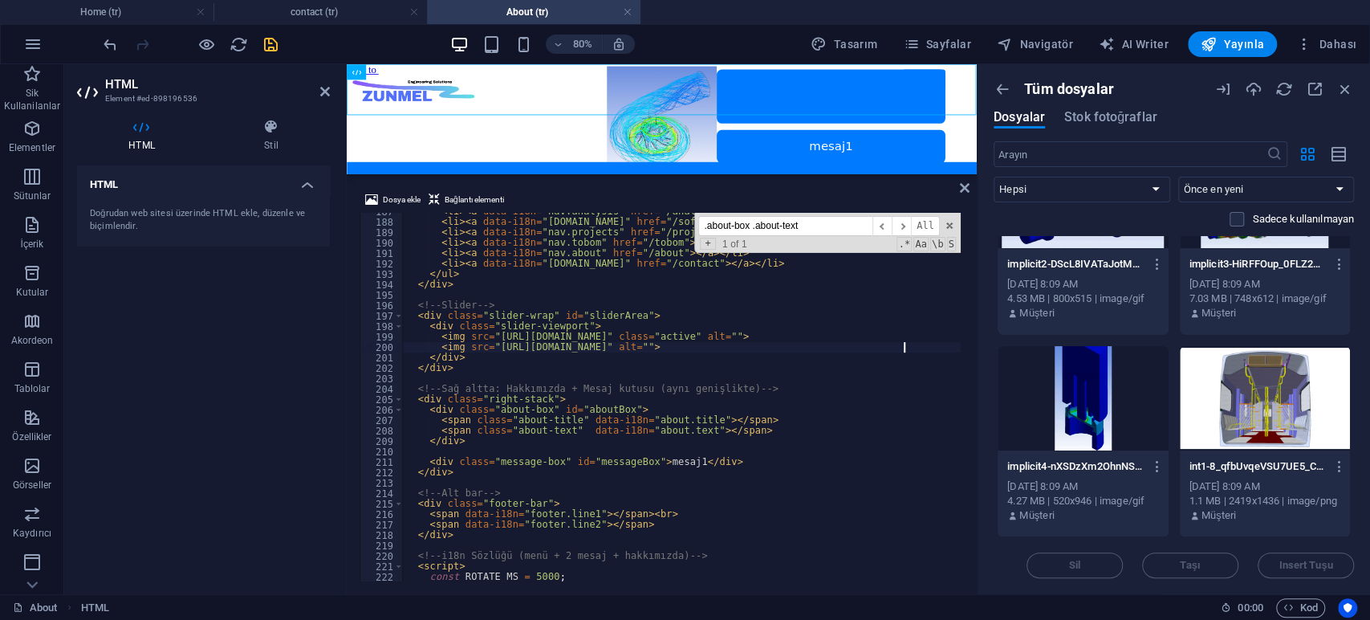
click at [957, 345] on div at bounding box center [960, 305] width 7 height 4079
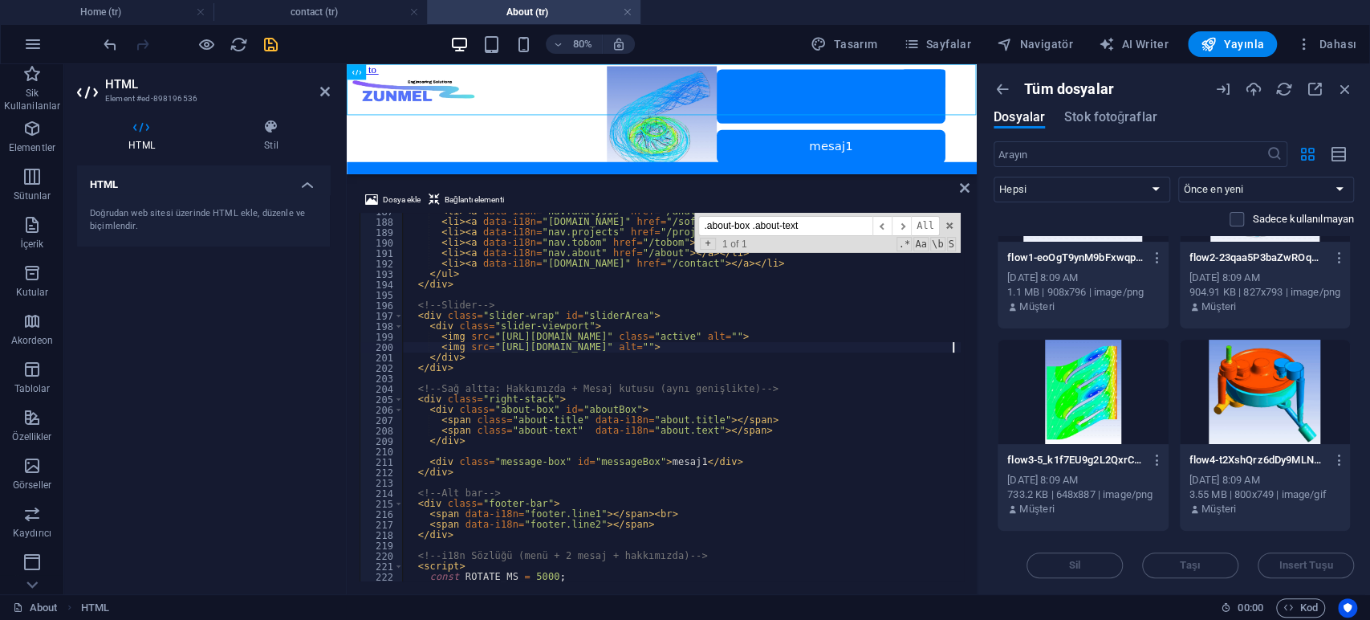
scroll to position [1605, 0]
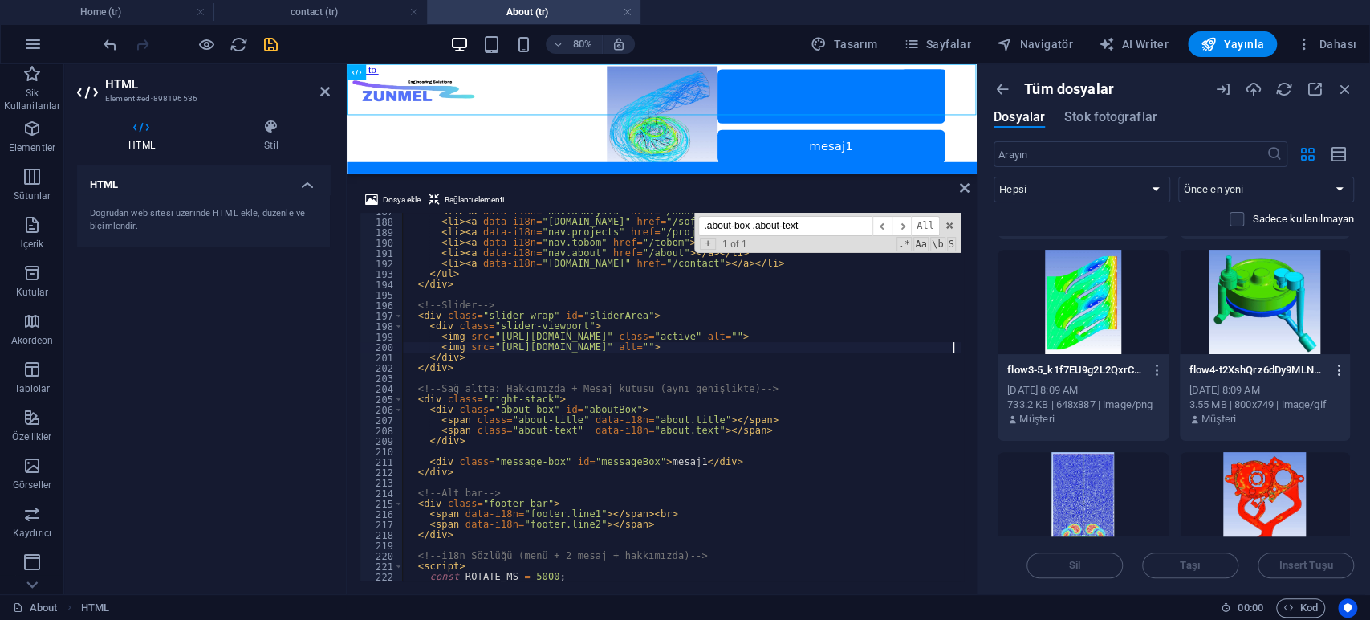
click at [1337, 367] on icon "button" at bounding box center [1338, 370] width 15 height 14
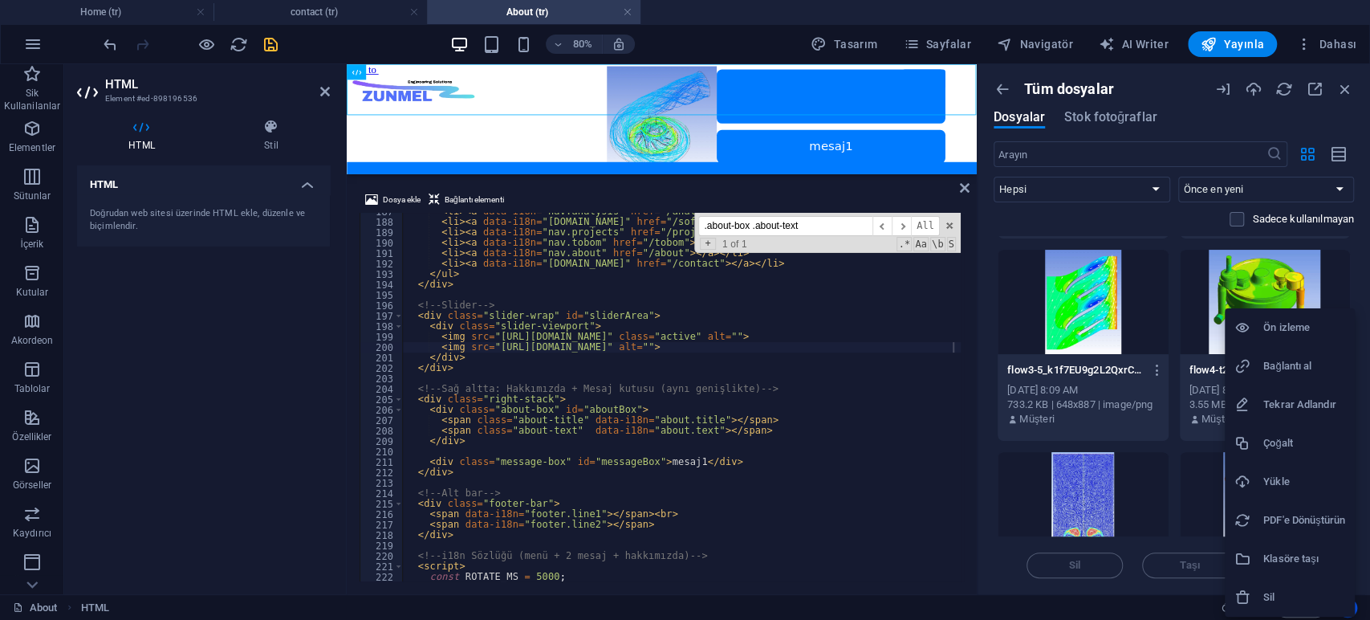
click at [1303, 369] on h6 "Bağlantı al" at bounding box center [1304, 365] width 82 height 19
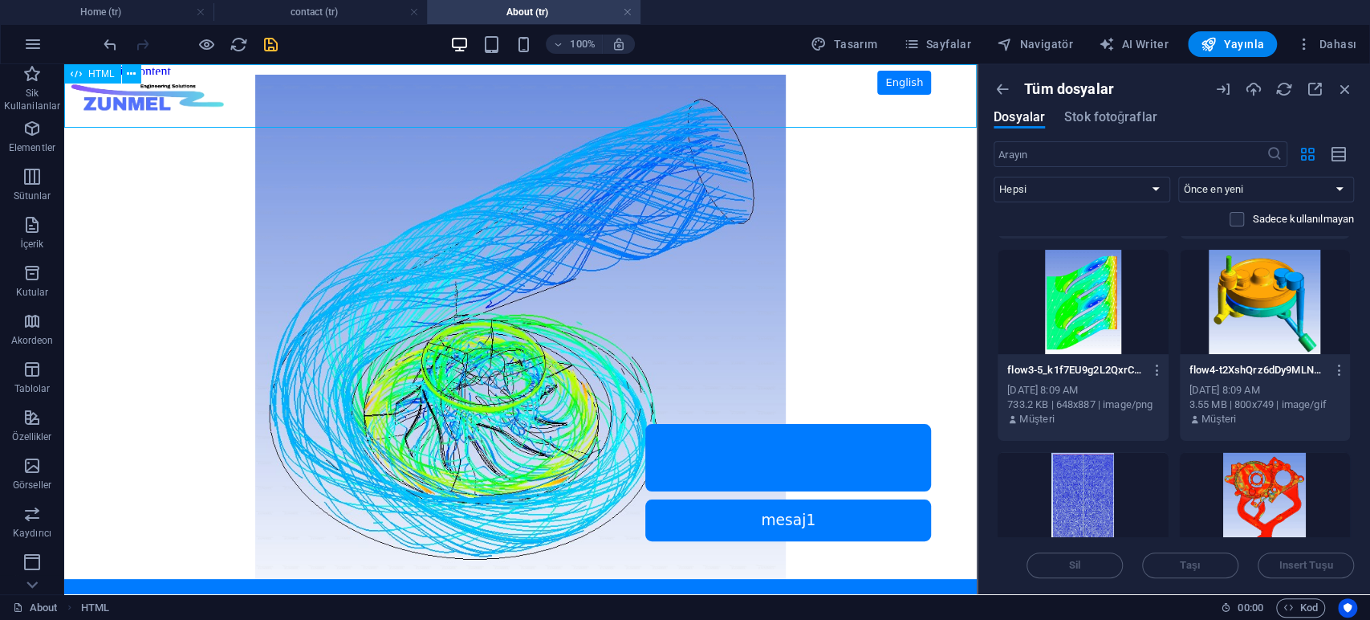
click at [97, 74] on span "HTML" at bounding box center [101, 74] width 26 height 10
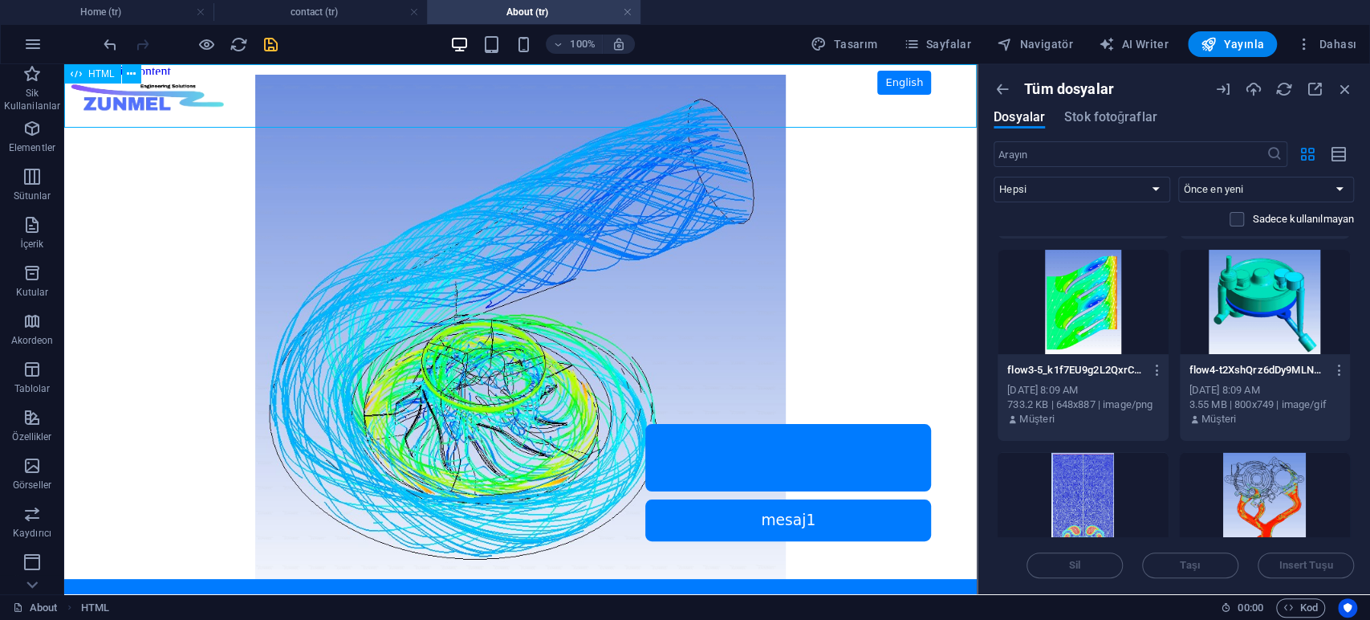
click at [103, 73] on span "HTML" at bounding box center [101, 74] width 26 height 10
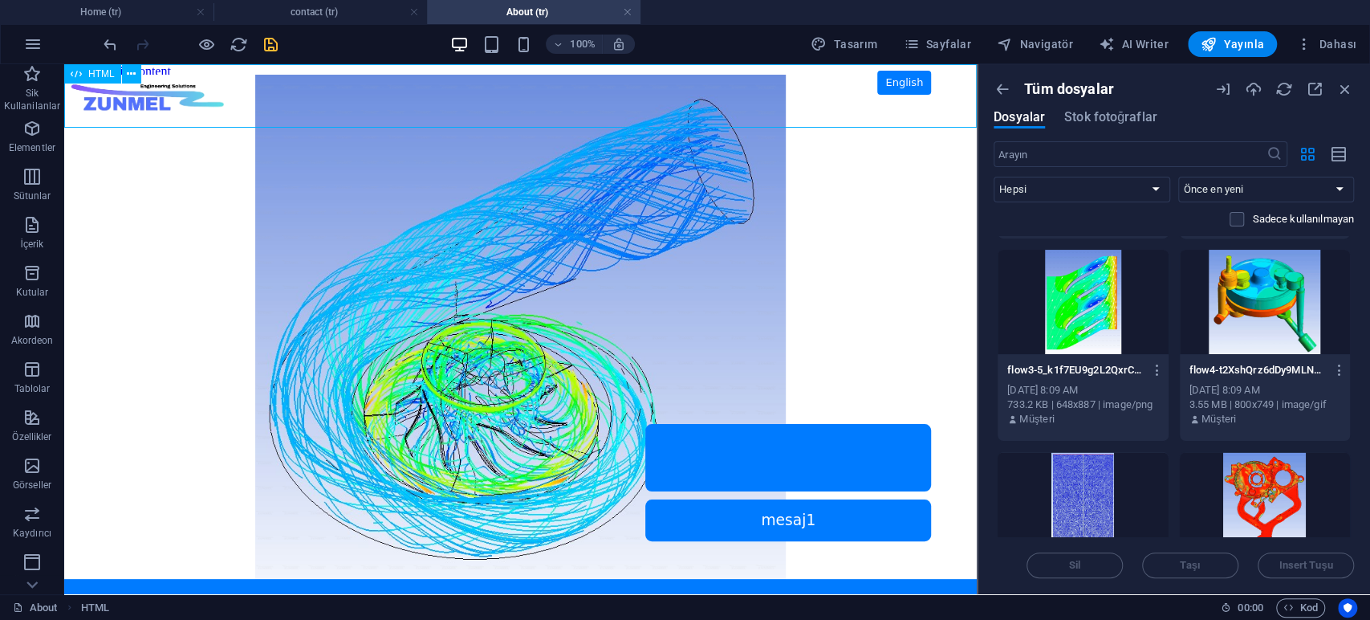
click at [103, 73] on span "HTML" at bounding box center [101, 74] width 26 height 10
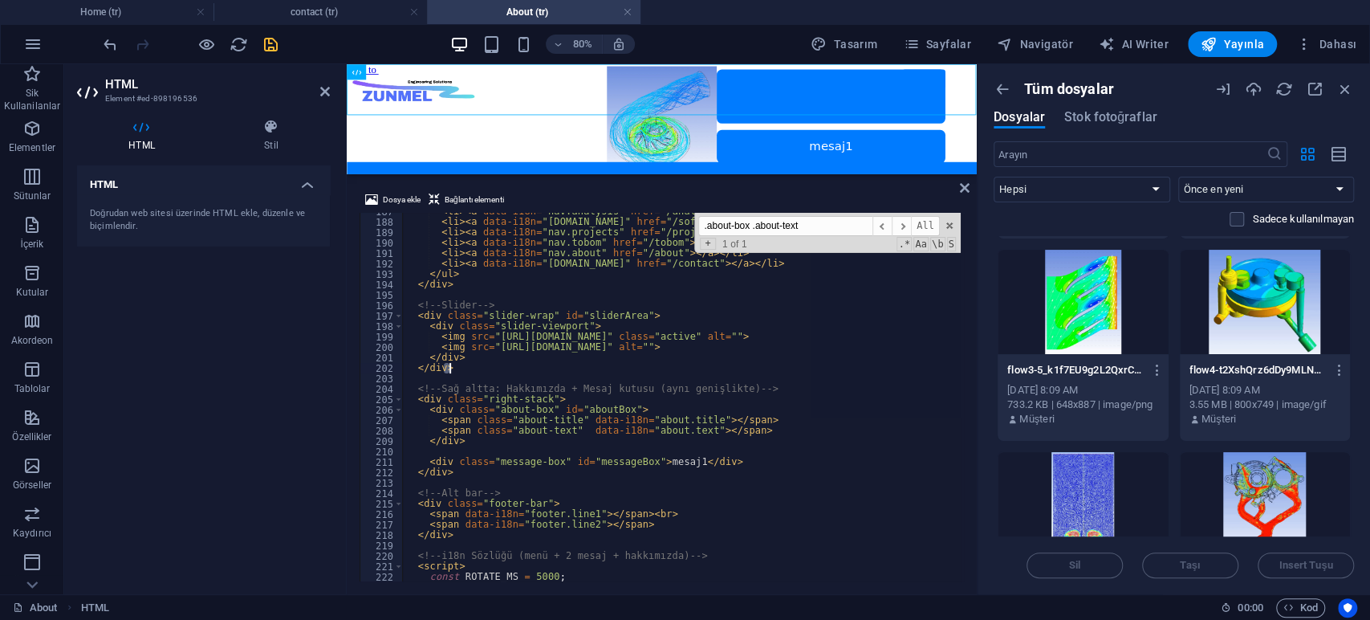
click at [771, 368] on div "< li > < a data-i18n = "nav.analysis" href = "/analysis" > </ a > </ li > < li …" at bounding box center [682, 397] width 558 height 368
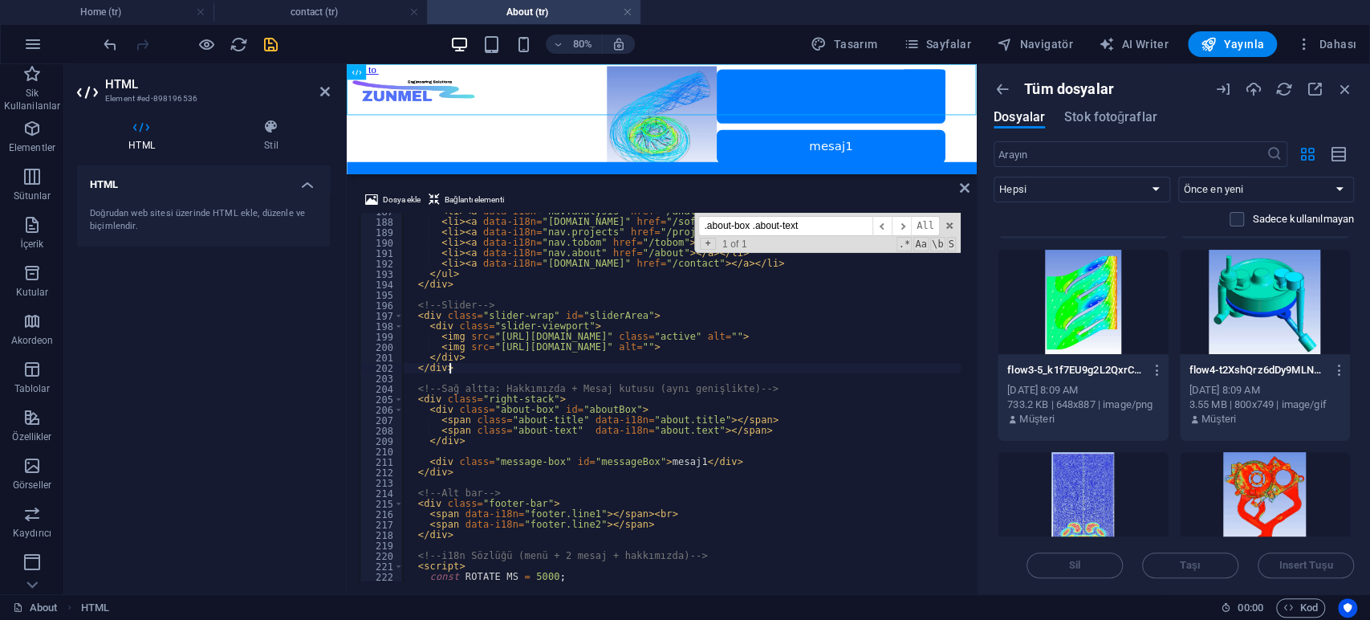
type textarea "<img src="[URL][DOMAIN_NAME]" alt="">"
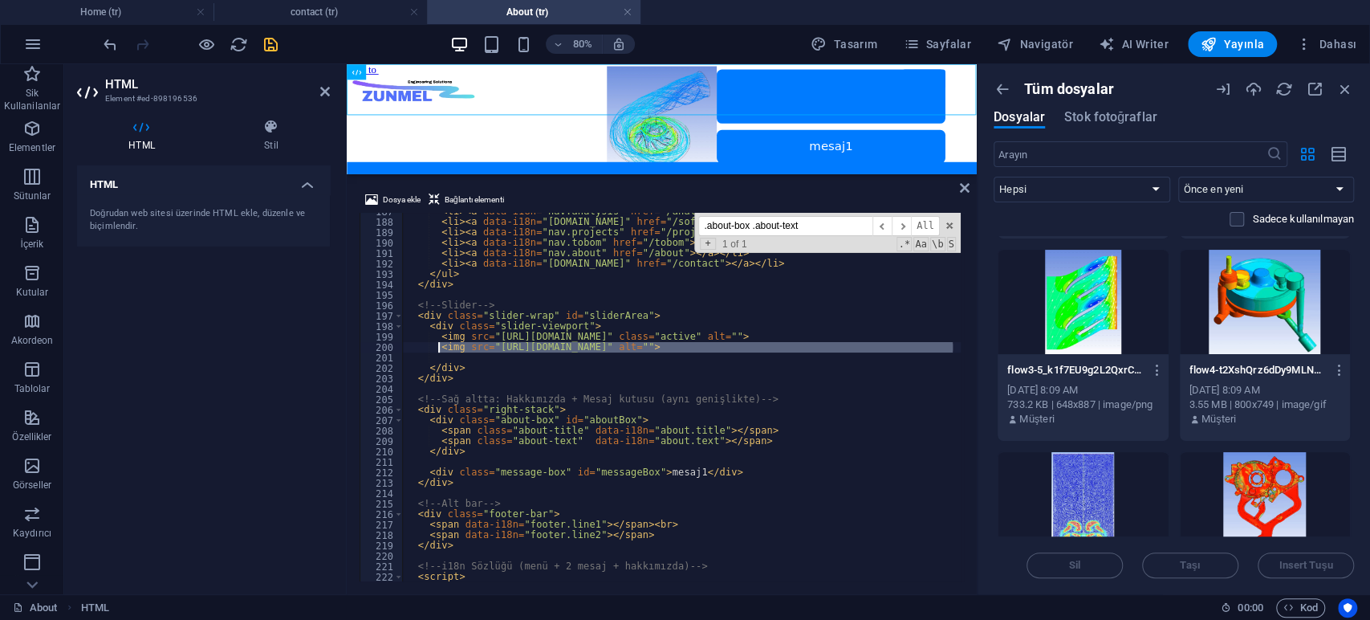
drag, startPoint x: 955, startPoint y: 343, endPoint x: 439, endPoint y: 347, distance: 516.0
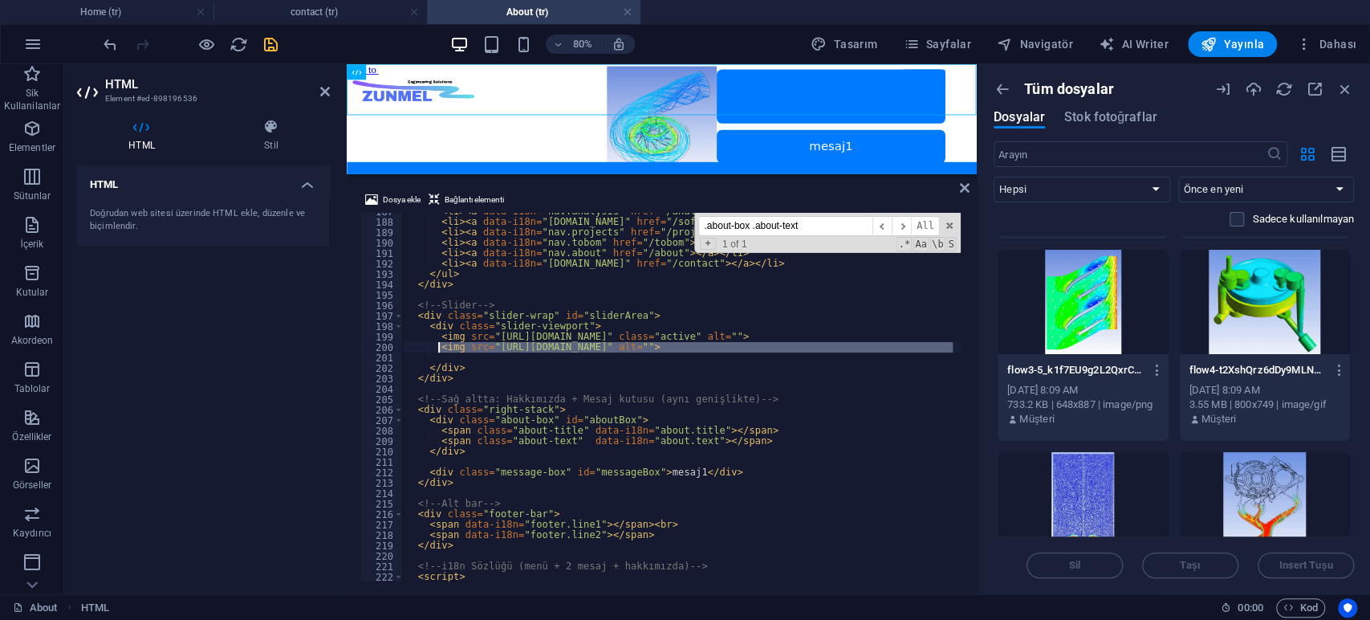
type textarea "<img src="[URL][DOMAIN_NAME]" alt="">"
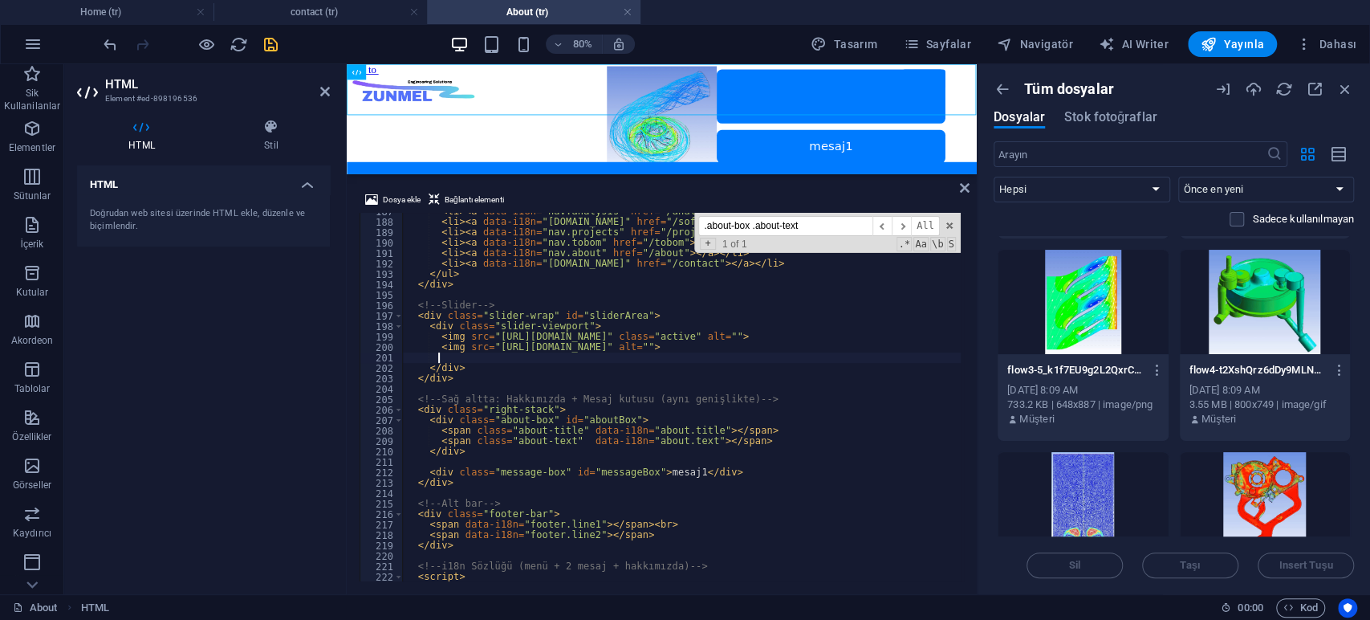
paste textarea "<img src="[URL][DOMAIN_NAME]" alt="">"
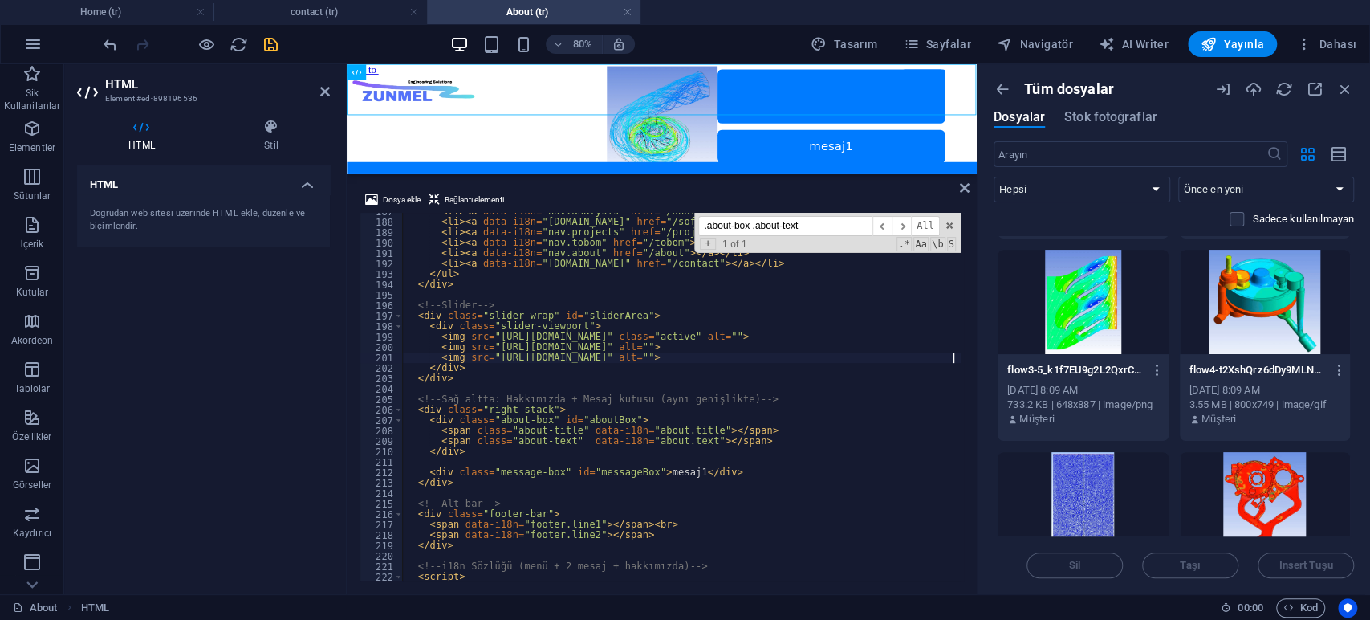
click at [958, 343] on div at bounding box center [960, 310] width 7 height 4089
click at [1334, 369] on icon "button" at bounding box center [1338, 370] width 15 height 14
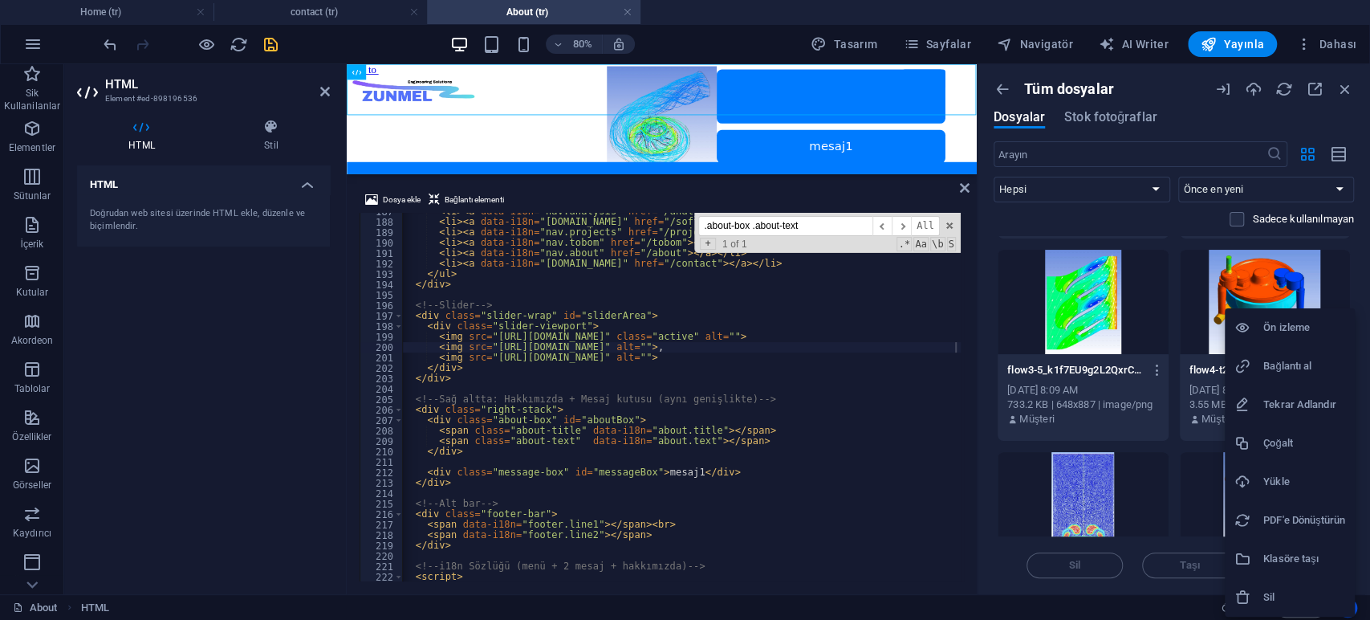
click at [1288, 368] on h6 "Bağlantı al" at bounding box center [1304, 365] width 82 height 19
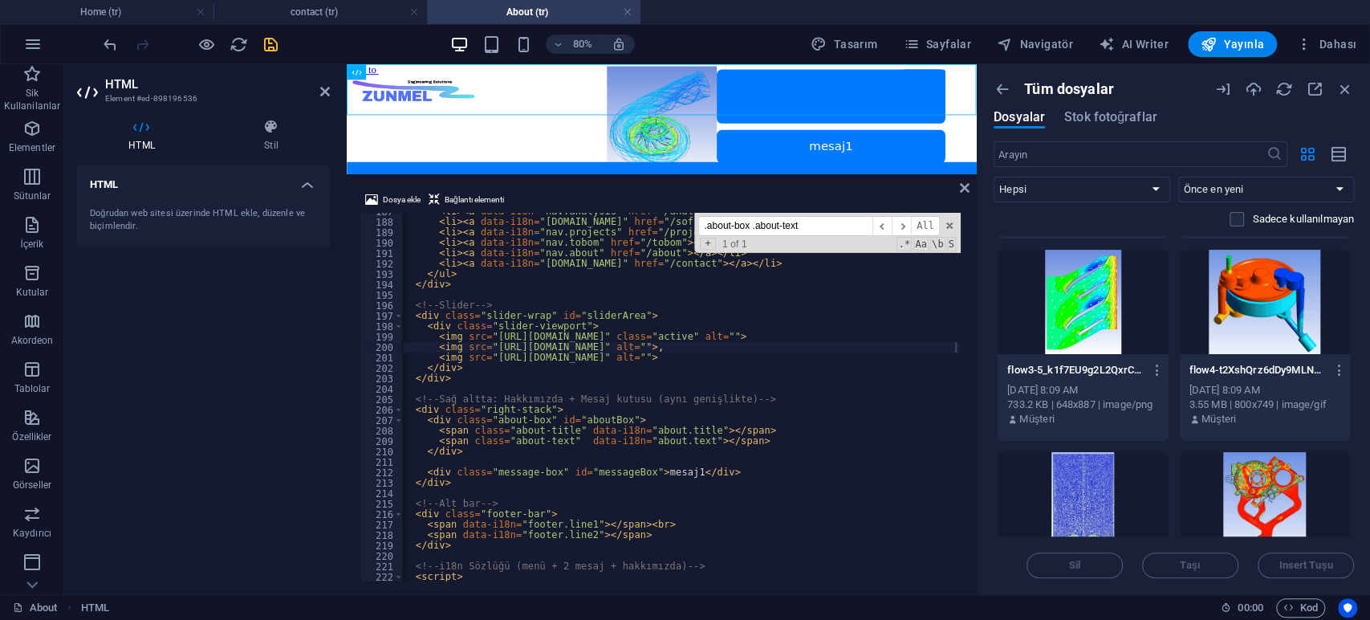
type textarea "<img src="[URL][DOMAIN_NAME]" alt="">"
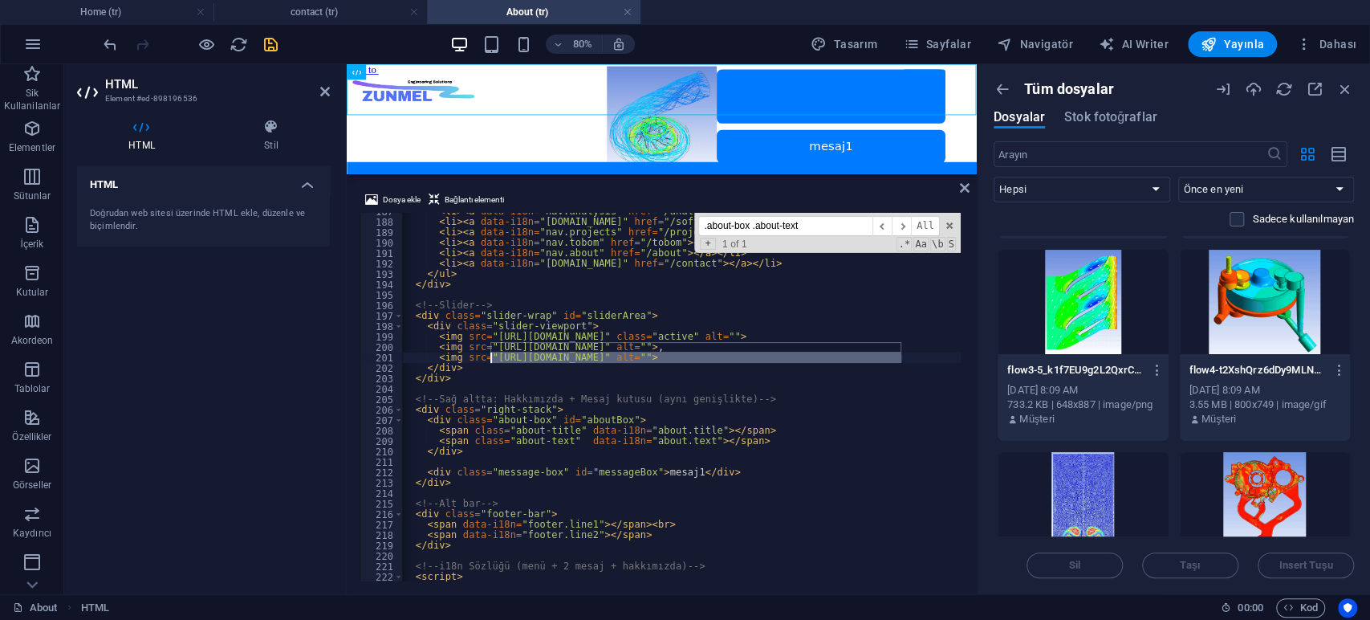
drag, startPoint x: 901, startPoint y: 358, endPoint x: 493, endPoint y: 359, distance: 408.5
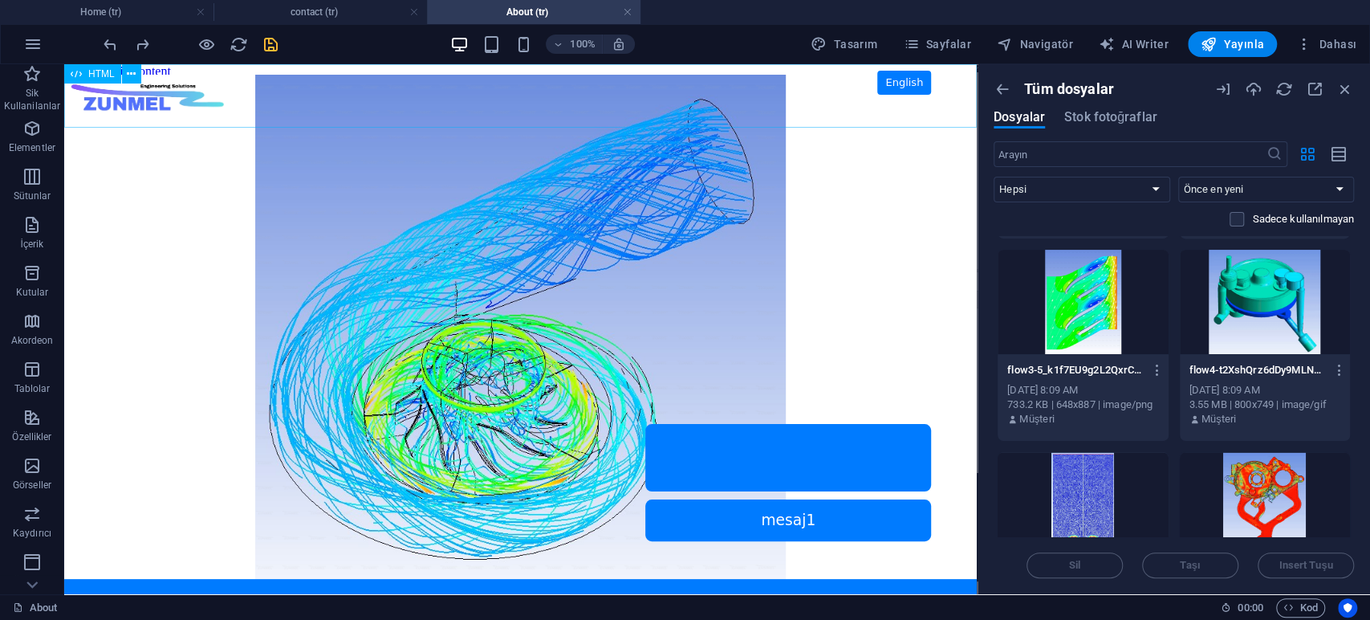
click at [103, 75] on span "HTML" at bounding box center [101, 74] width 26 height 10
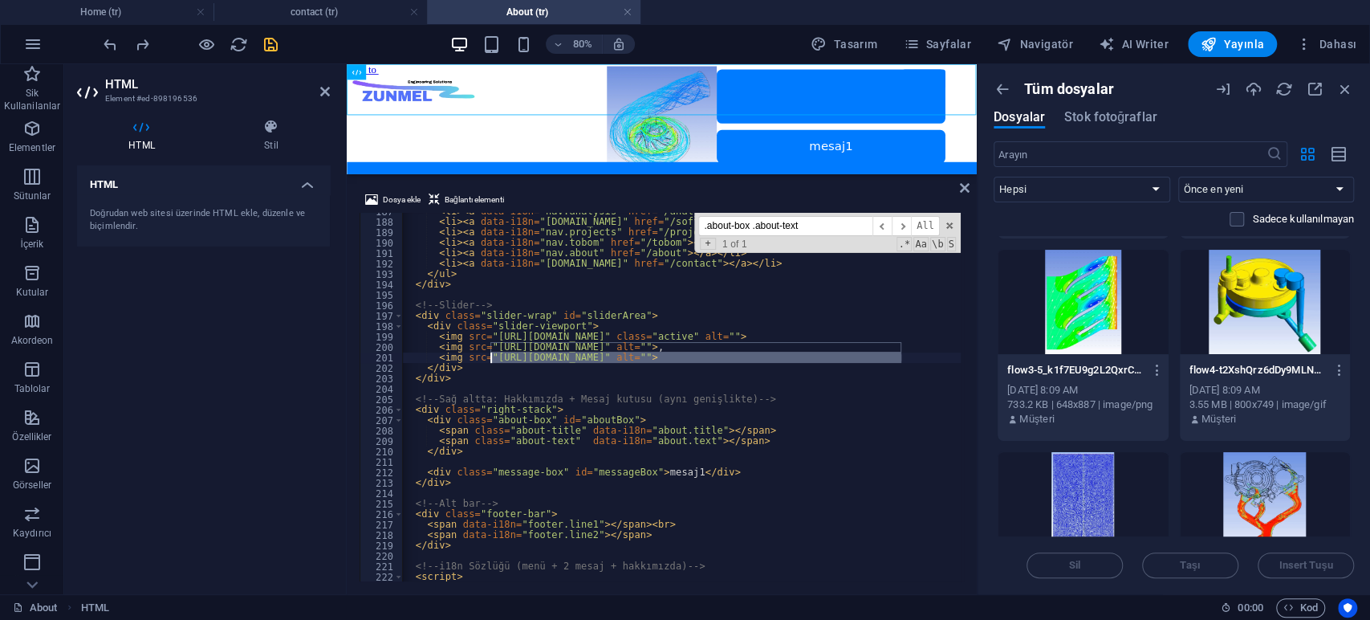
paste textarea "26/flow4-t2XshQrz6dDy9MLNQP8k9w.gif"
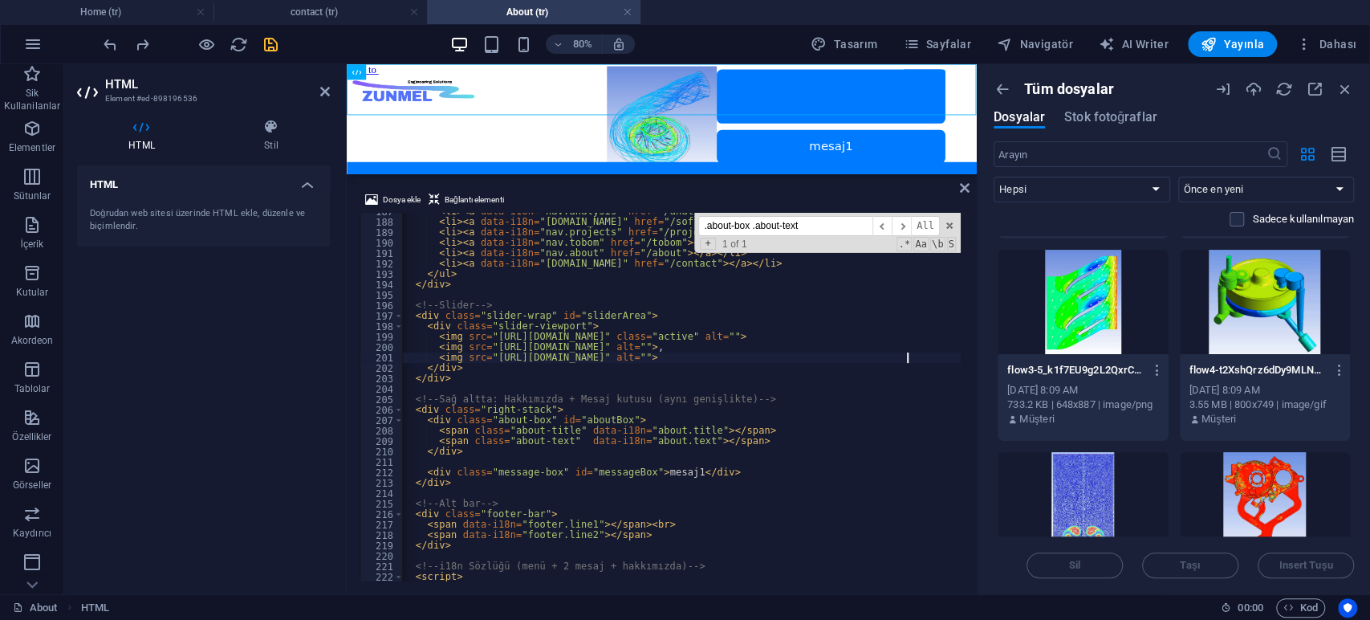
type textarea "</div>"
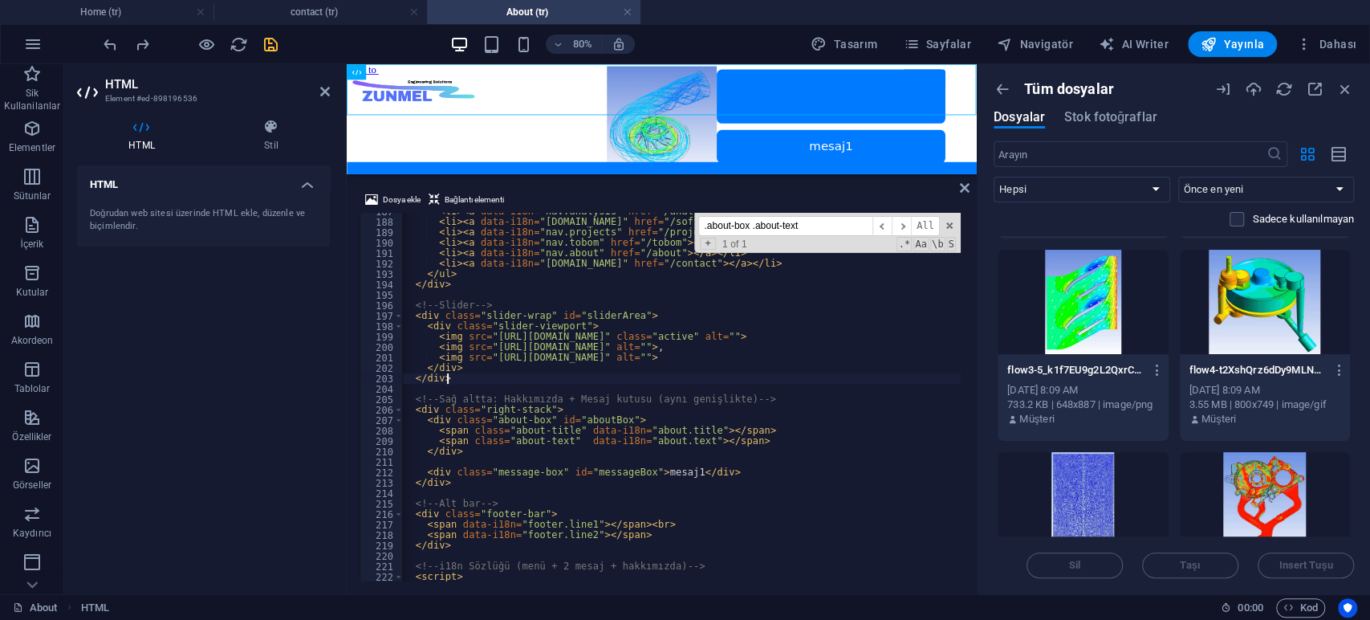
click at [240, 376] on div "HTML Doğrudan web sitesi üzerinde HTML ekle, düzenle ve biçimlendir." at bounding box center [203, 373] width 253 height 416
click at [263, 48] on icon "save" at bounding box center [271, 44] width 18 height 18
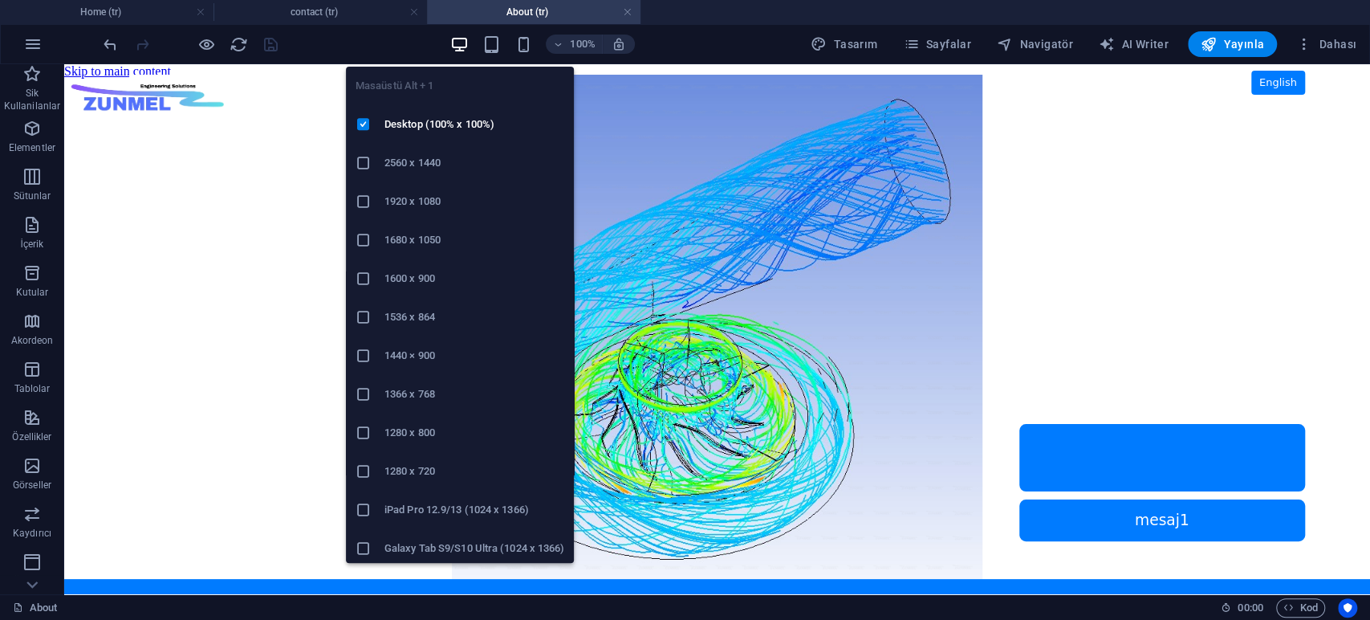
click at [443, 390] on h6 "1366 x 768" at bounding box center [474, 393] width 180 height 19
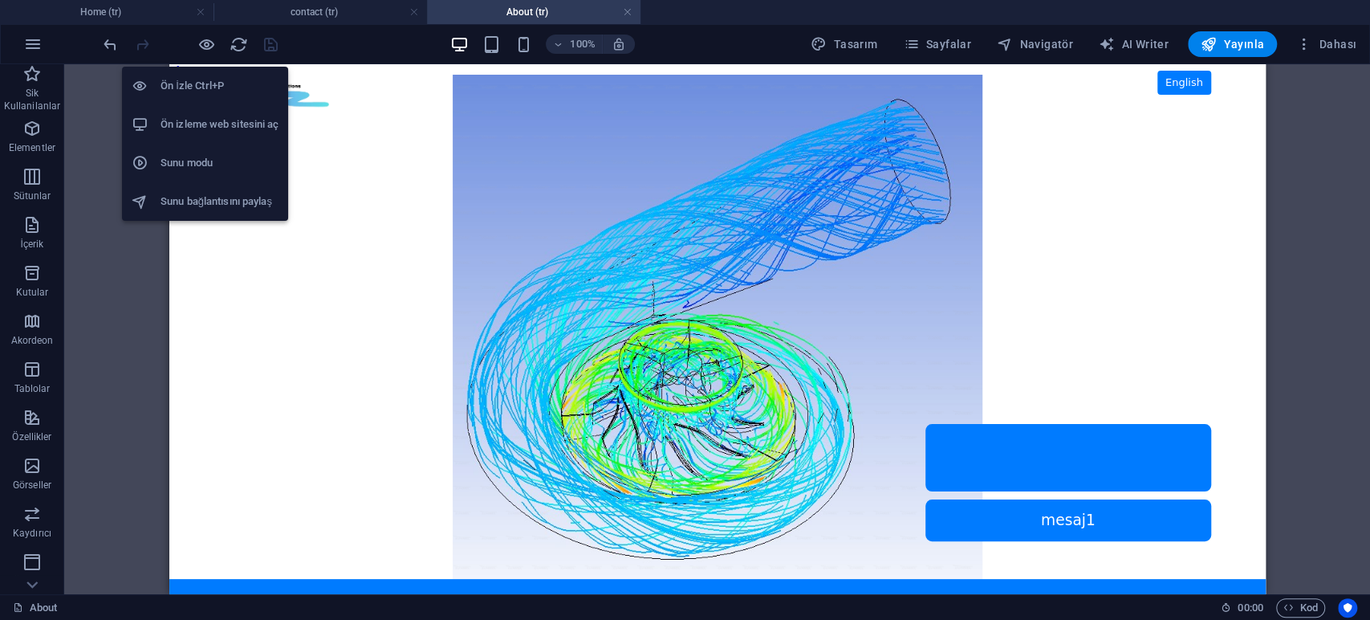
click at [222, 118] on h6 "Ön izleme web sitesini aç" at bounding box center [219, 124] width 118 height 19
